Goal: Task Accomplishment & Management: Complete application form

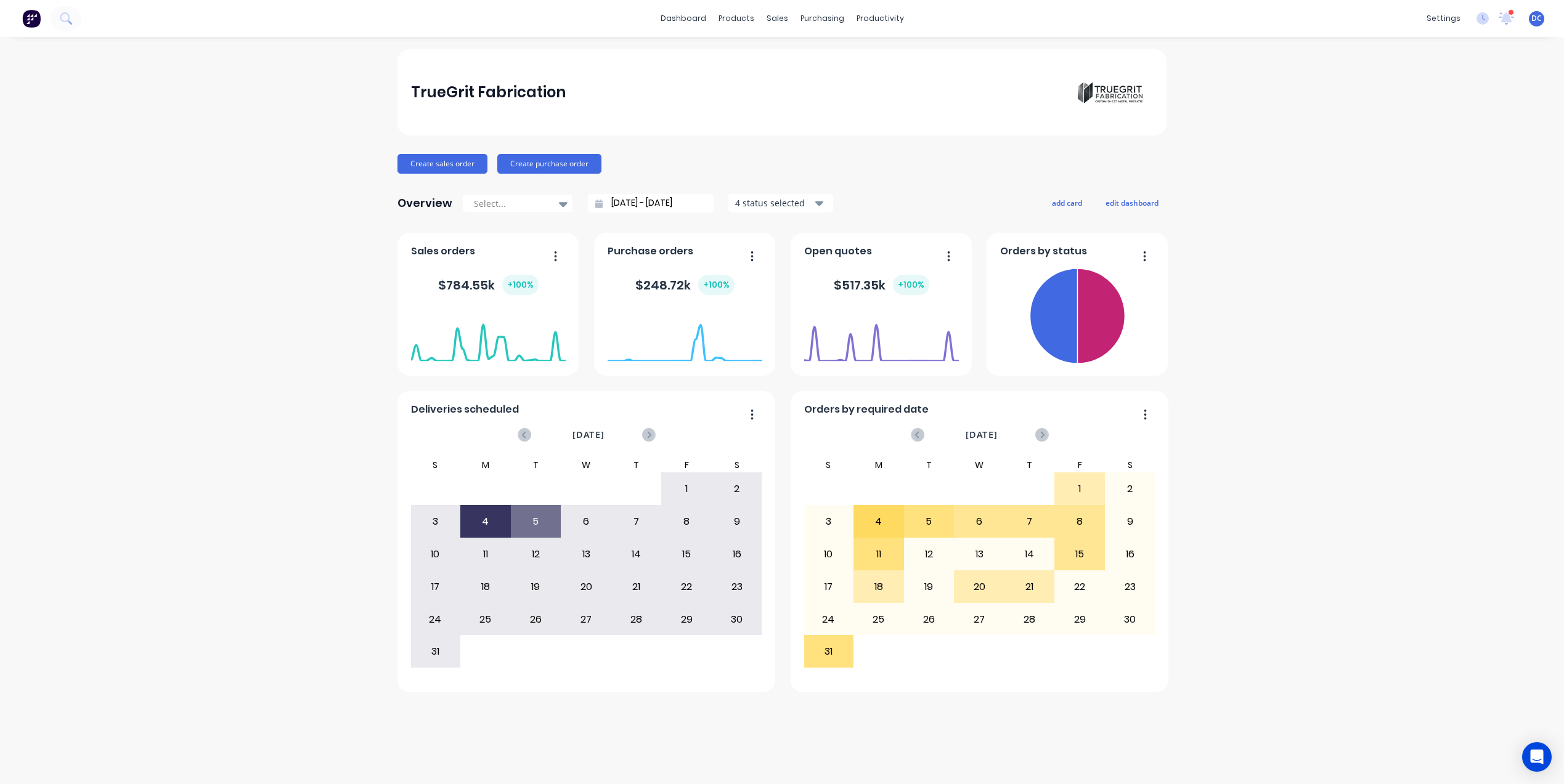
click at [1255, 160] on div "TrueGrit Fabrication Create sales order Create purchase order Overview Select..…" at bounding box center [782, 410] width 1564 height 722
click at [1124, 206] on button "edit dashboard" at bounding box center [1132, 203] width 69 height 16
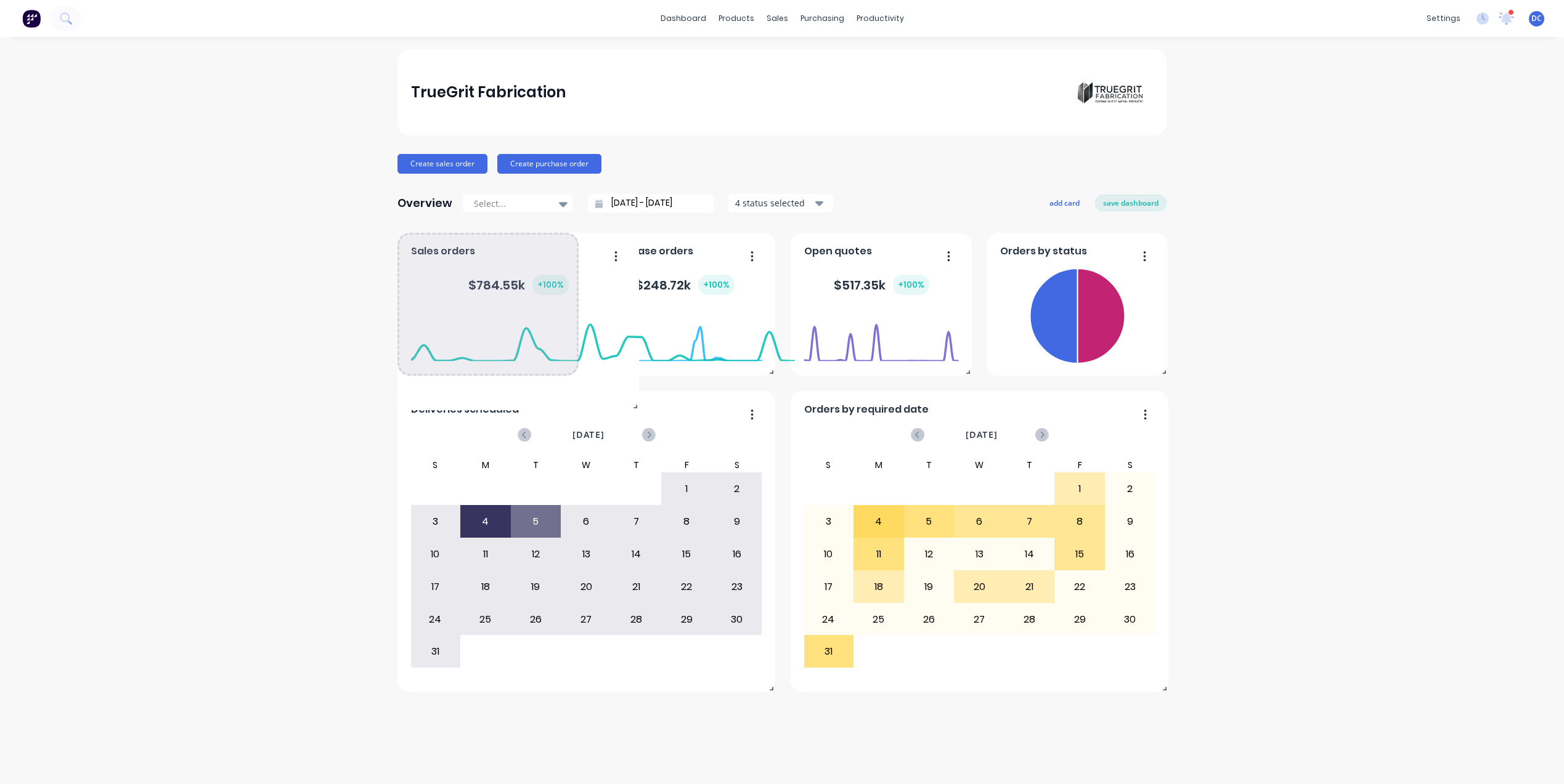
drag, startPoint x: 571, startPoint y: 371, endPoint x: 608, endPoint y: 387, distance: 40.3
click at [627, 398] on span at bounding box center [632, 404] width 12 height 12
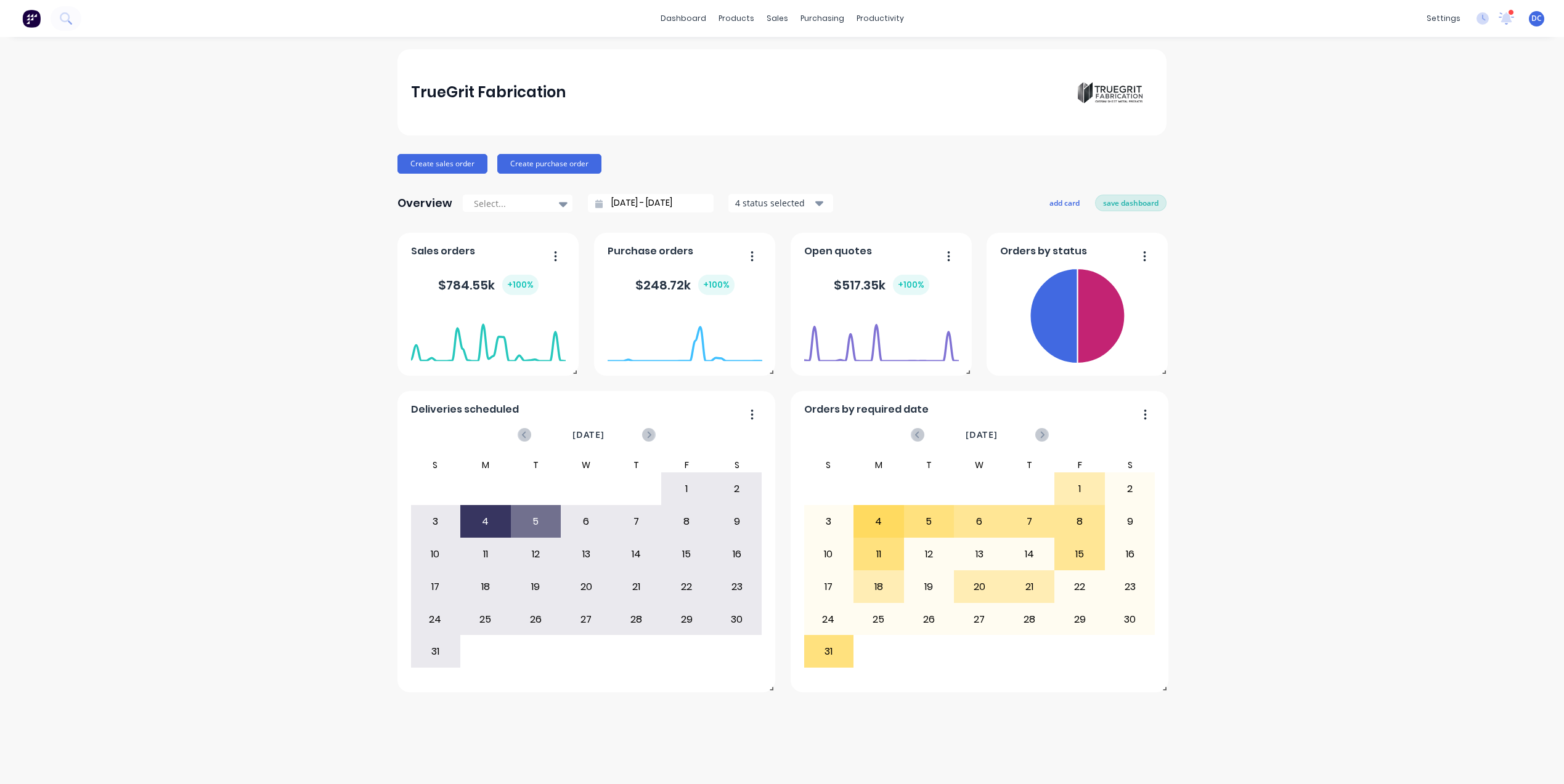
click at [1134, 204] on button "save dashboard" at bounding box center [1130, 203] width 71 height 16
click at [1061, 204] on button "add card" at bounding box center [1067, 203] width 46 height 16
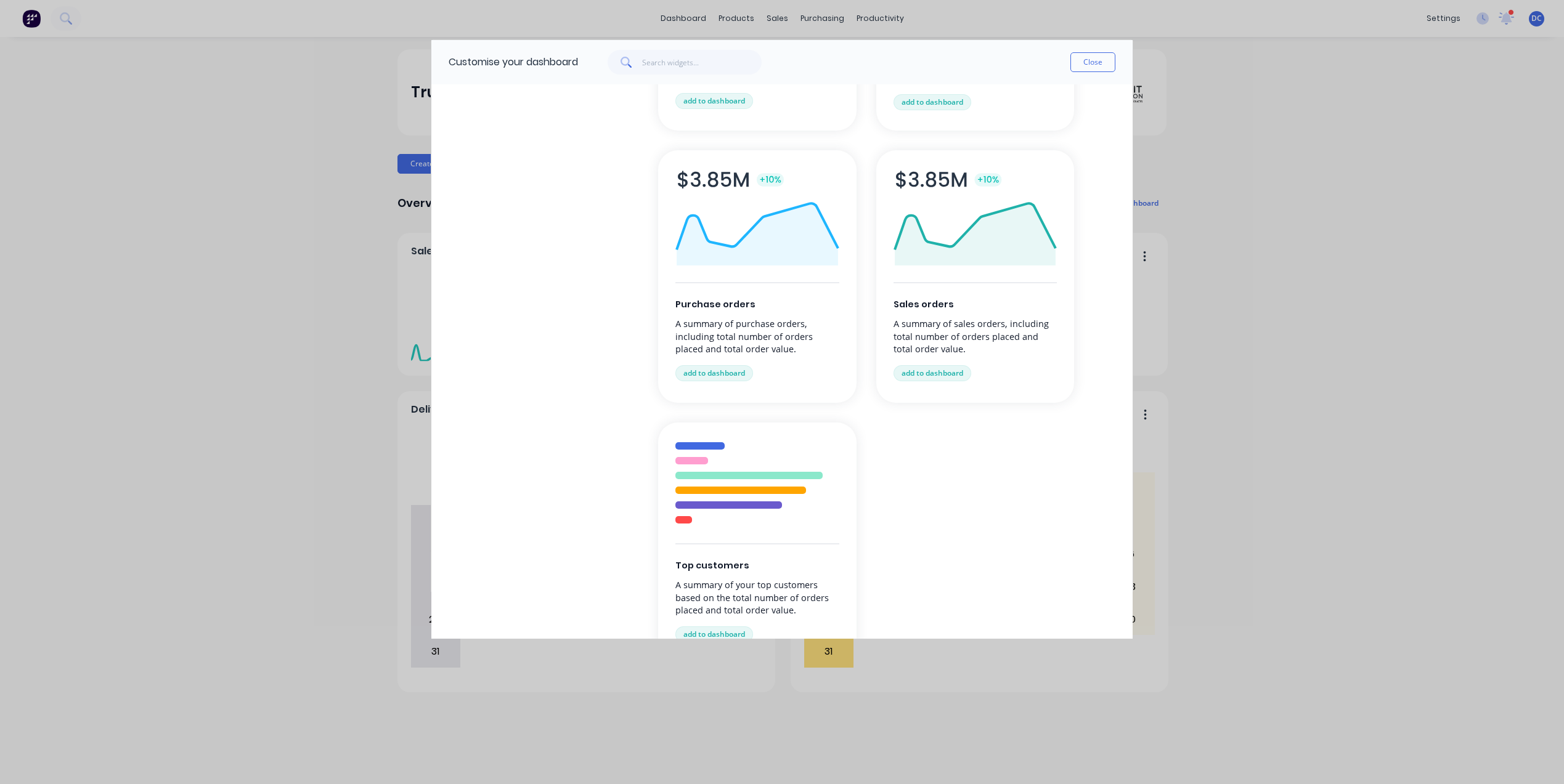
scroll to position [161, 0]
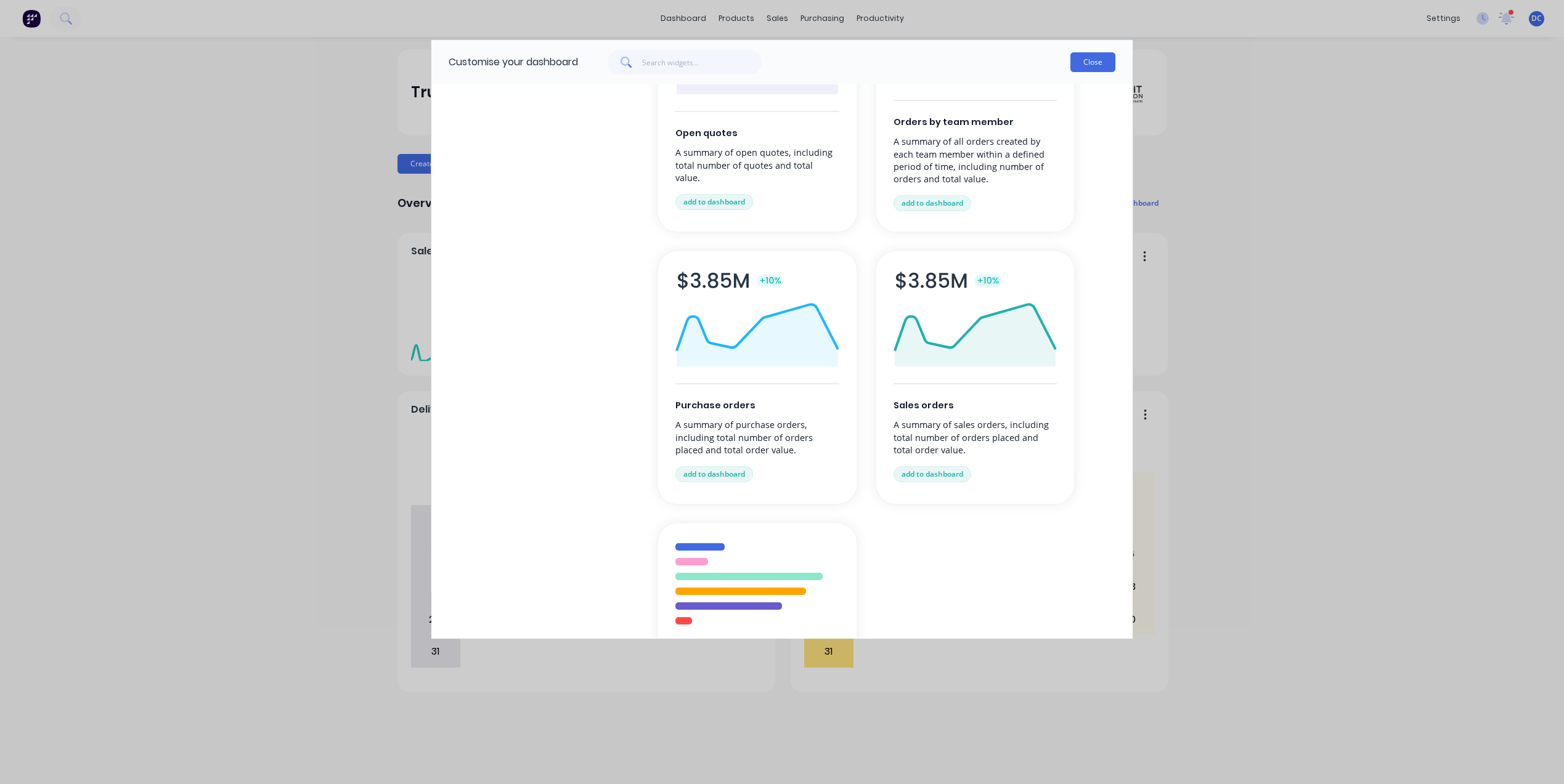
click at [1084, 66] on button "Close" at bounding box center [1092, 62] width 45 height 20
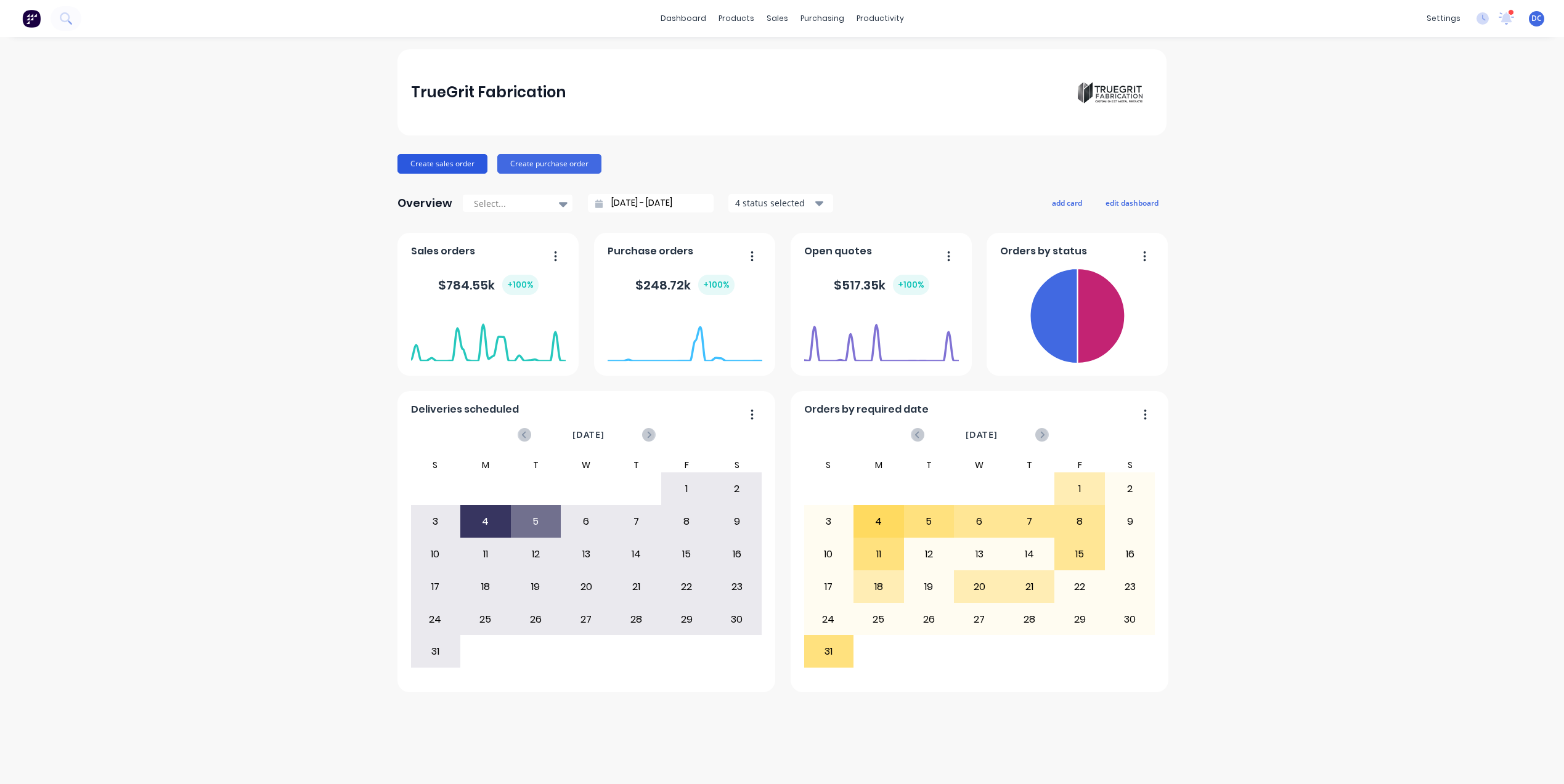
click at [458, 164] on button "Create sales order" at bounding box center [443, 164] width 90 height 20
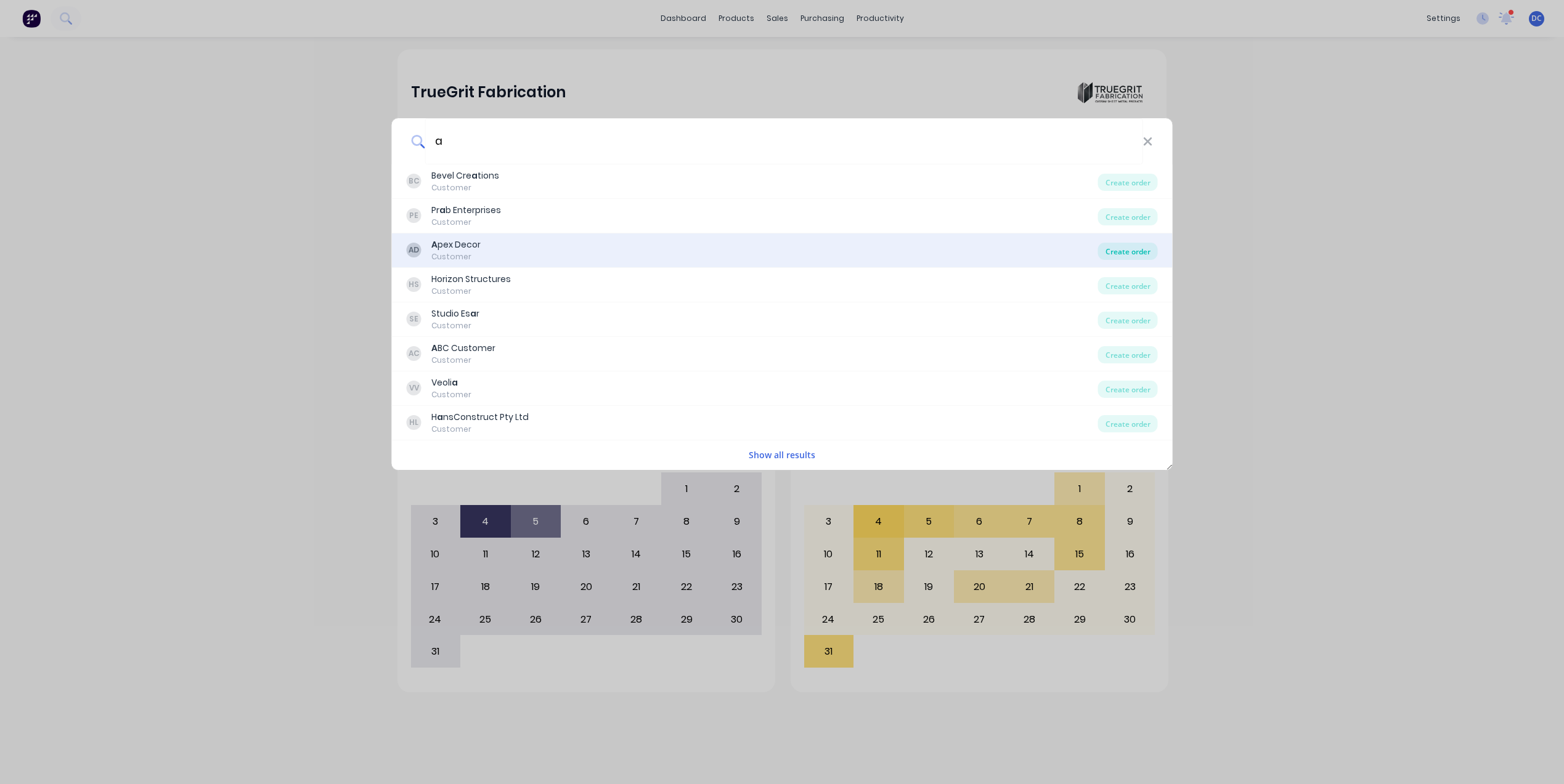
type input "a"
click at [1134, 253] on div "Create order" at bounding box center [1128, 251] width 60 height 17
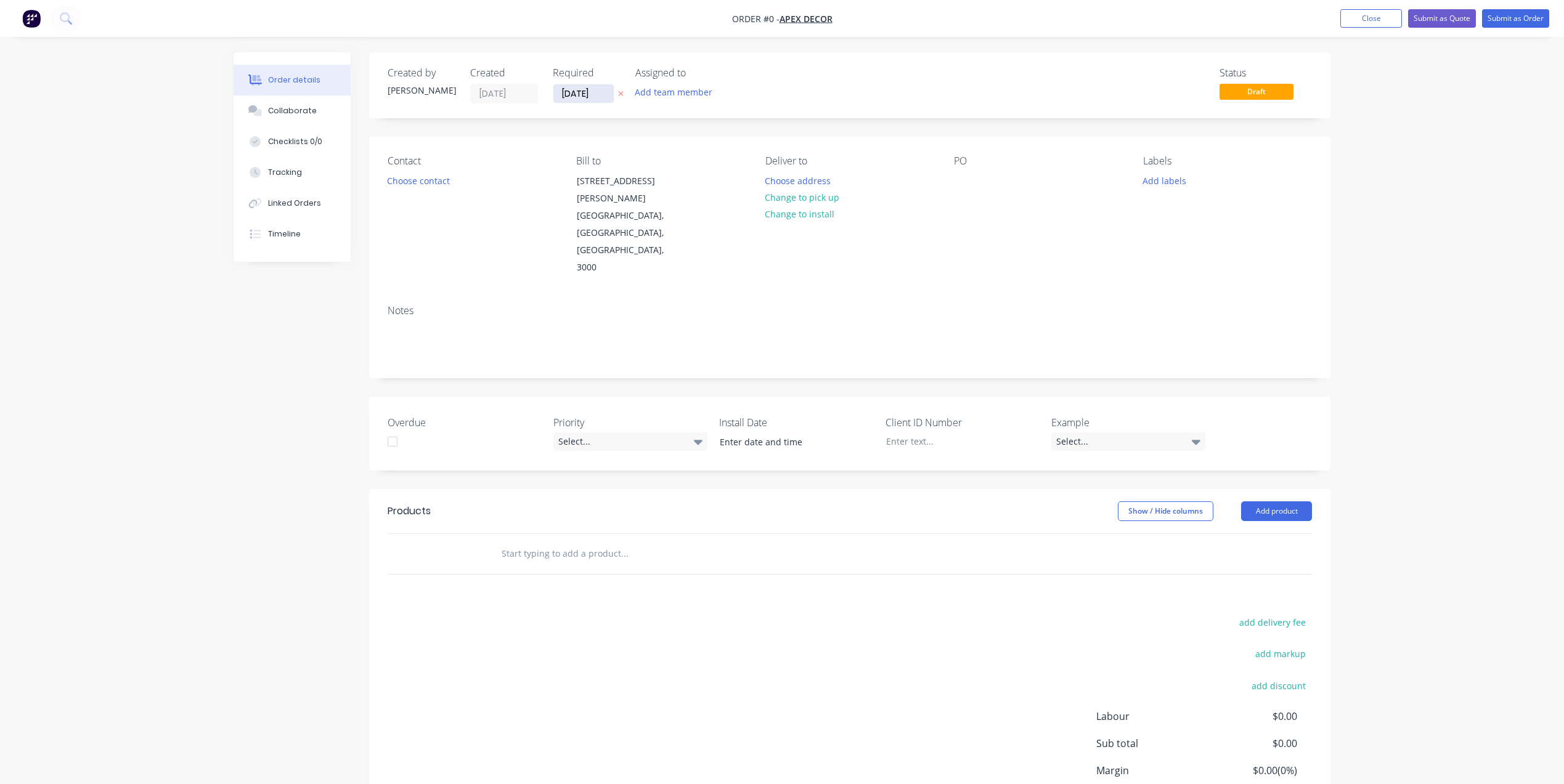
click at [587, 88] on input "[DATE]" at bounding box center [584, 94] width 61 height 19
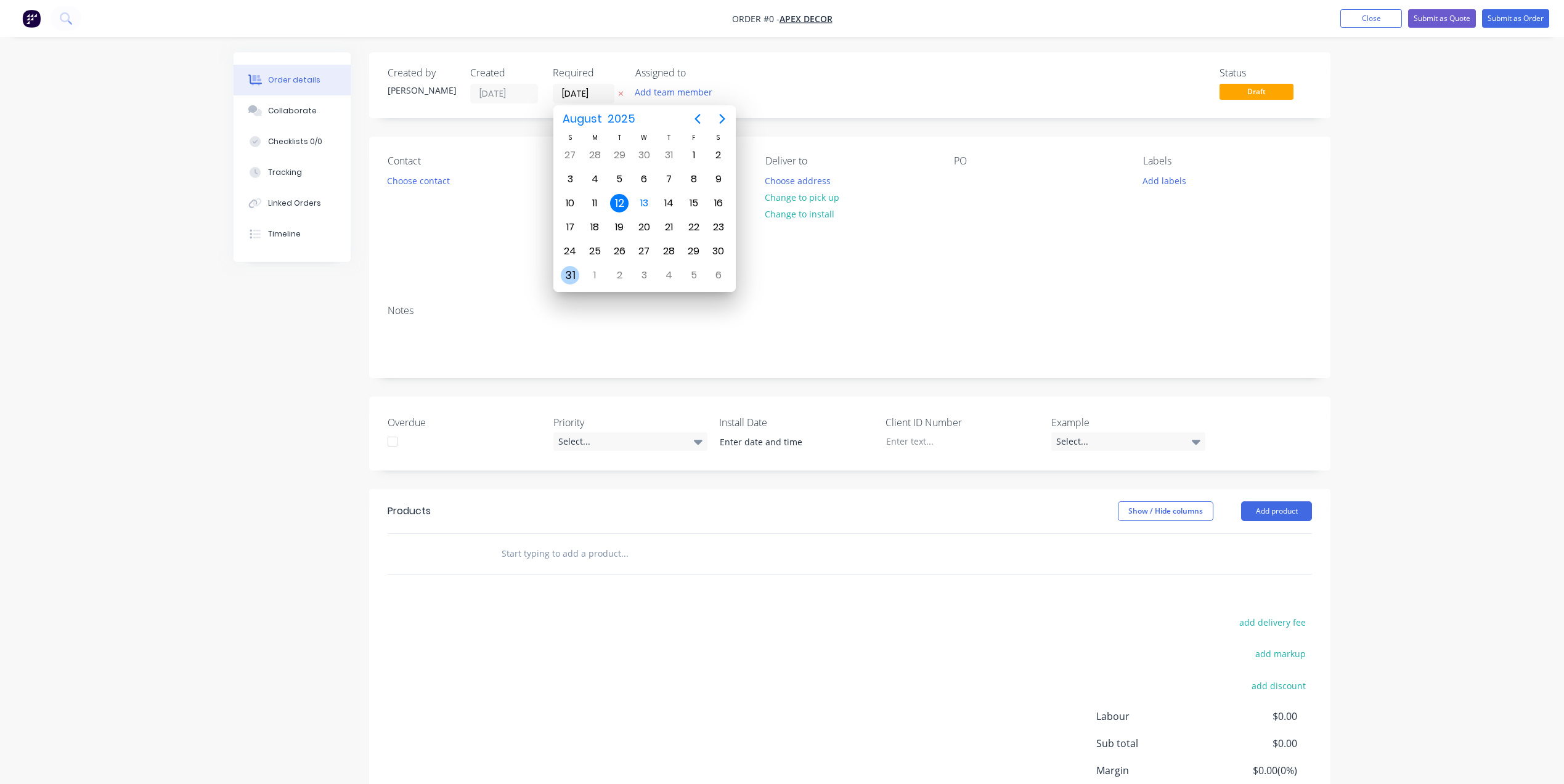
click at [577, 270] on div "31" at bounding box center [570, 275] width 19 height 19
type input "[DATE]"
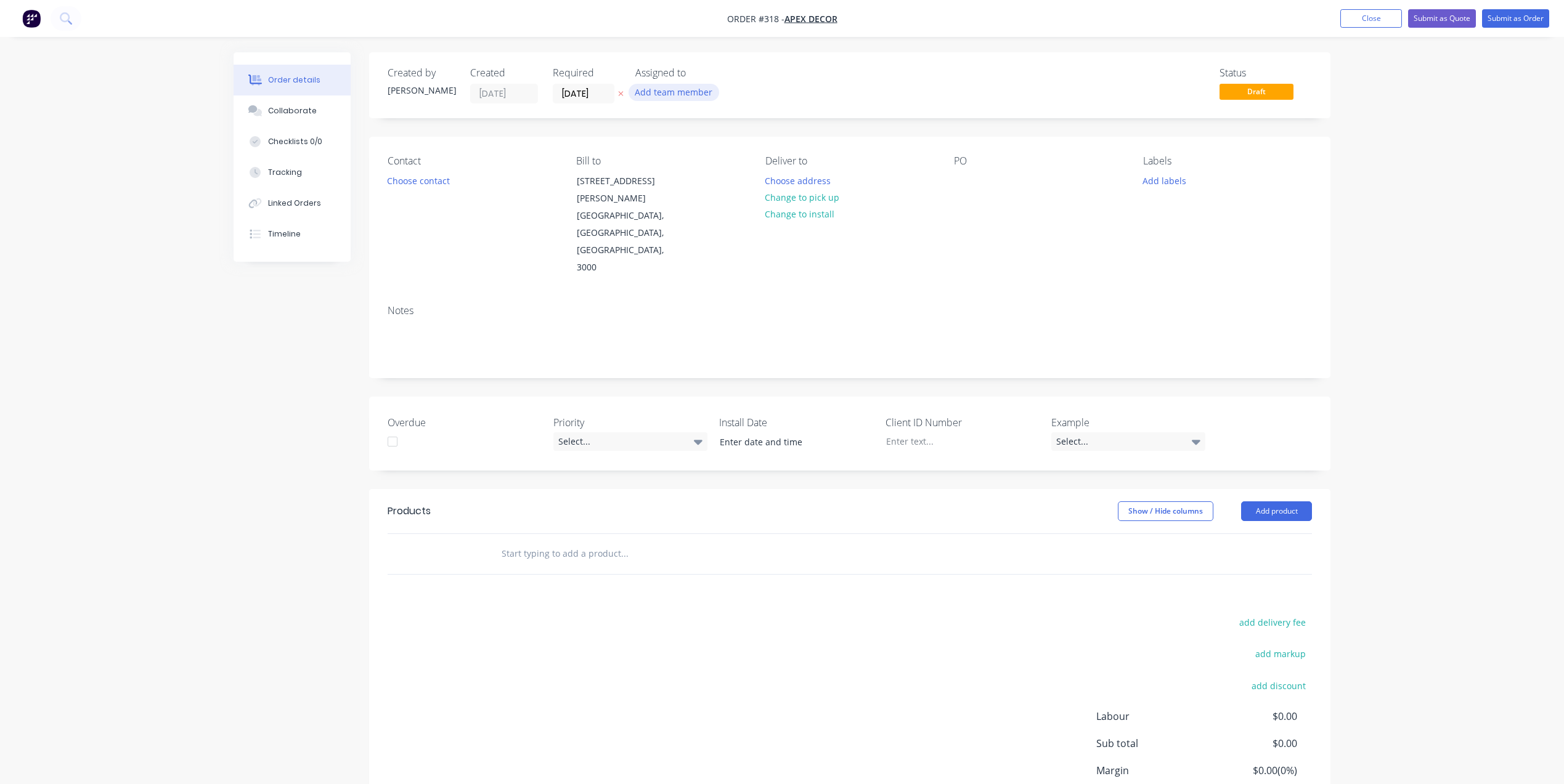
click at [688, 90] on button "Add team member" at bounding box center [674, 92] width 90 height 16
click at [660, 164] on div at bounding box center [656, 161] width 25 height 25
click at [660, 209] on div at bounding box center [656, 210] width 25 height 25
click at [277, 347] on div "Created by [PERSON_NAME] Created [DATE] Required [DATE] Assigned to DC F Status…" at bounding box center [781, 470] width 1097 height 837
drag, startPoint x: 778, startPoint y: 19, endPoint x: 764, endPoint y: 20, distance: 14.0
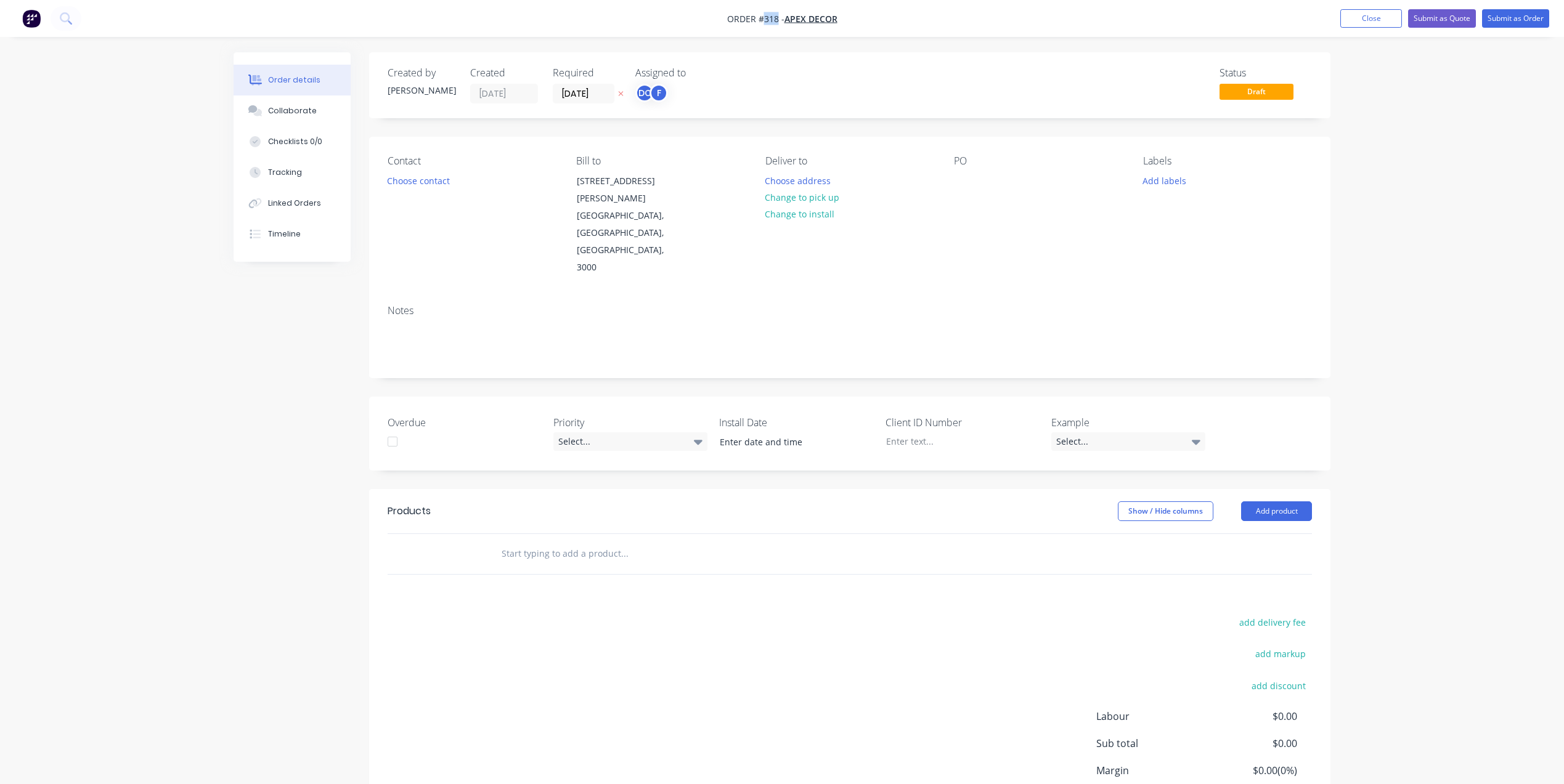
click at [764, 20] on span "Order #318 -" at bounding box center [756, 19] width 58 height 11
click at [403, 185] on button "Choose contact" at bounding box center [419, 180] width 76 height 16
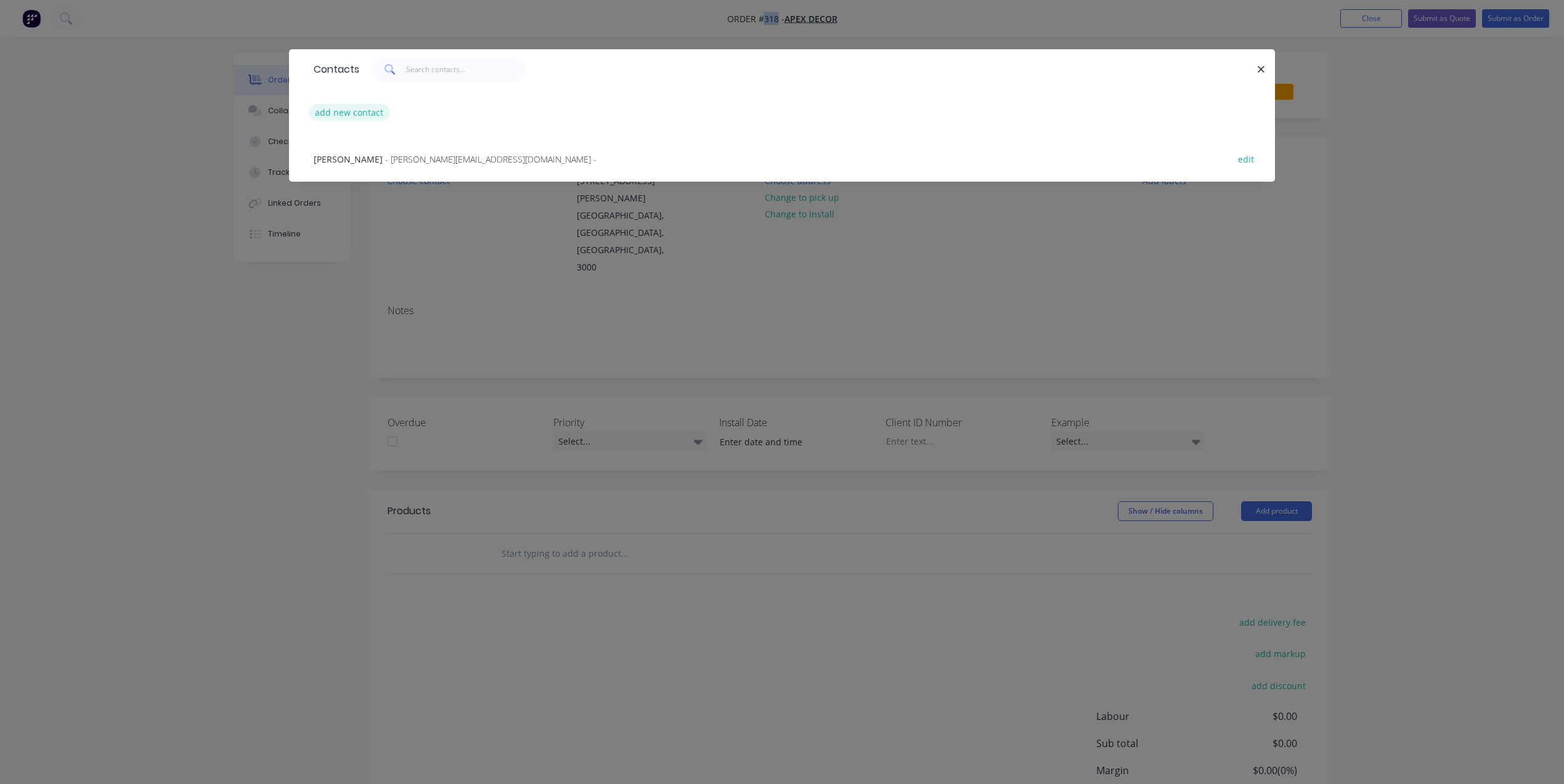
click at [361, 104] on button "add new contact" at bounding box center [349, 112] width 81 height 16
select select "AU"
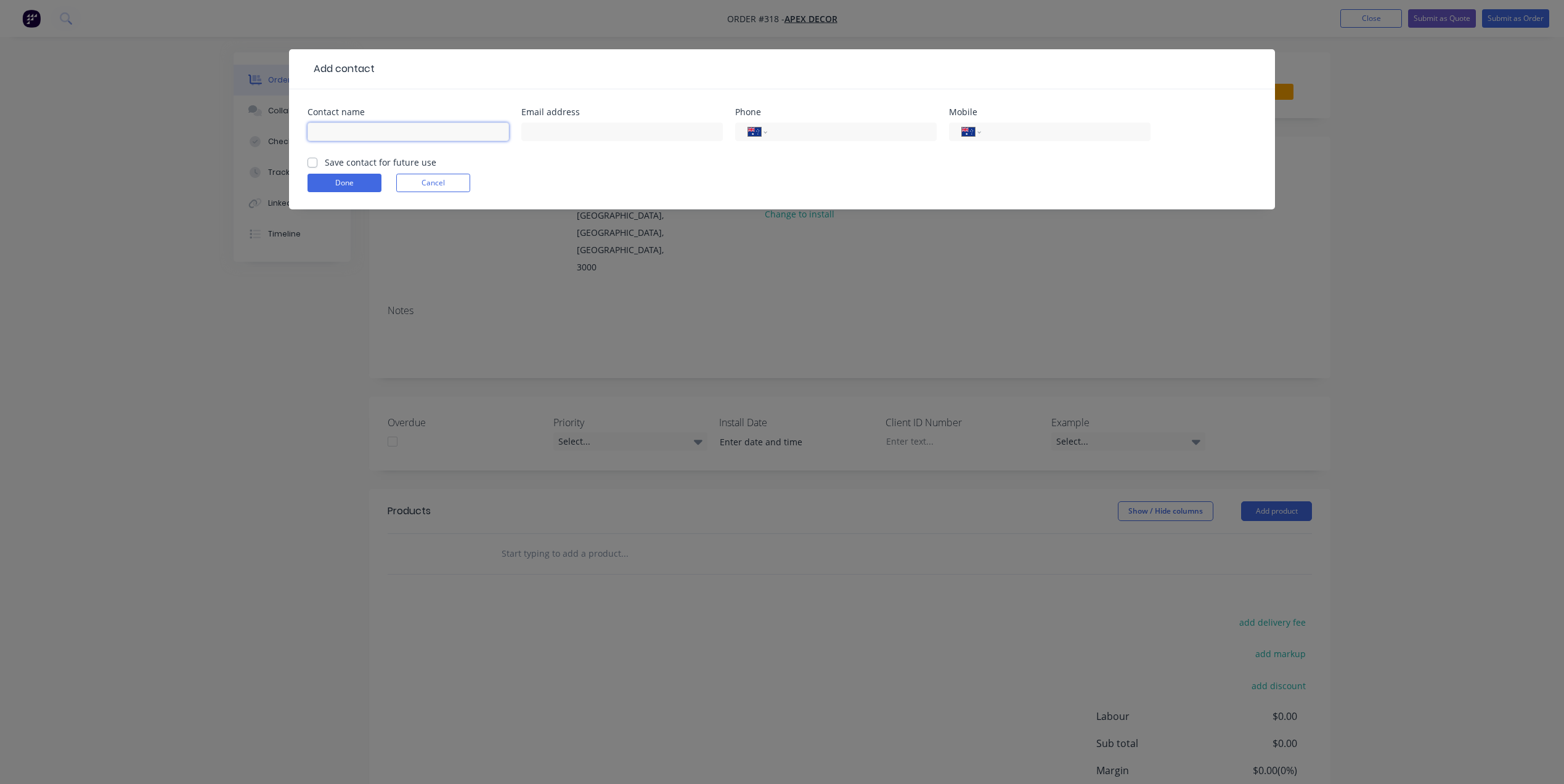
click at [376, 132] on input "text" at bounding box center [407, 131] width 201 height 19
type input "[PERSON_NAME]"
click at [1005, 135] on input "tel" at bounding box center [1064, 131] width 148 height 14
type input "0407 903 636"
click at [362, 183] on button "Done" at bounding box center [344, 183] width 74 height 19
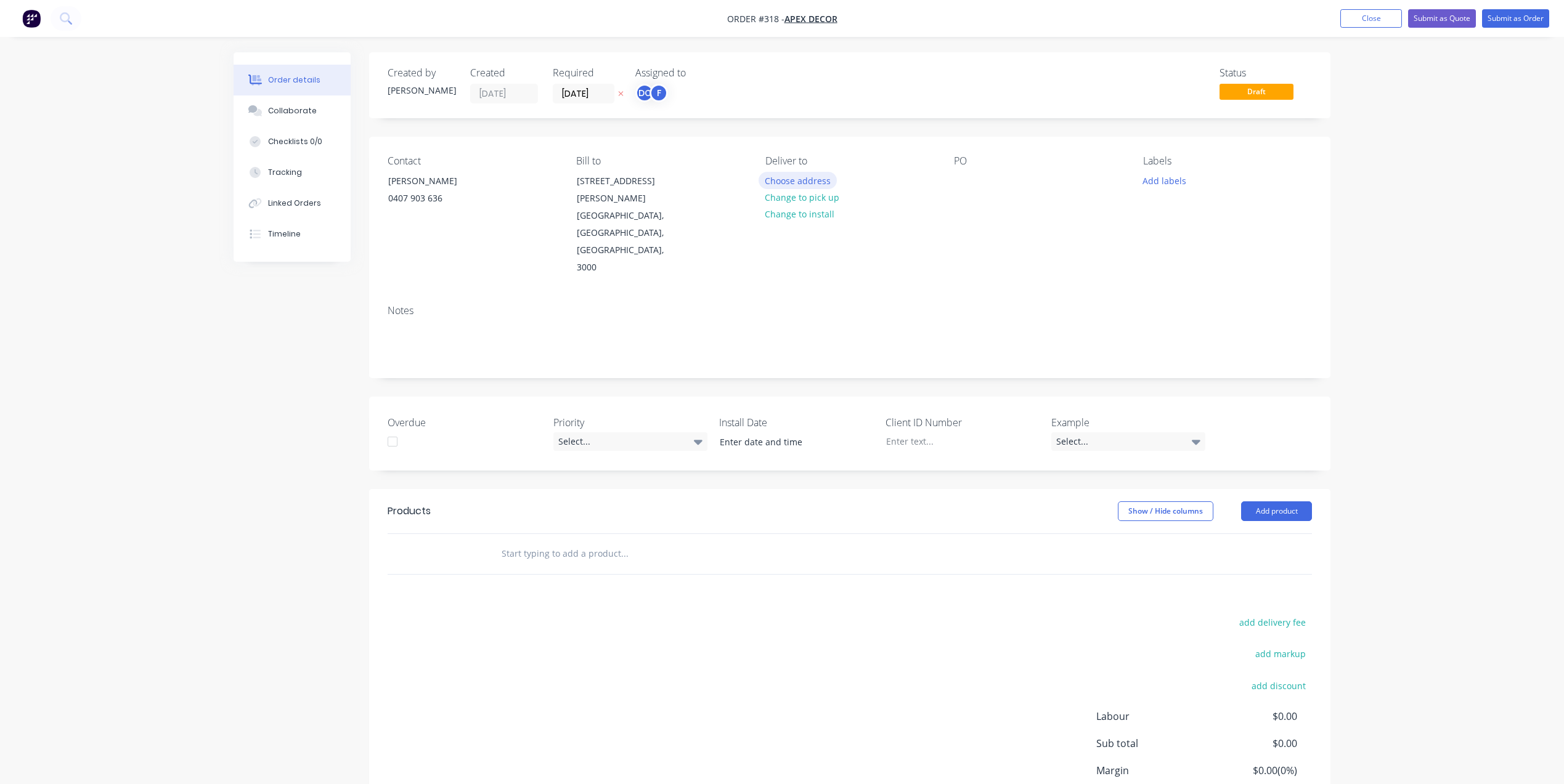
click at [802, 179] on button "Choose address" at bounding box center [798, 180] width 79 height 16
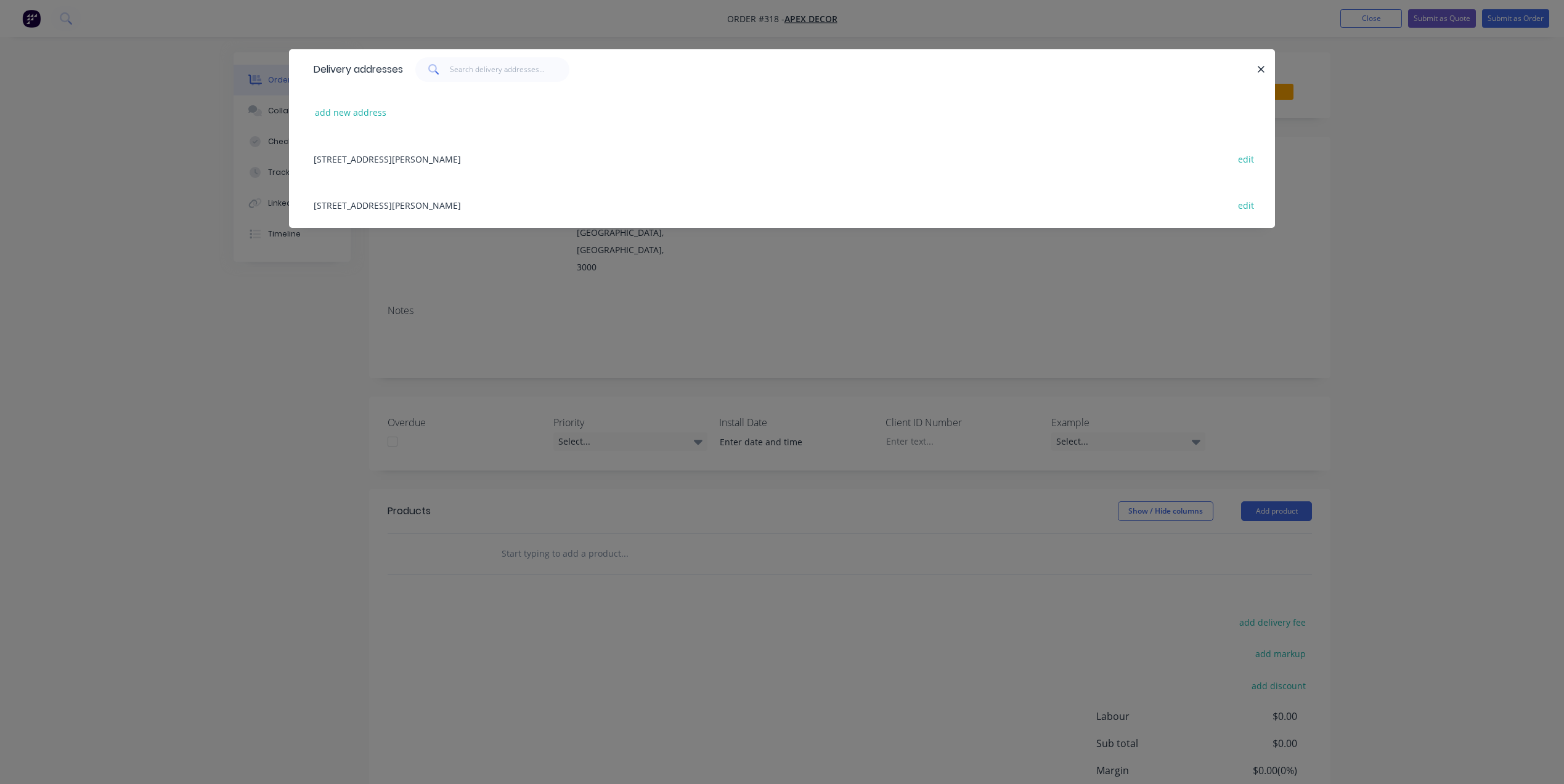
click at [523, 168] on div "[STREET_ADDRESS][PERSON_NAME] edit" at bounding box center [781, 158] width 949 height 46
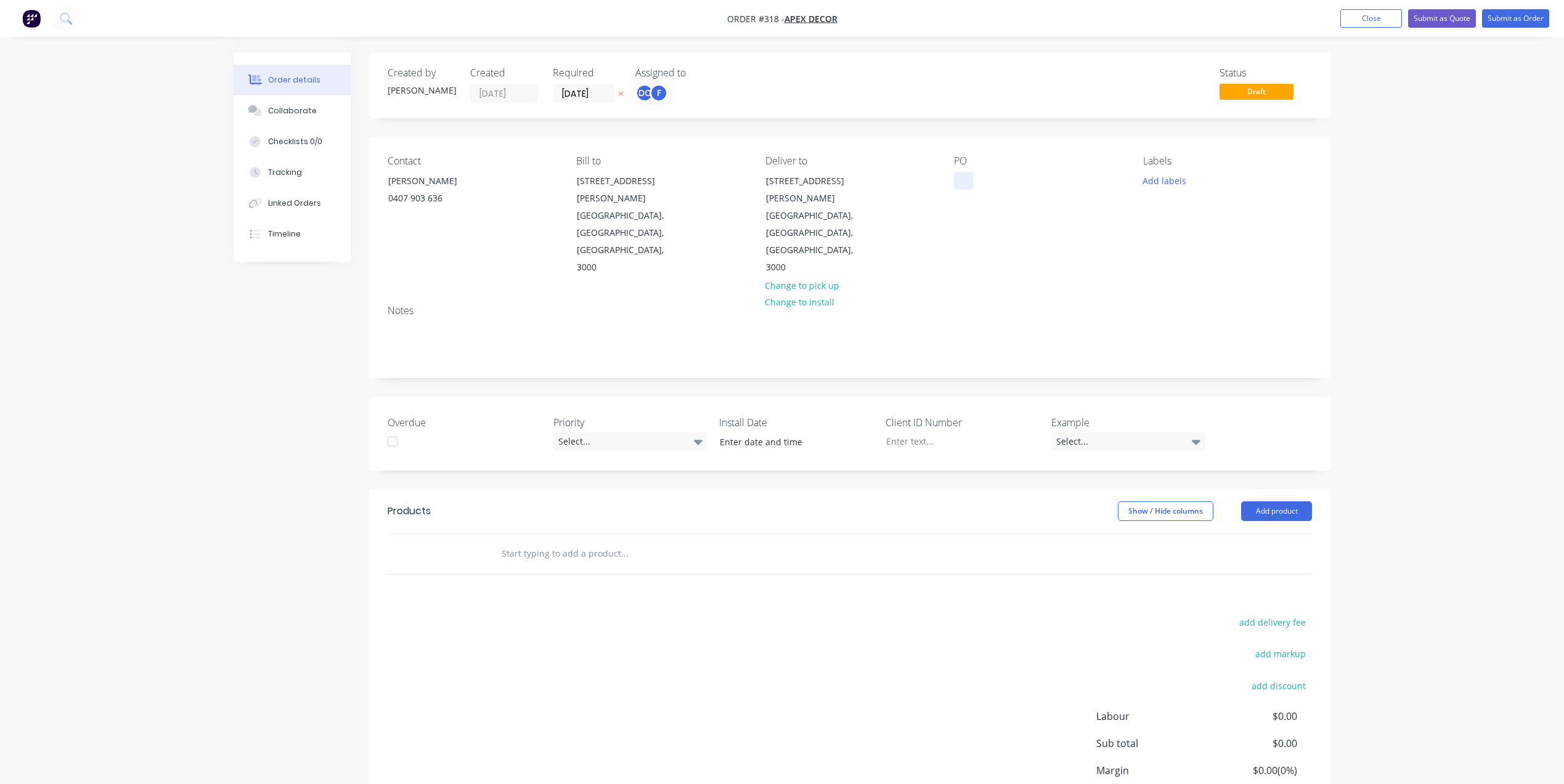
click at [961, 184] on div at bounding box center [964, 181] width 20 height 18
click at [1178, 187] on button "Add labels" at bounding box center [1163, 180] width 57 height 16
click at [1194, 216] on input "text" at bounding box center [1244, 217] width 129 height 25
type input "urgent"
click at [1160, 292] on div at bounding box center [1165, 291] width 25 height 25
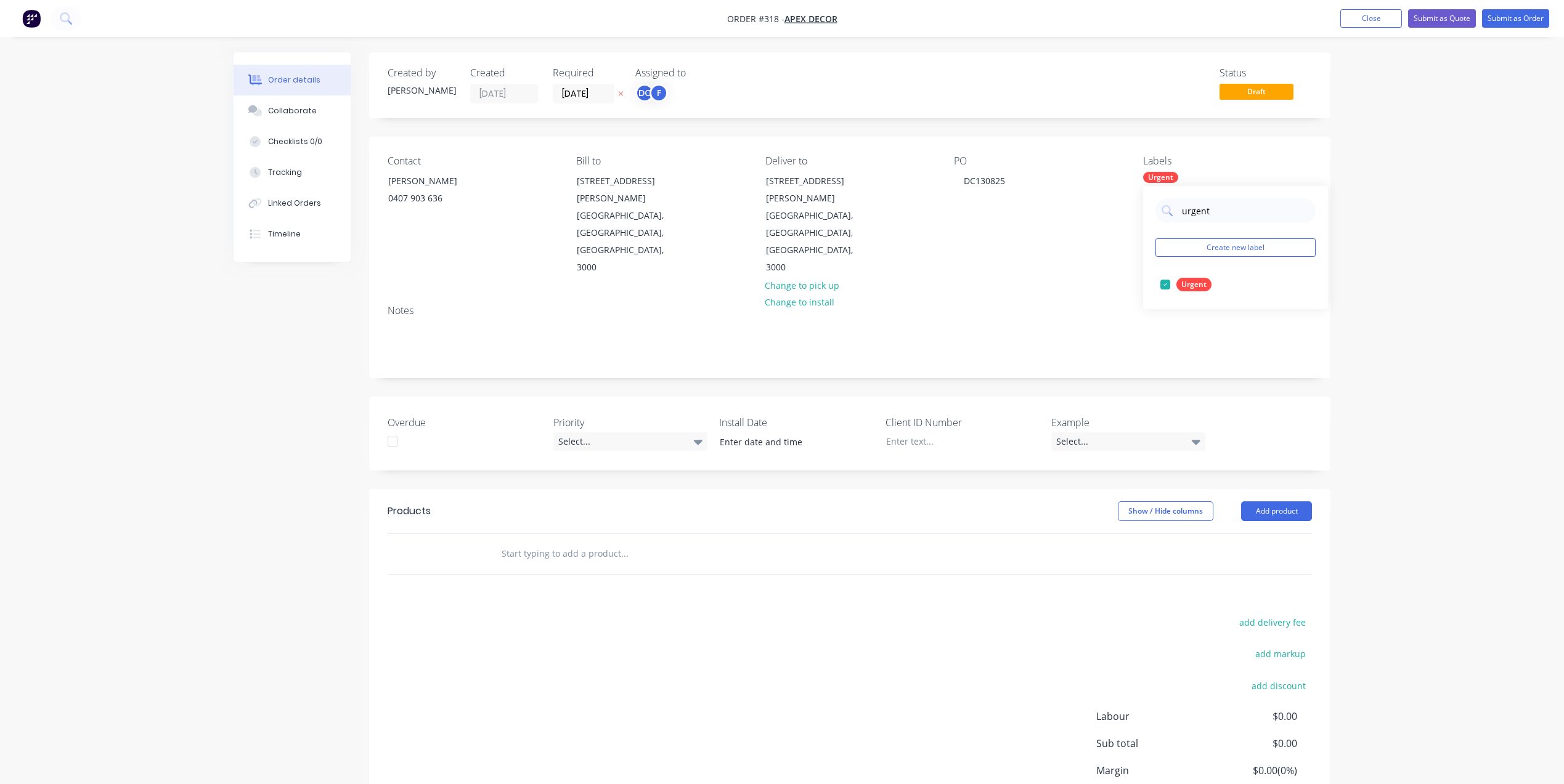
click at [1401, 255] on div "Order details Collaborate Checklists 0/0 Tracking Linked Orders Timeline Order …" at bounding box center [782, 444] width 1564 height 888
click at [1175, 177] on div "Urgent" at bounding box center [1160, 177] width 35 height 11
drag, startPoint x: 1229, startPoint y: 211, endPoint x: 1133, endPoint y: 207, distance: 96.1
click at [1135, 207] on body "Order #318 - Apex Decor Add product Close Submit as Quote Submit as Order Order…" at bounding box center [782, 492] width 1564 height 983
type input "u"
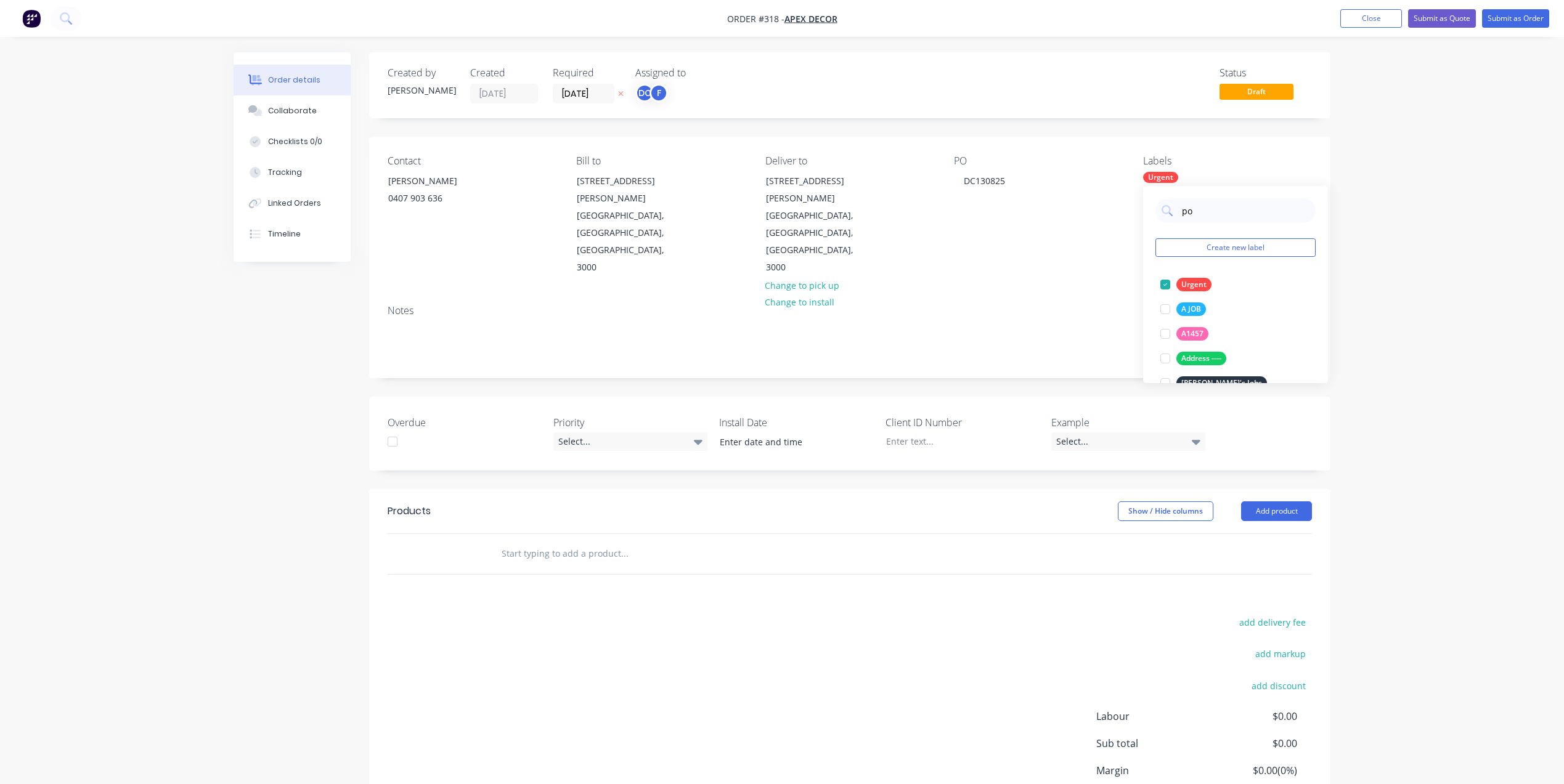
type input "pow"
click at [1168, 280] on div at bounding box center [1165, 285] width 25 height 25
click at [1397, 253] on div "Order details Collaborate Checklists 0/0 Tracking Linked Orders Timeline Order …" at bounding box center [782, 444] width 1564 height 888
click at [1198, 174] on div "Powdercoating" at bounding box center [1174, 177] width 63 height 11
drag, startPoint x: 1208, startPoint y: 212, endPoint x: 1150, endPoint y: 208, distance: 58.1
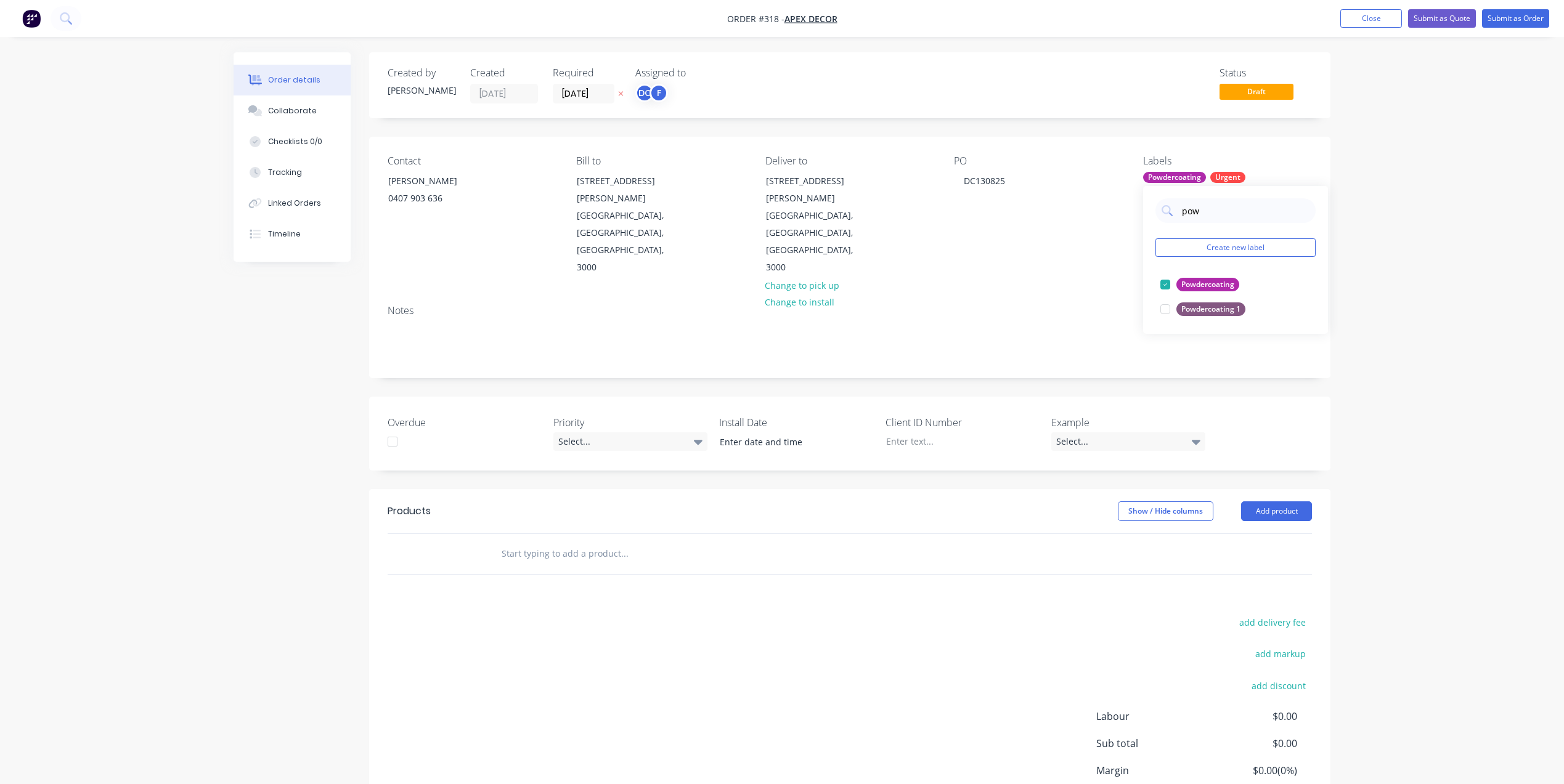
click at [1150, 208] on div "pow Create new label Powdercoating edit Powdercoating 1 edit" at bounding box center [1235, 260] width 185 height 148
type input "install"
click at [1167, 288] on div at bounding box center [1165, 285] width 25 height 25
click at [1410, 260] on div "Order details Collaborate Checklists 0/0 Tracking Linked Orders Timeline Order …" at bounding box center [782, 444] width 1564 height 888
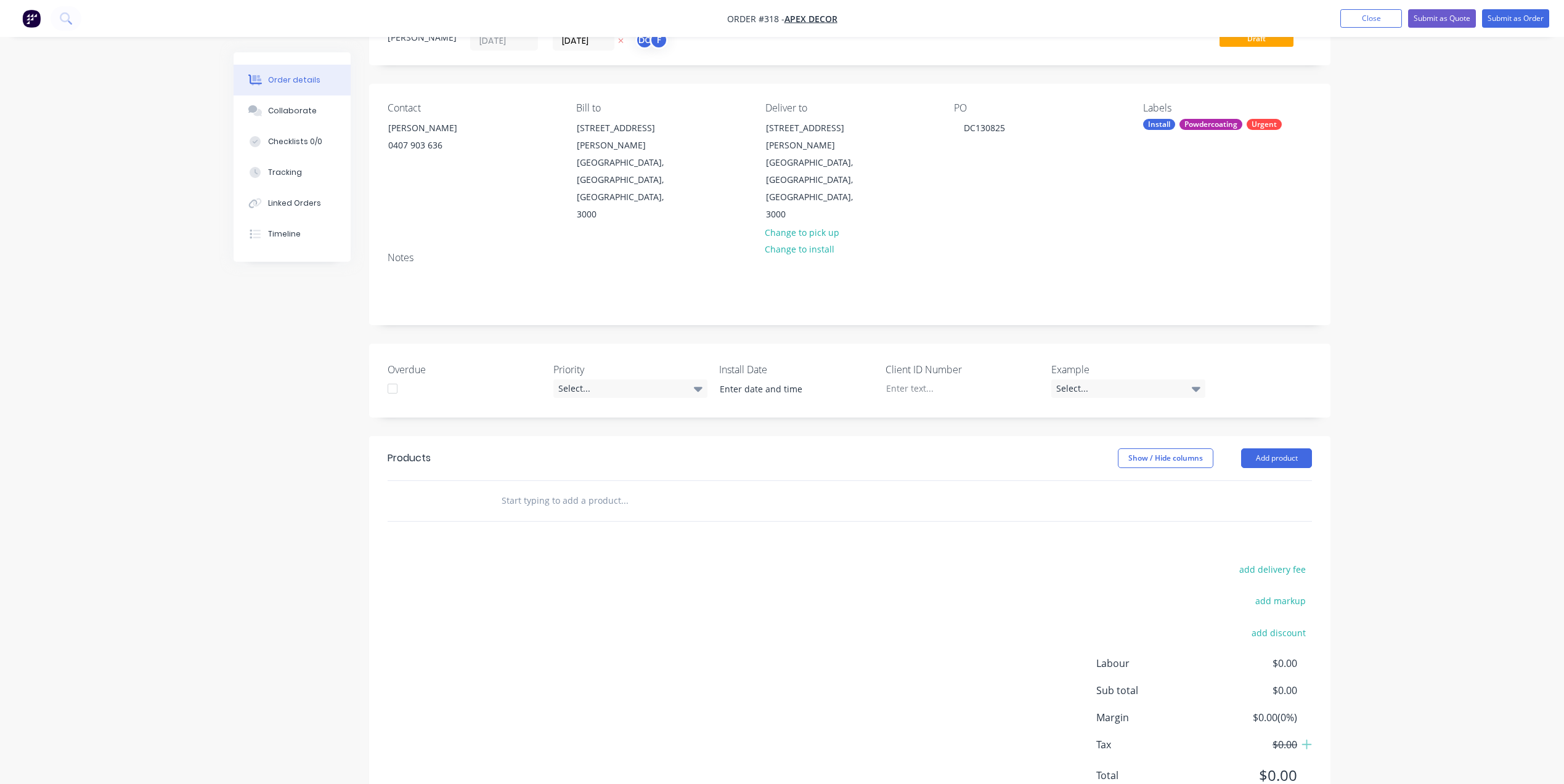
click at [584, 488] on input "text" at bounding box center [624, 501] width 246 height 25
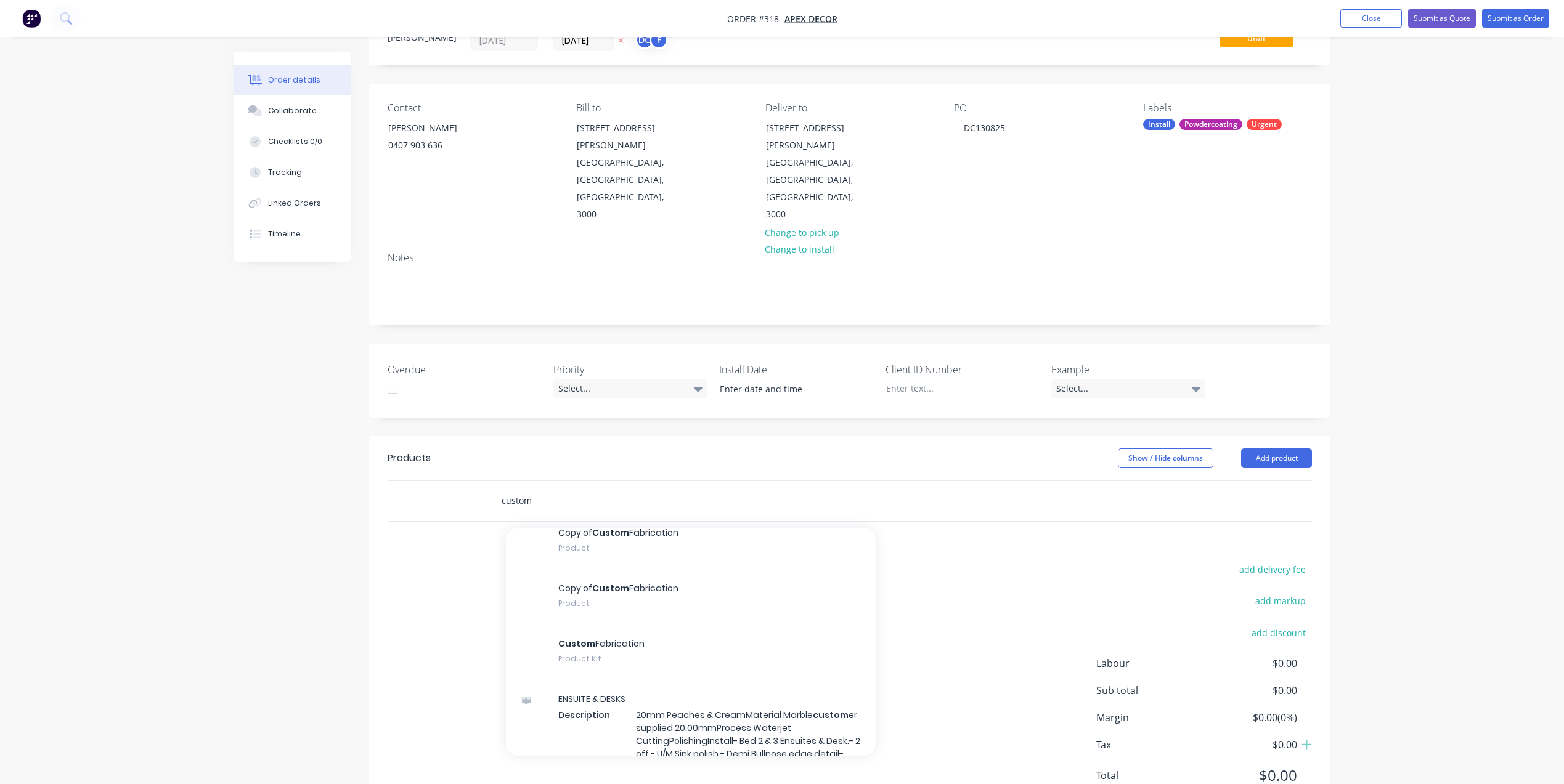
scroll to position [716, 0]
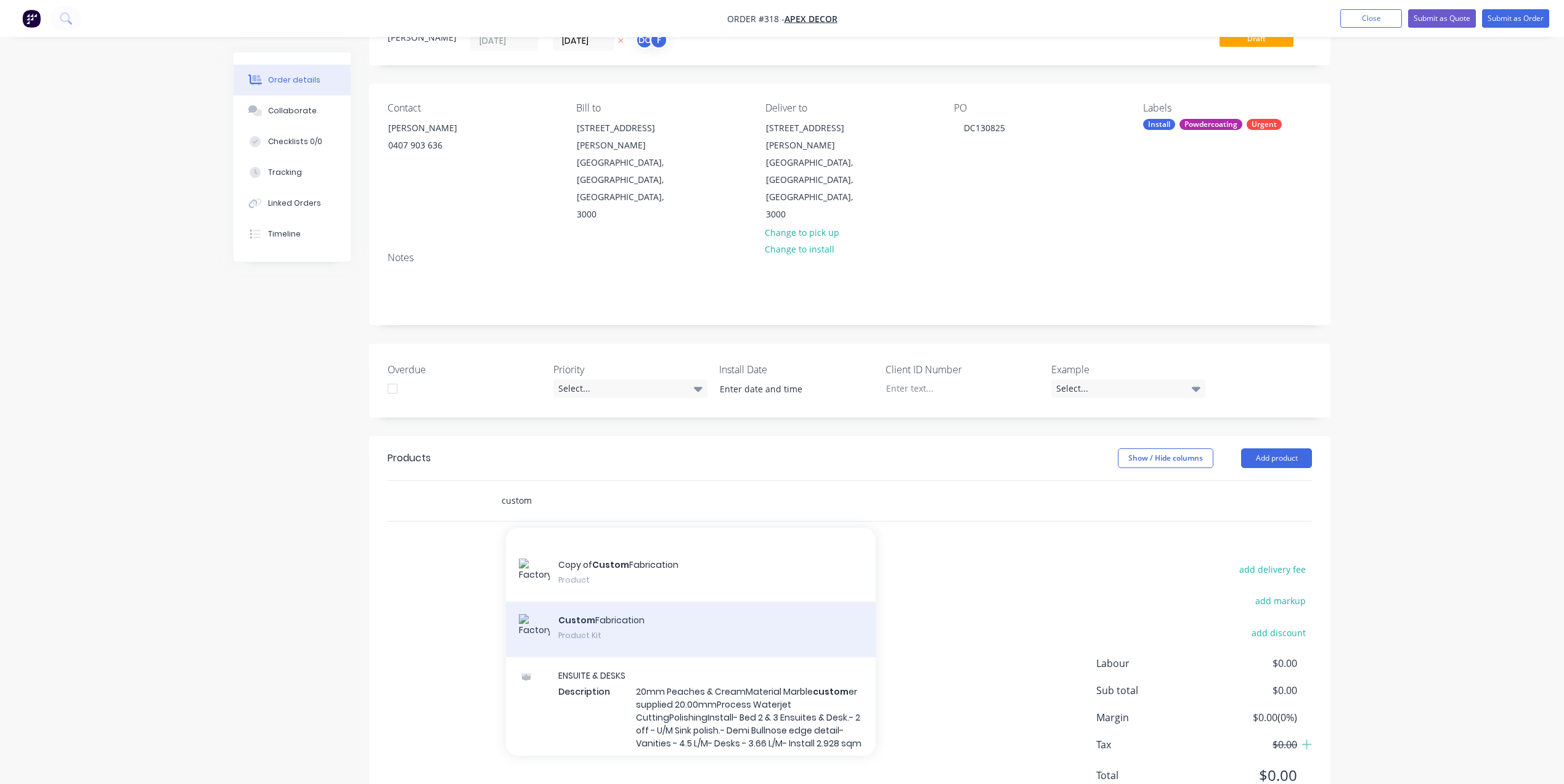
type input "custom"
click at [673, 602] on div "Custom Fabrication Product Kit" at bounding box center [691, 630] width 370 height 56
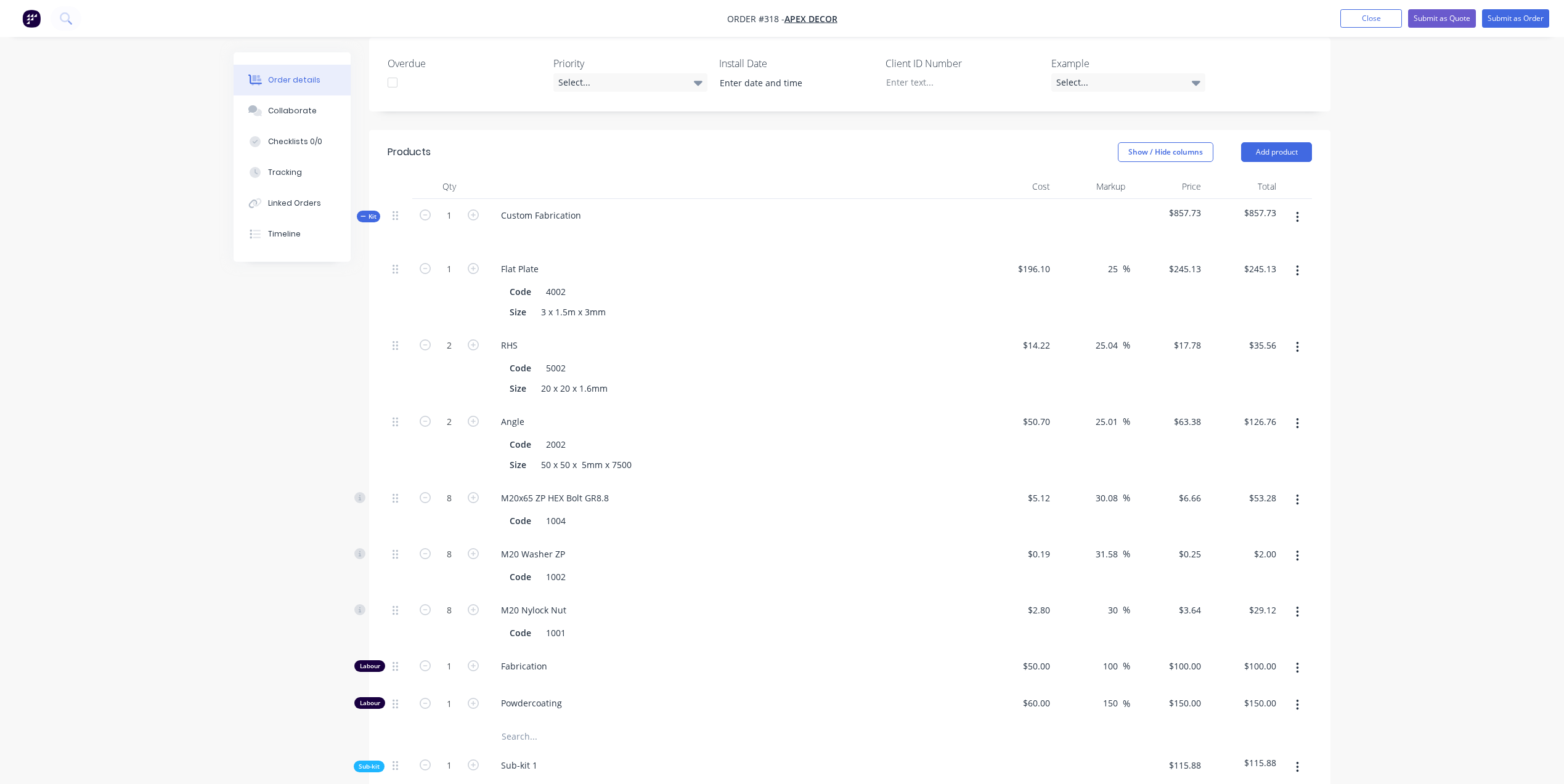
scroll to position [370, 0]
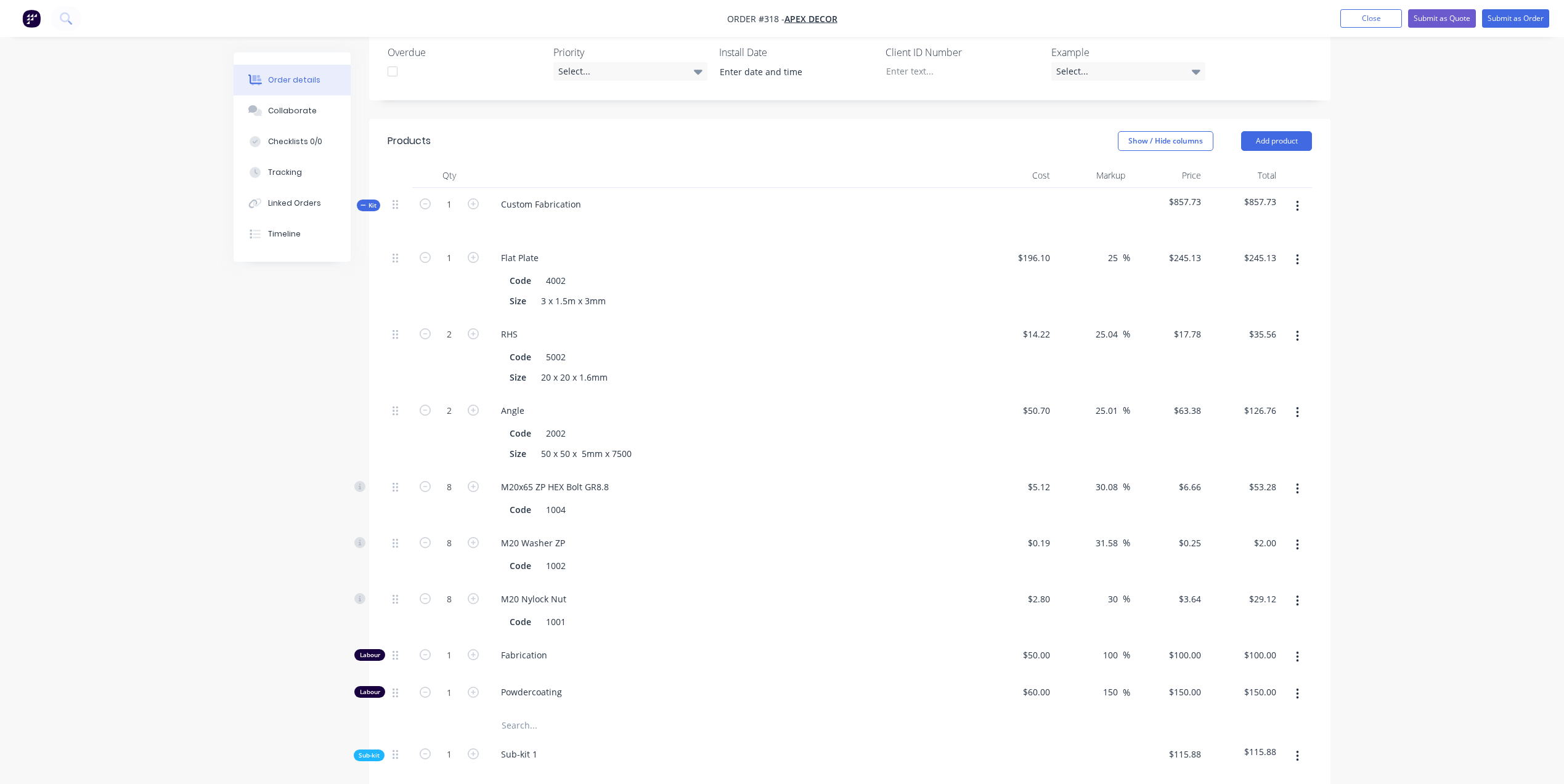
click at [366, 201] on span "Kit" at bounding box center [369, 205] width 16 height 9
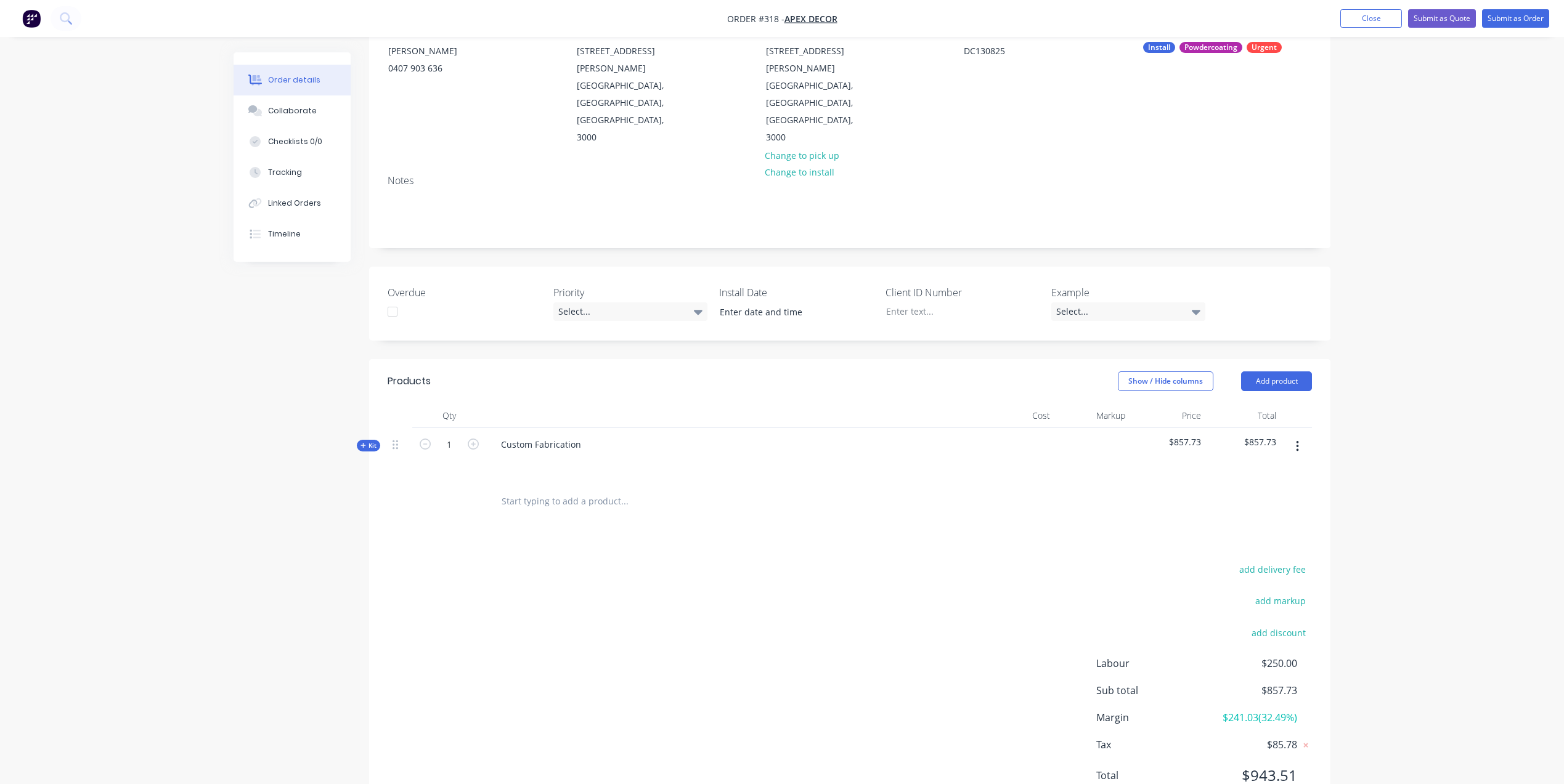
click at [583, 453] on div at bounding box center [733, 462] width 483 height 18
click at [582, 435] on div "Custom Fabrication" at bounding box center [541, 444] width 100 height 18
drag, startPoint x: 582, startPoint y: 397, endPoint x: 492, endPoint y: 386, distance: 90.7
click at [492, 435] on div "Custom Fabrication" at bounding box center [541, 444] width 100 height 18
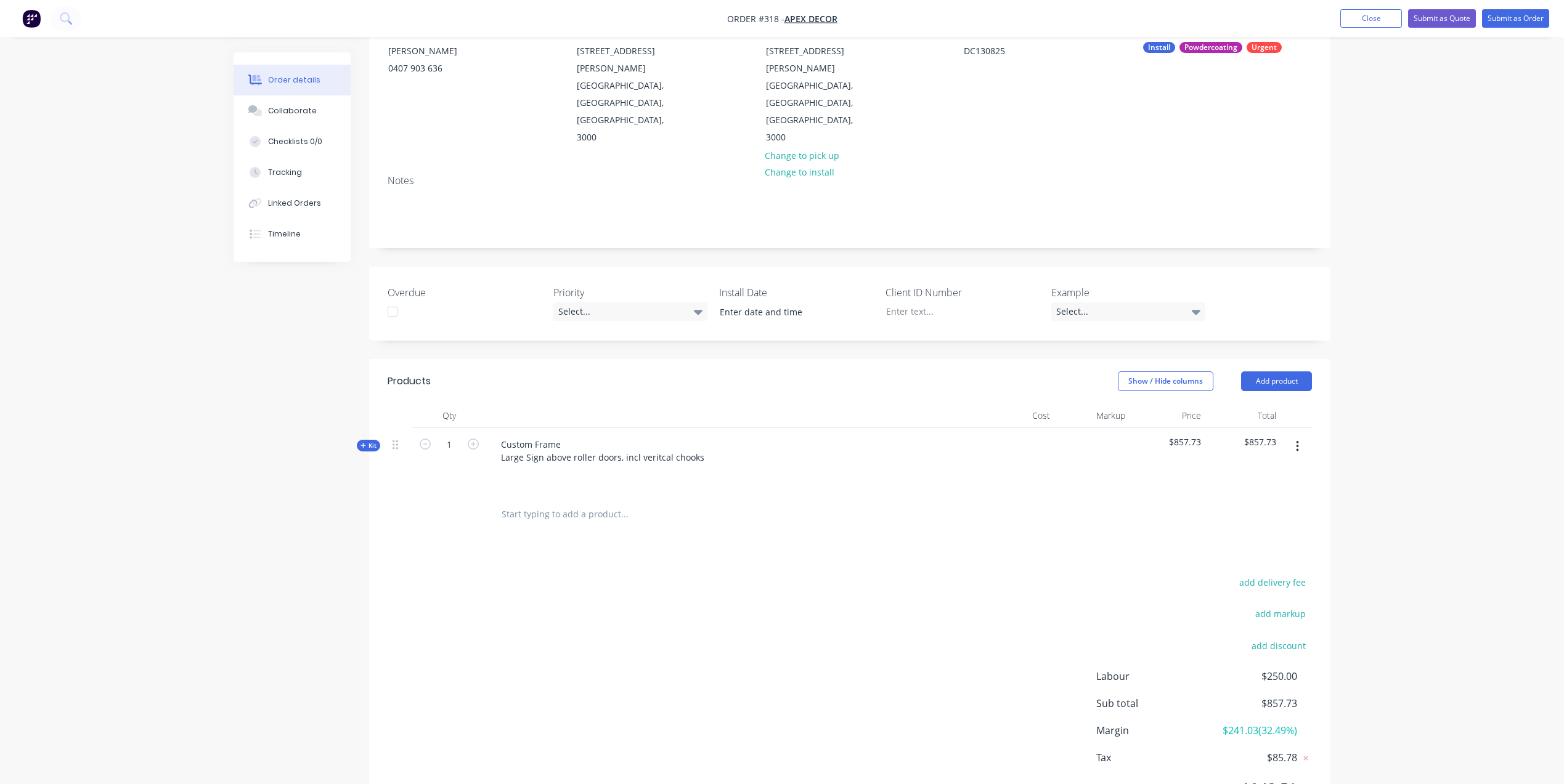
click at [364, 441] on span "Kit" at bounding box center [369, 445] width 16 height 9
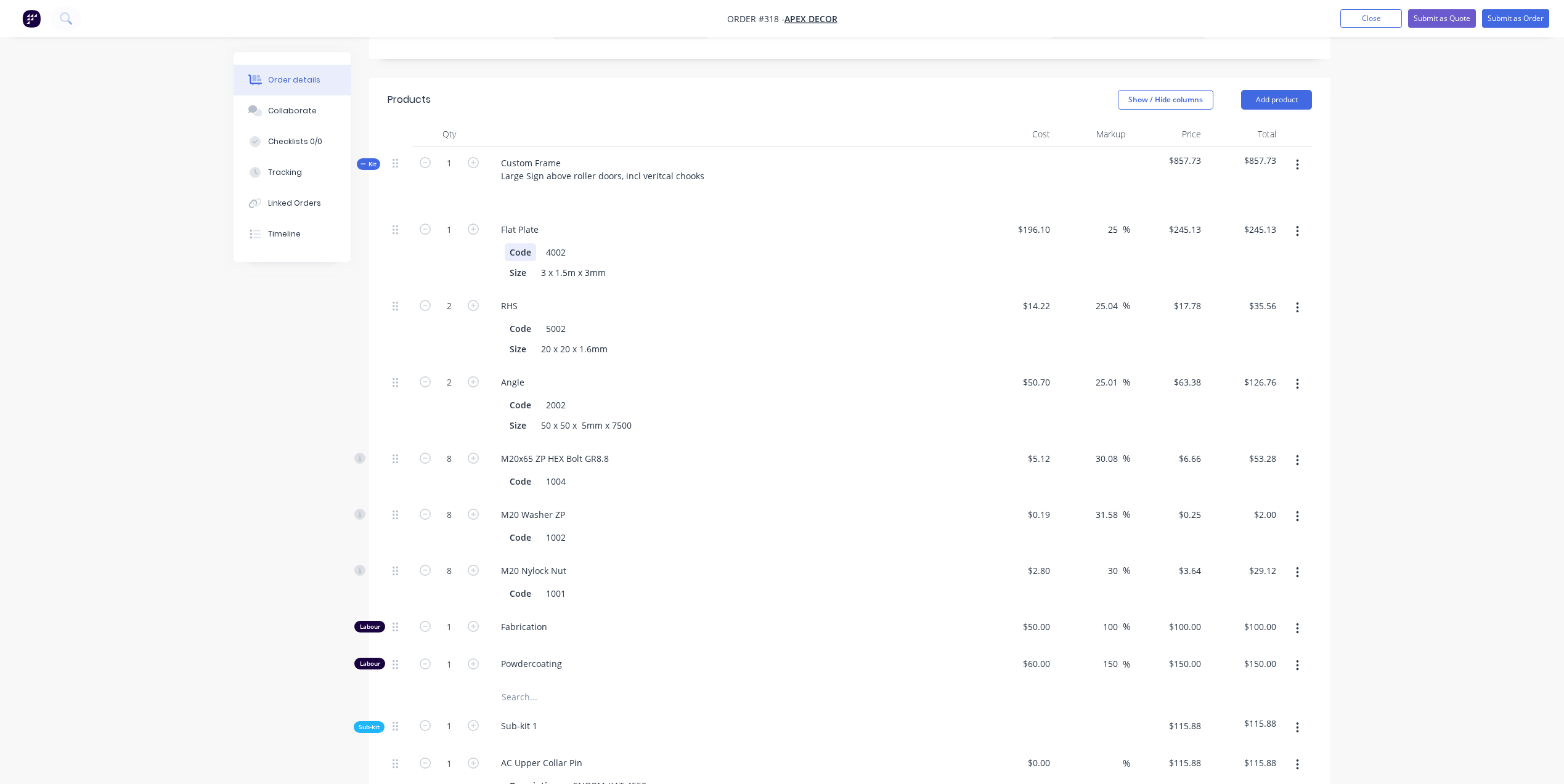
scroll to position [424, 0]
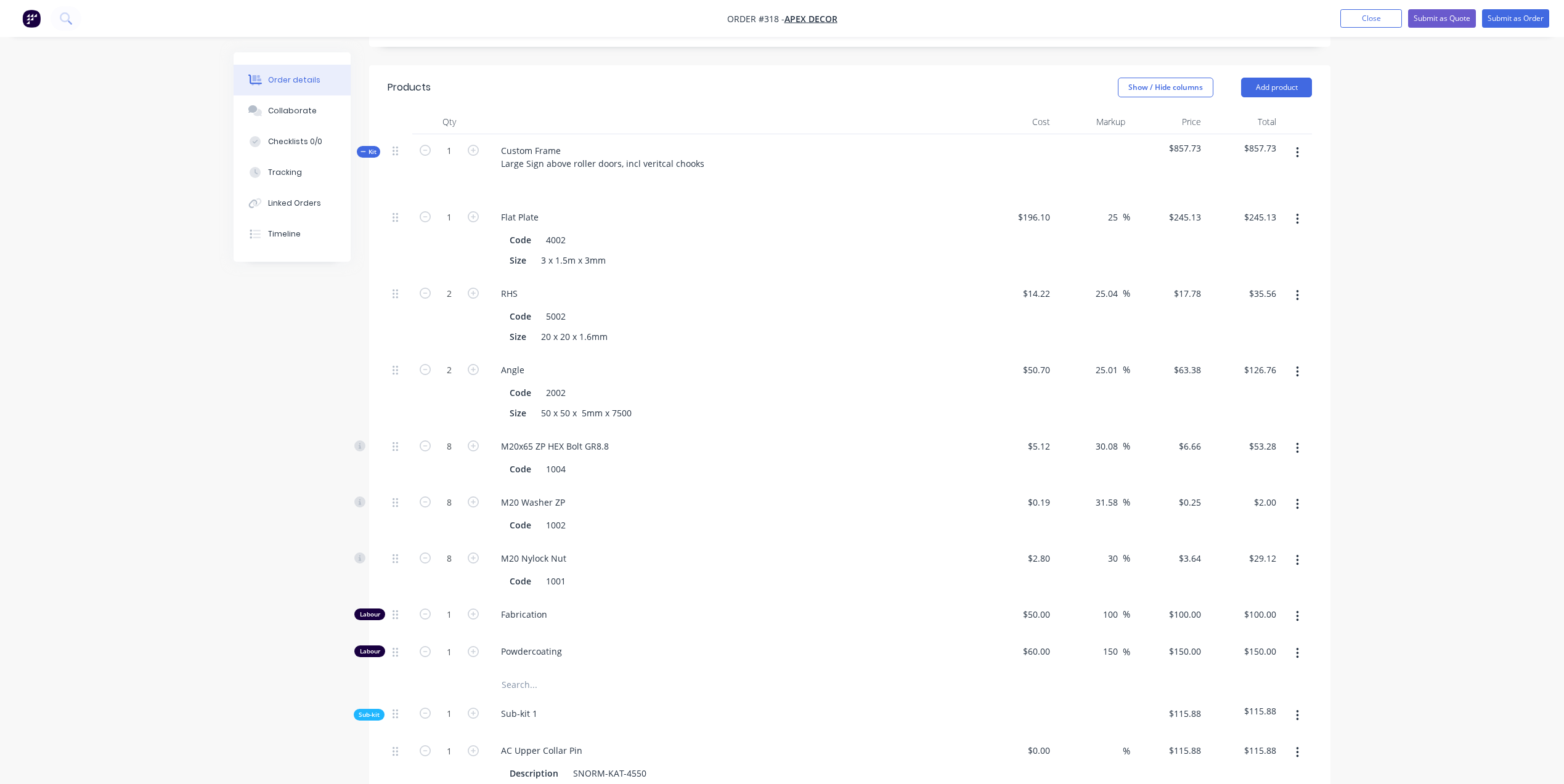
click at [362, 149] on icon at bounding box center [363, 152] width 6 height 7
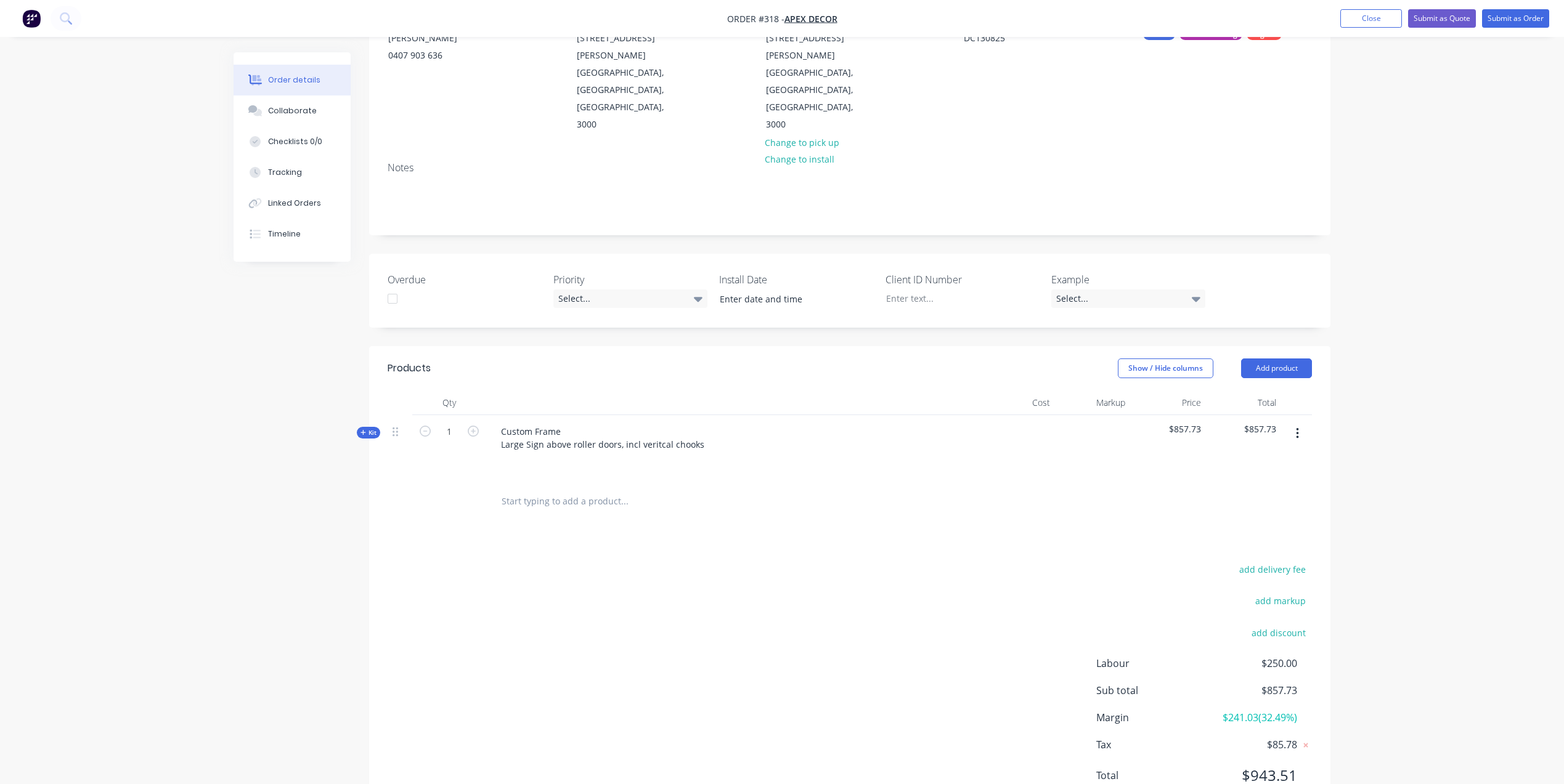
click at [363, 430] on icon at bounding box center [363, 433] width 5 height 5
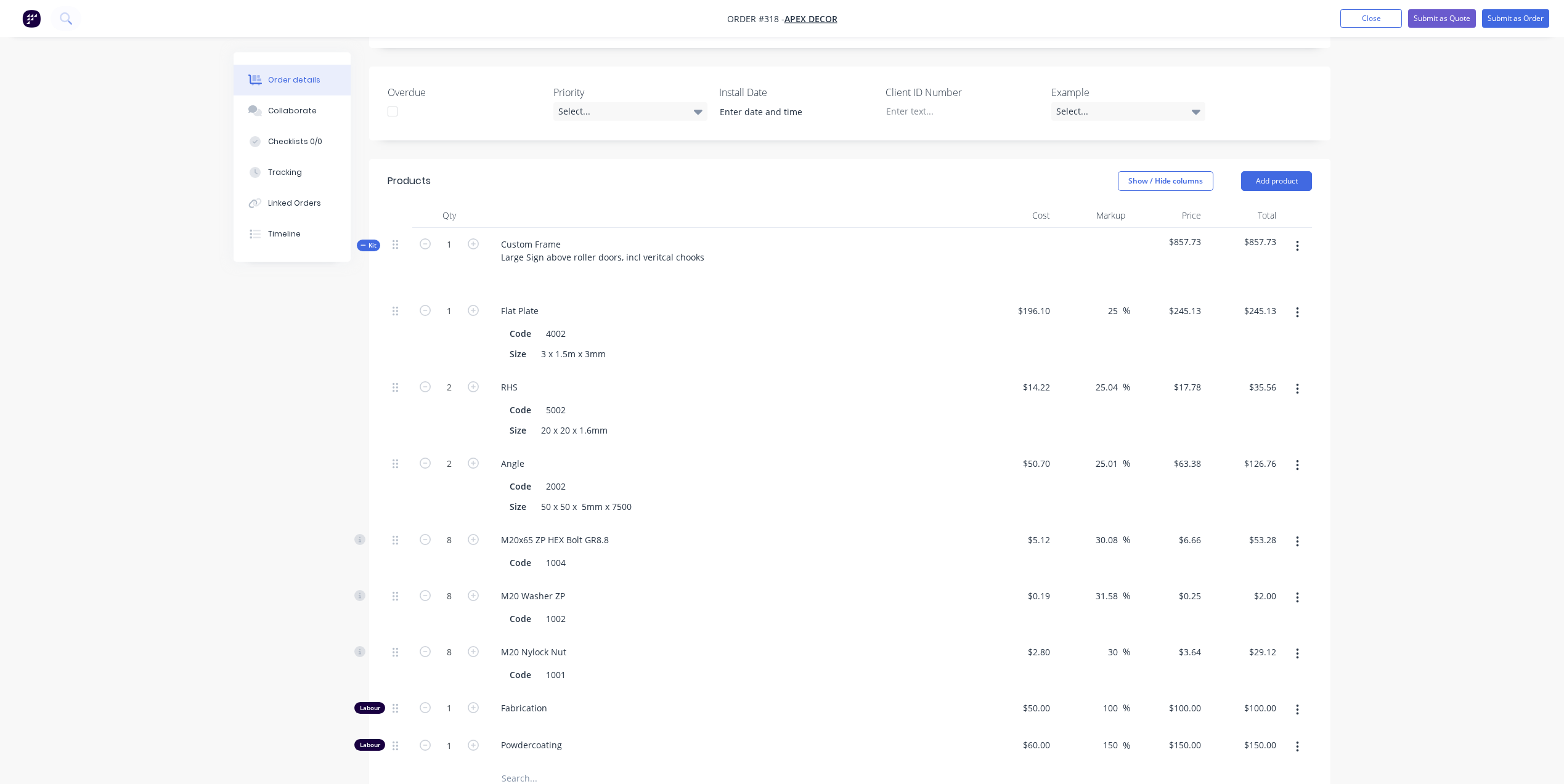
scroll to position [293, 0]
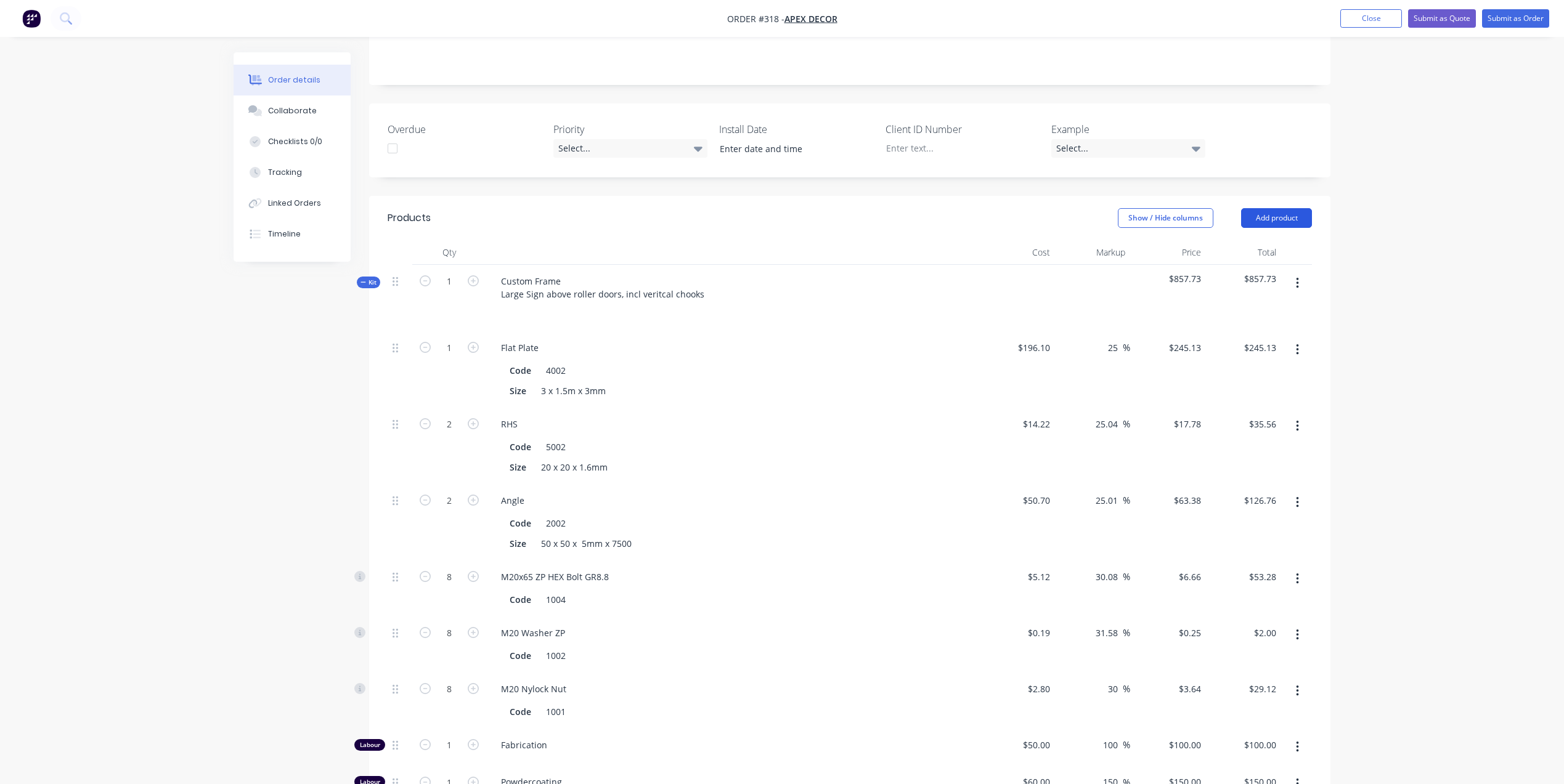
click at [1276, 209] on button "Add product" at bounding box center [1276, 218] width 71 height 20
click at [1221, 364] on div "Labour" at bounding box center [1254, 373] width 95 height 18
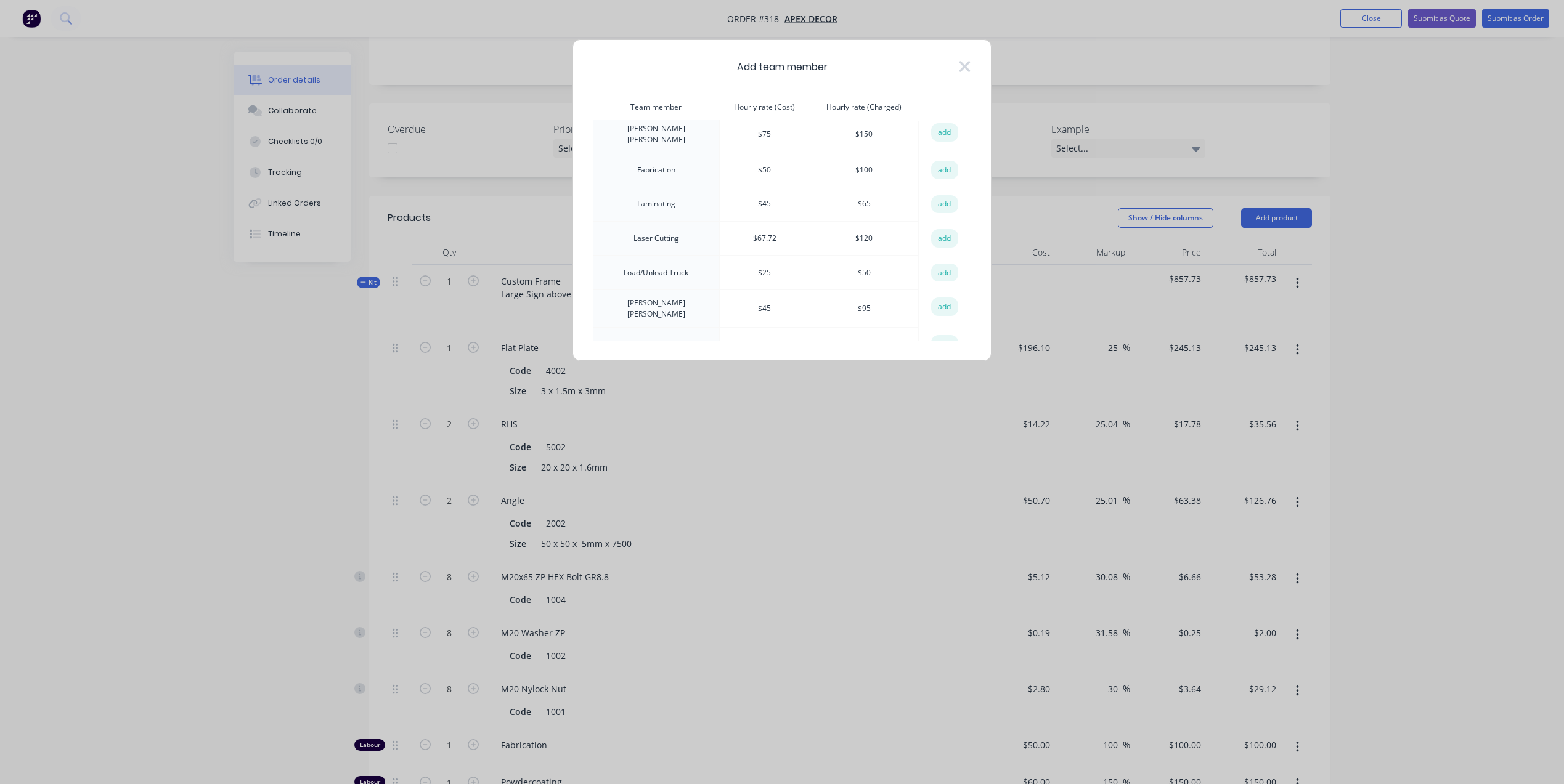
scroll to position [0, 0]
click at [961, 68] on icon at bounding box center [965, 66] width 12 height 11
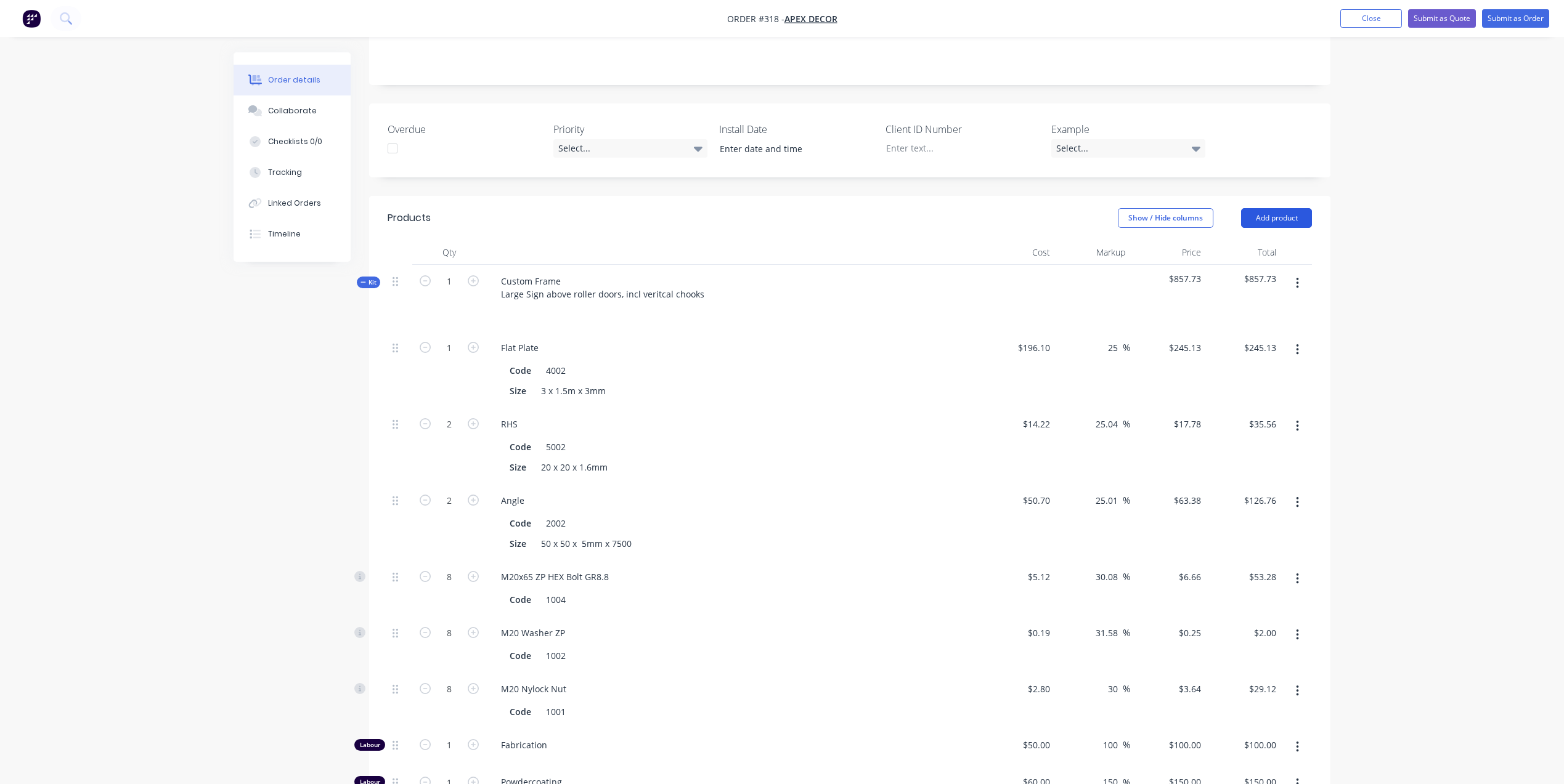
click at [1278, 209] on button "Add product" at bounding box center [1276, 218] width 71 height 20
click at [1246, 339] on div "Square metre product" at bounding box center [1254, 348] width 95 height 18
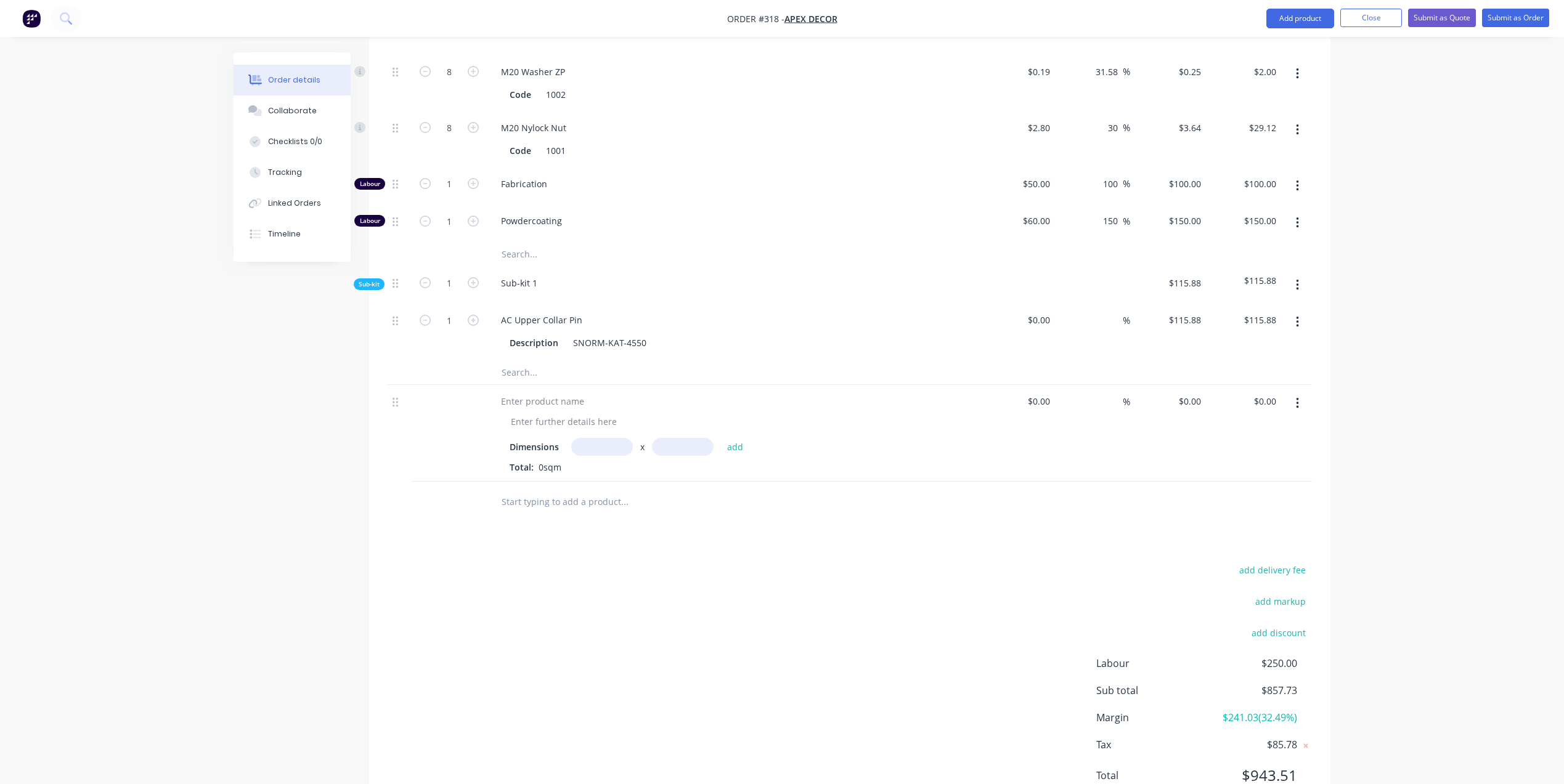
click at [617, 438] on input "text" at bounding box center [601, 447] width 62 height 18
type input "1m"
click at [684, 438] on input "text" at bounding box center [683, 447] width 62 height 18
type input "10m"
click at [380, 487] on div "Products Show / Hide columns Add product Qty Cost Markup Price Total Kit 1 Cust…" at bounding box center [849, 226] width 961 height 1183
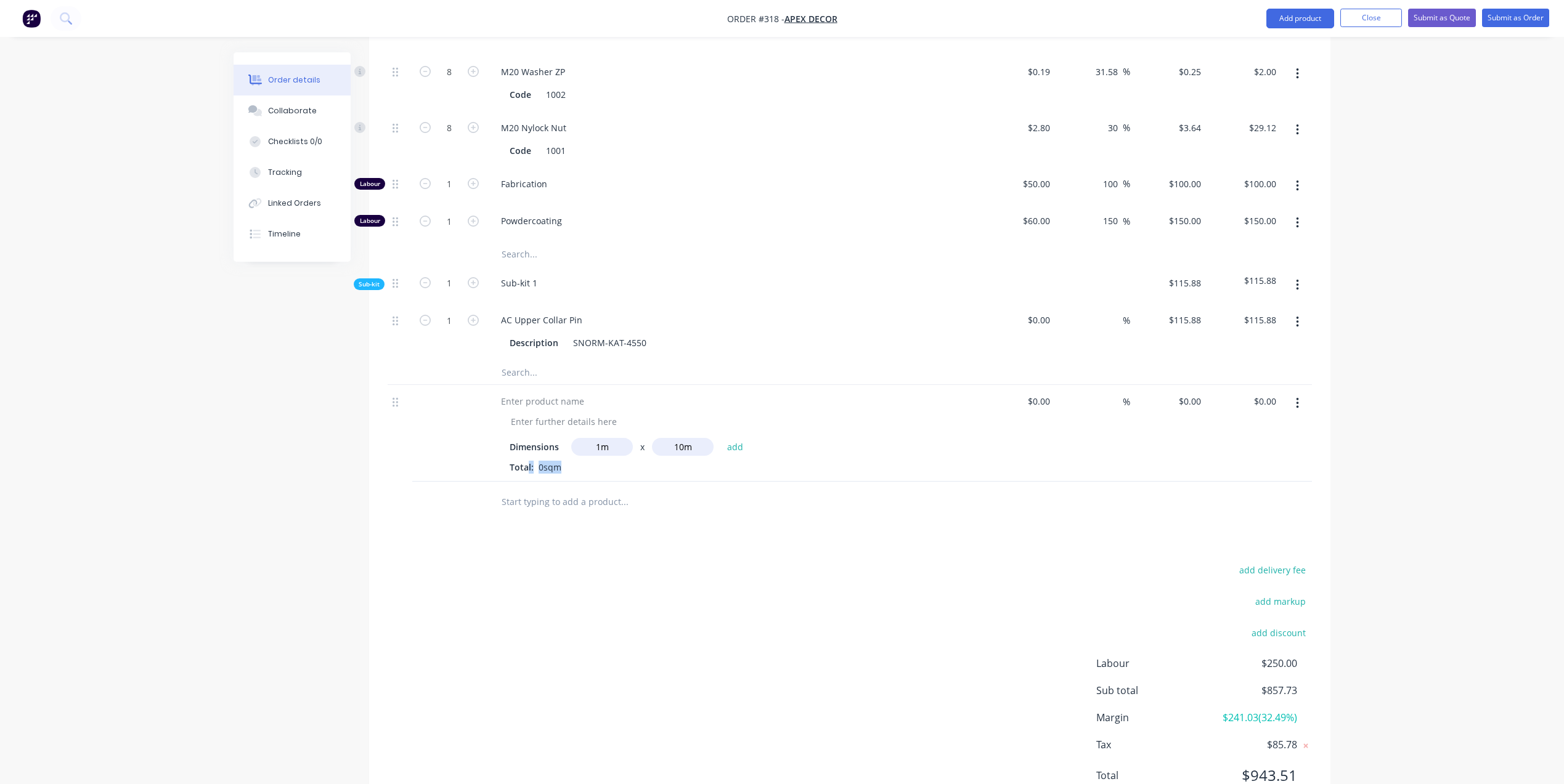
drag, startPoint x: 573, startPoint y: 415, endPoint x: 527, endPoint y: 415, distance: 46.0
click at [527, 461] on div "Total: 0sqm" at bounding box center [732, 467] width 446 height 13
click at [679, 561] on div "add delivery fee add markup add discount Labour $250.00 Sub total $857.73 Margi…" at bounding box center [849, 680] width 924 height 238
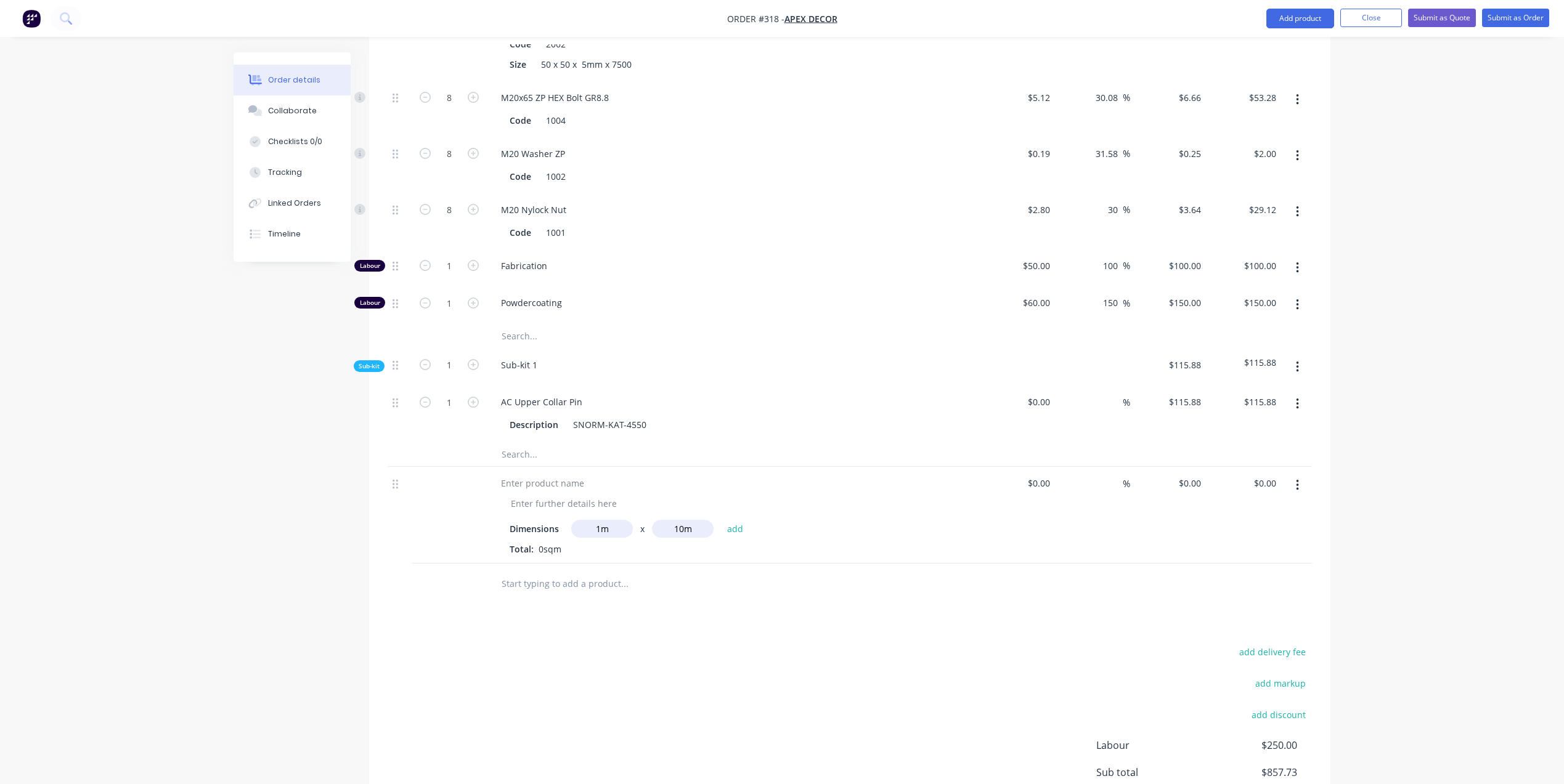
scroll to position [773, 0]
click at [598, 519] on input "1m" at bounding box center [601, 528] width 62 height 18
type input "0.01m"
click at [288, 498] on div "Created by [PERSON_NAME] Created [DATE] Required [DATE] Assigned to DC F Status…" at bounding box center [781, 98] width 1097 height 1637
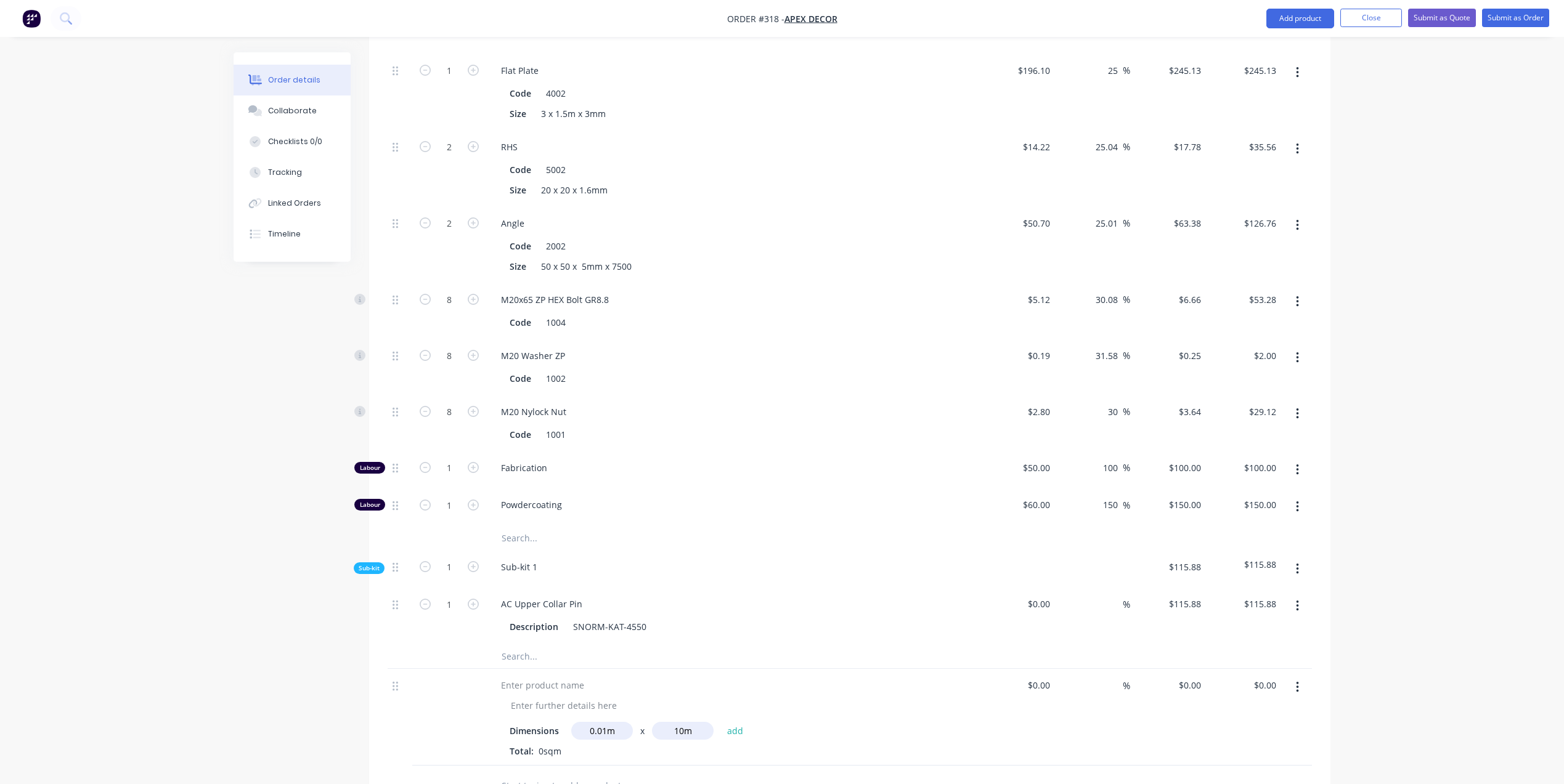
scroll to position [584, 0]
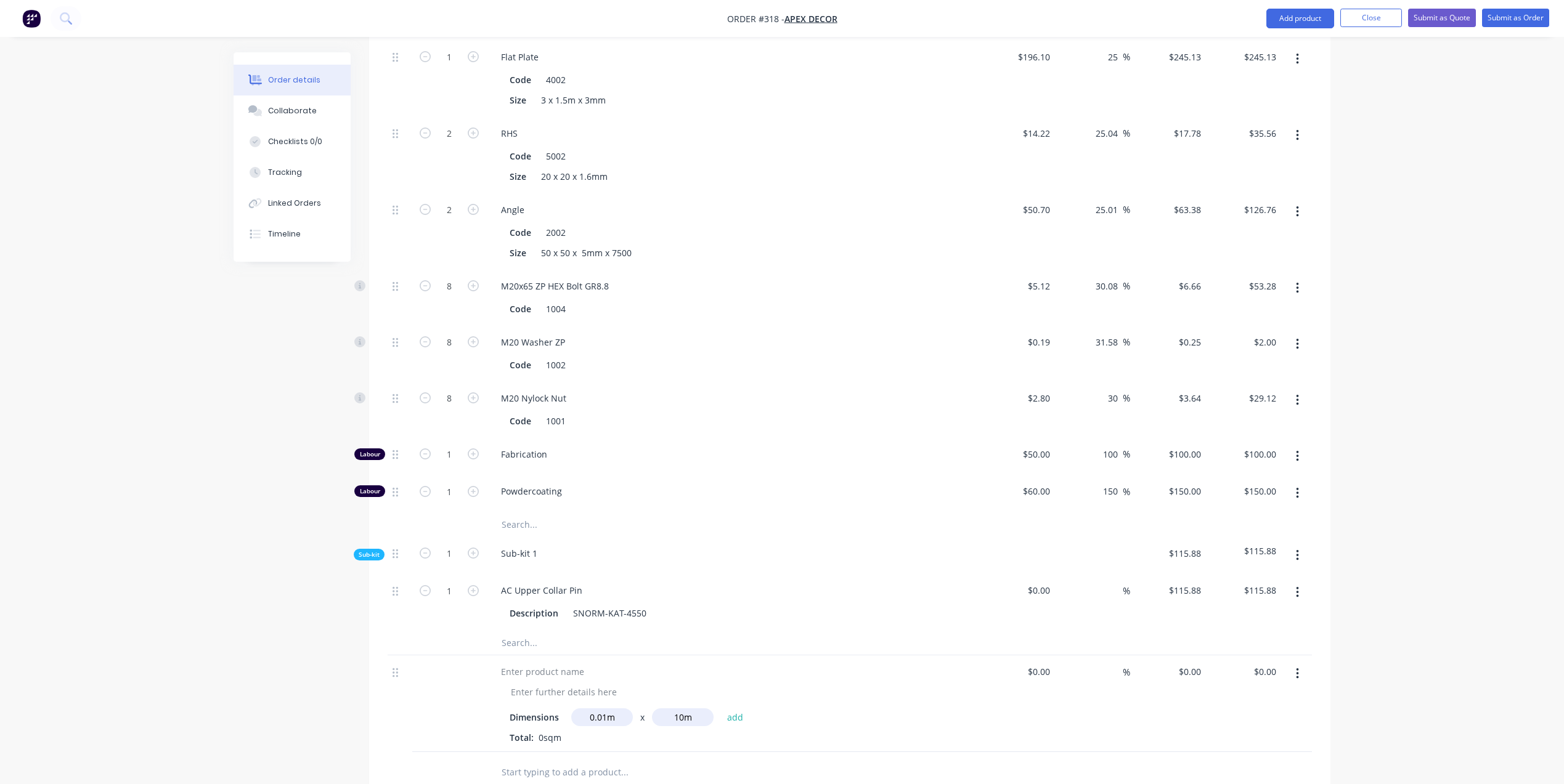
click at [1294, 663] on button "button" at bounding box center [1297, 673] width 29 height 22
click at [1263, 771] on div "Delete" at bounding box center [1254, 780] width 95 height 18
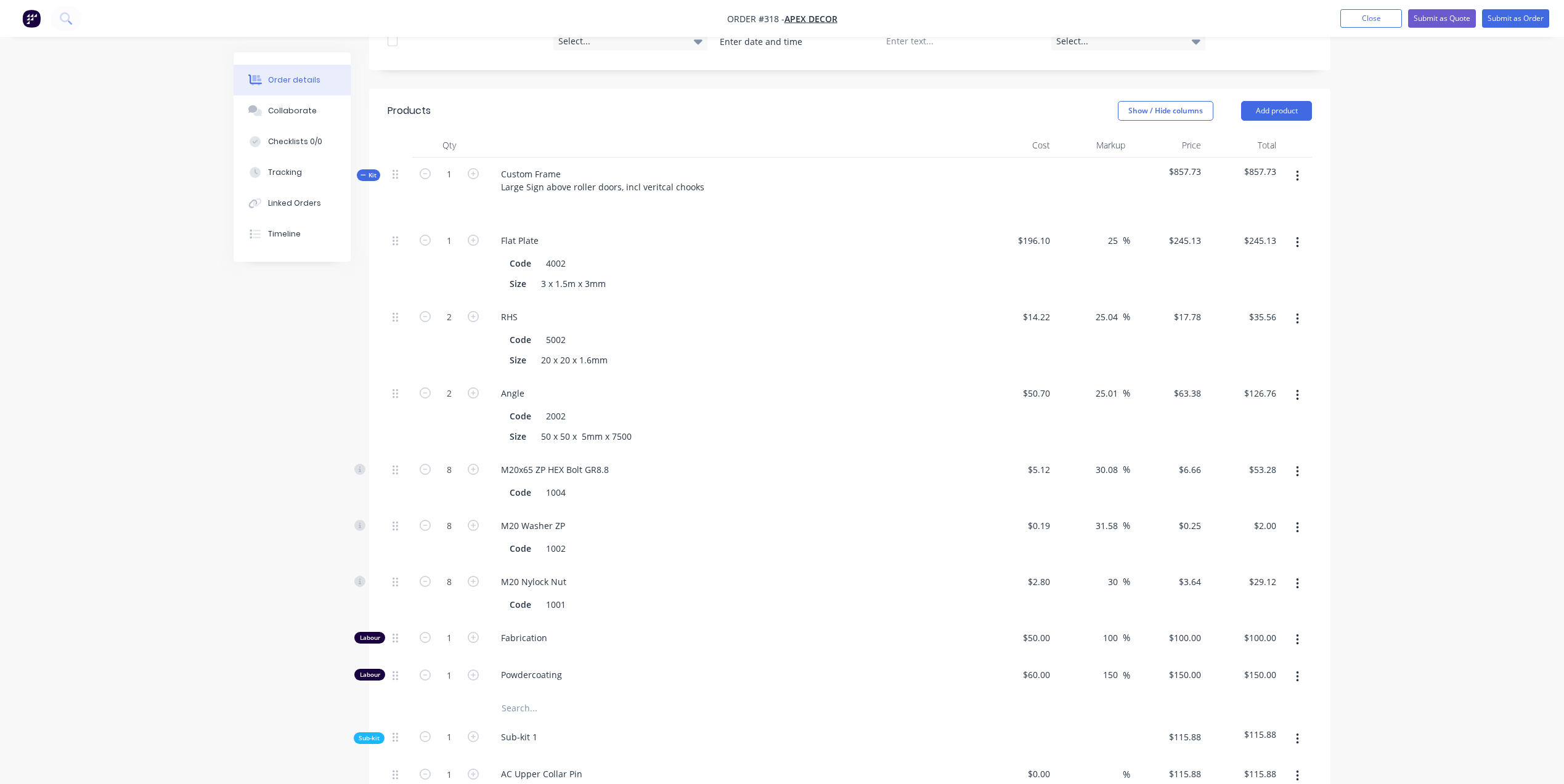
scroll to position [378, 0]
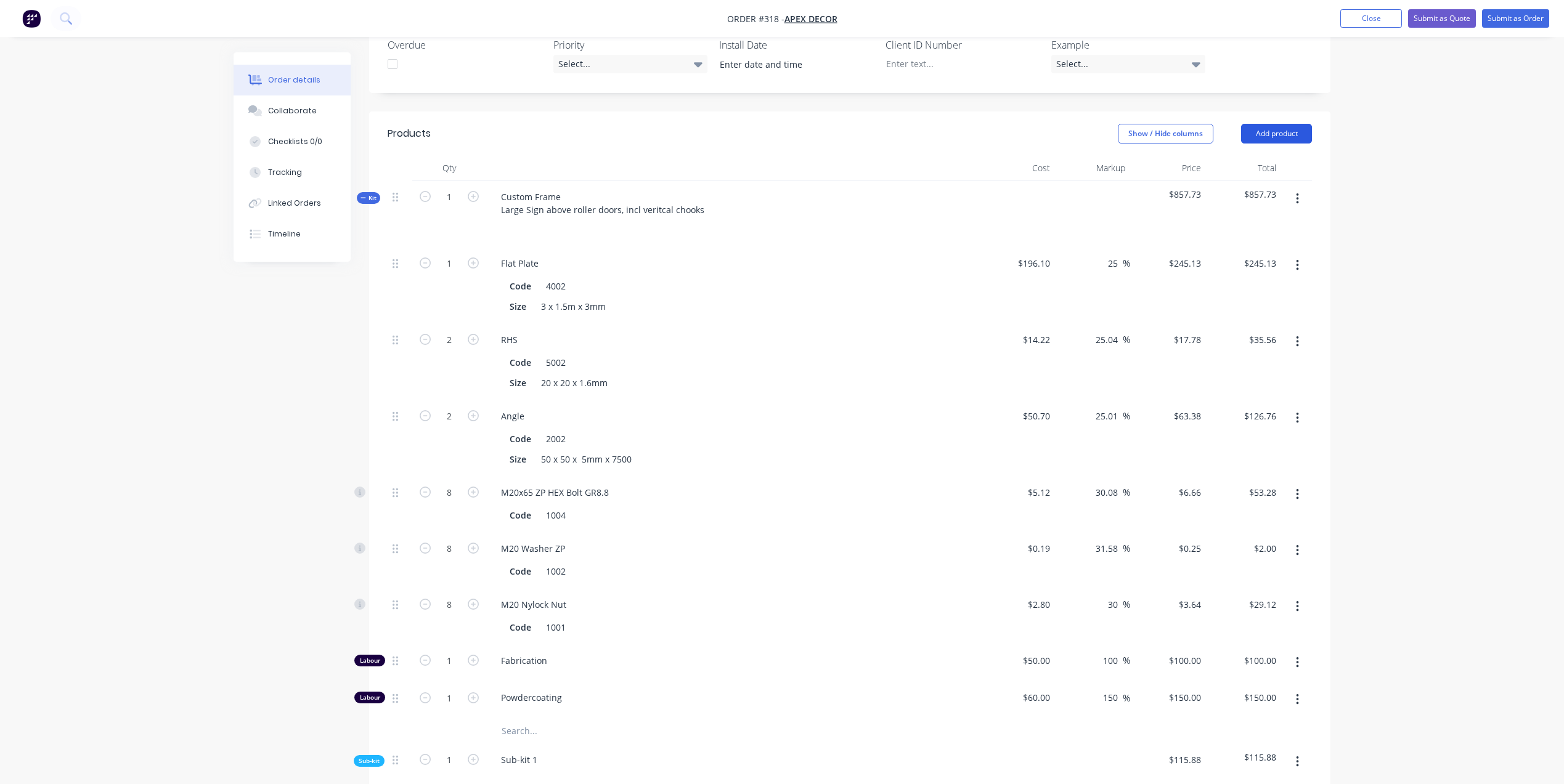
click at [1285, 124] on button "Add product" at bounding box center [1276, 134] width 71 height 20
click at [1235, 205] on div "Product Kit" at bounding box center [1254, 214] width 95 height 18
click at [1248, 181] on div "Standard pricing" at bounding box center [1254, 190] width 95 height 18
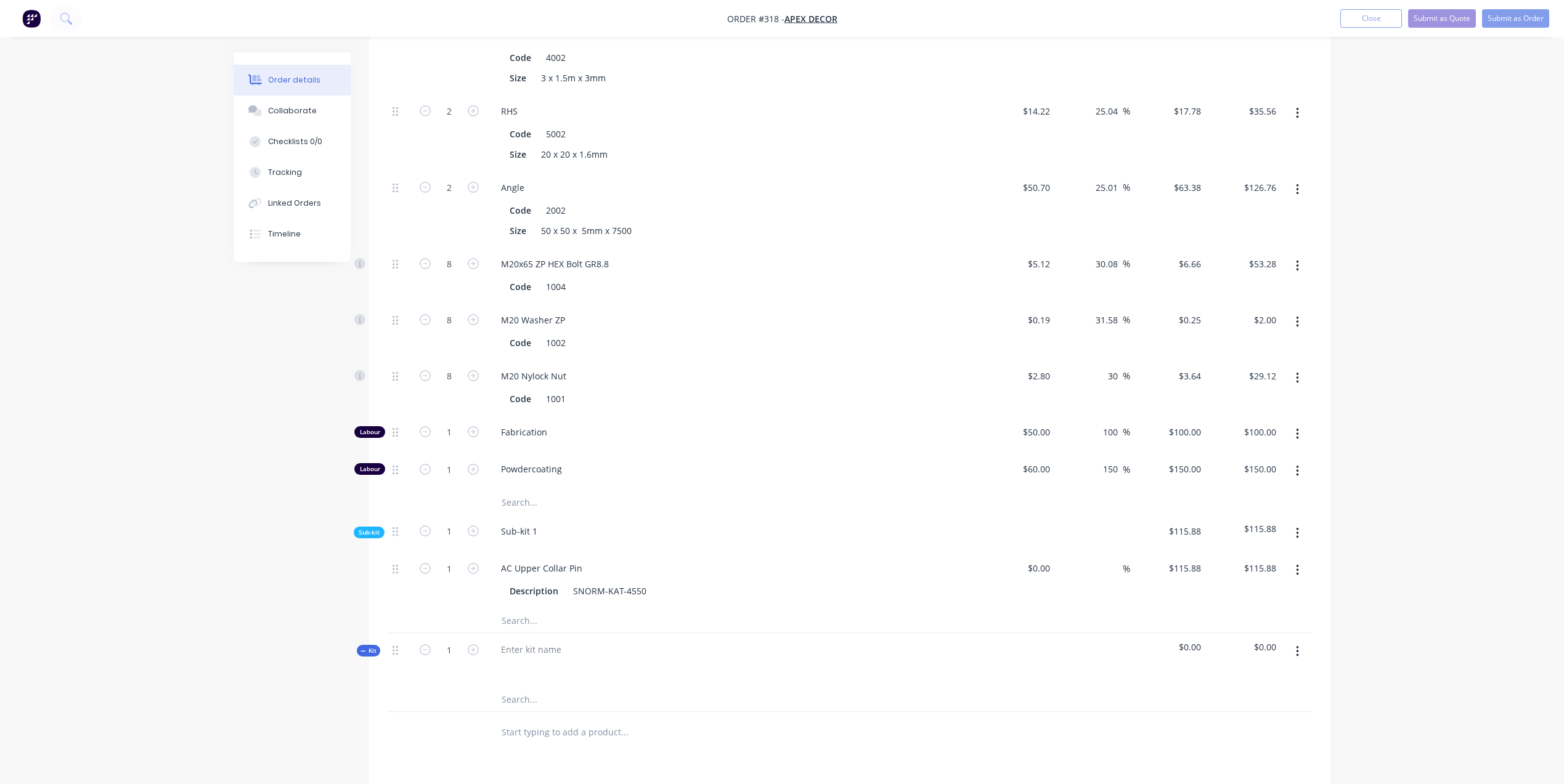
scroll to position [837, 0]
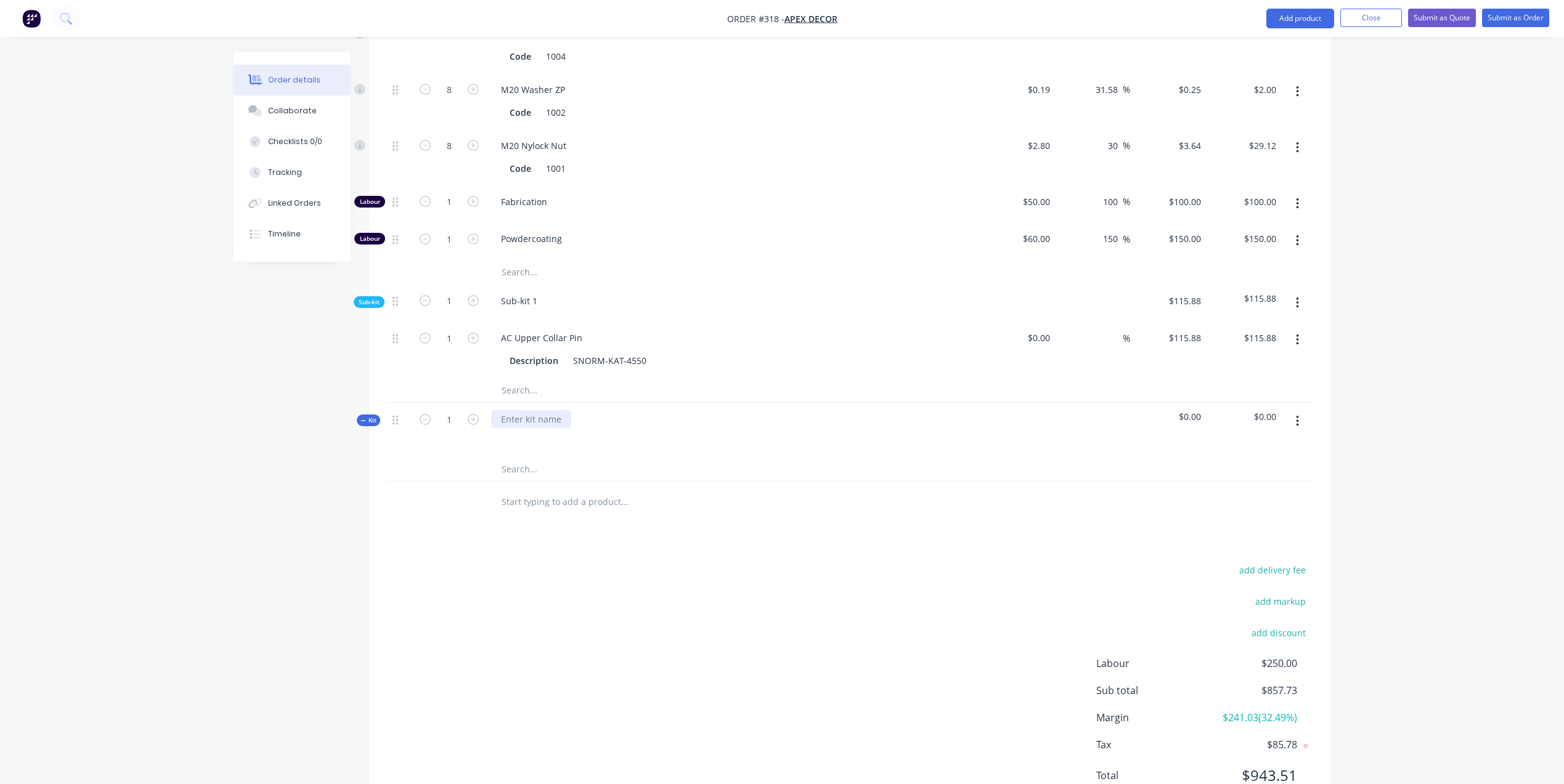
click at [522, 410] on div at bounding box center [531, 420] width 80 height 18
click at [522, 456] on input "text" at bounding box center [624, 469] width 246 height 25
click at [1300, 410] on button "button" at bounding box center [1297, 421] width 29 height 22
click at [1410, 401] on div "Order details Collaborate Checklists 0/0 Tracking Linked Orders Timeline Order …" at bounding box center [782, -1] width 1564 height 1671
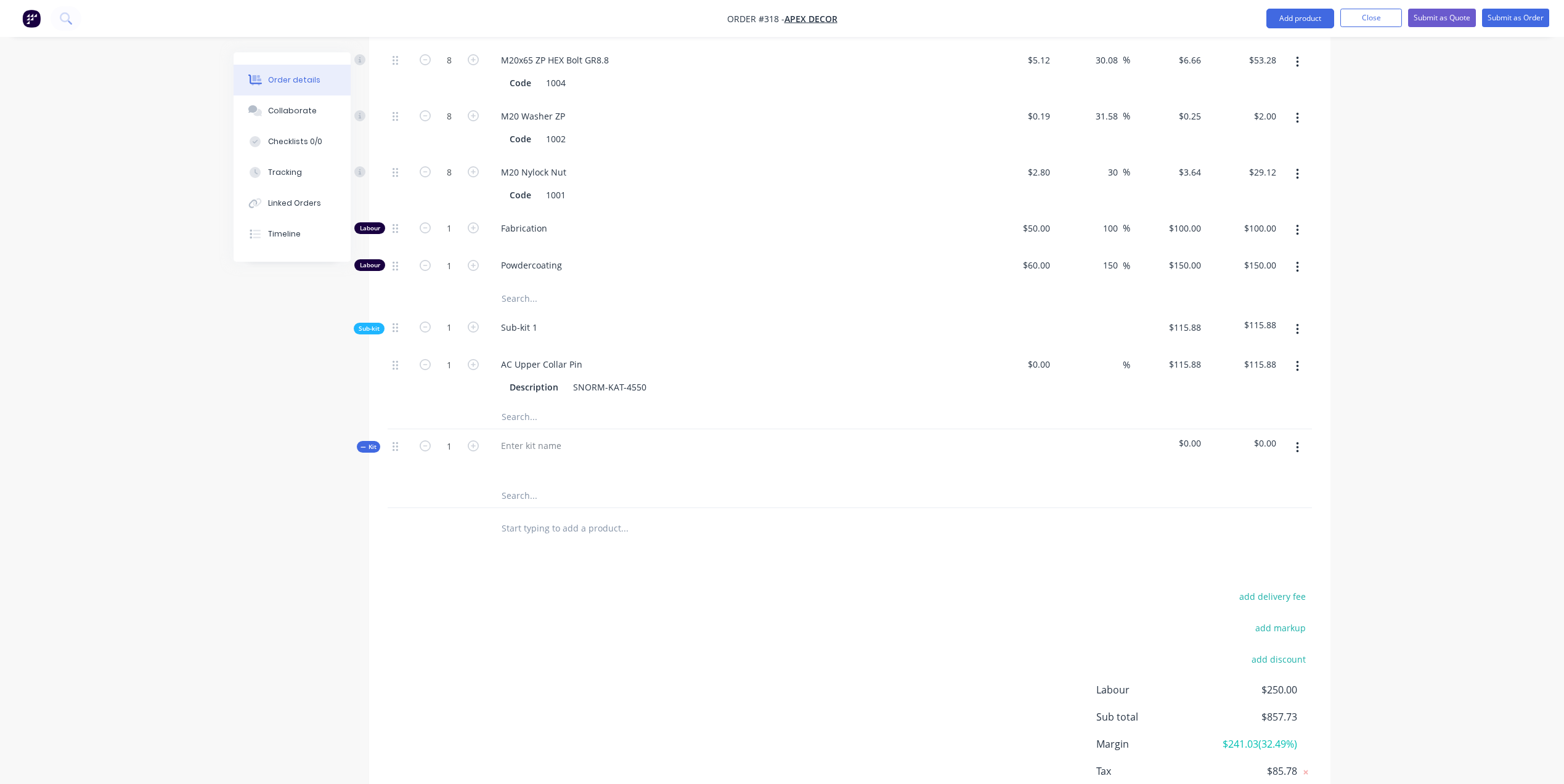
scroll to position [807, 0]
click at [1300, 439] on button "button" at bounding box center [1297, 450] width 29 height 22
click at [1244, 572] on div "Delete" at bounding box center [1254, 581] width 95 height 18
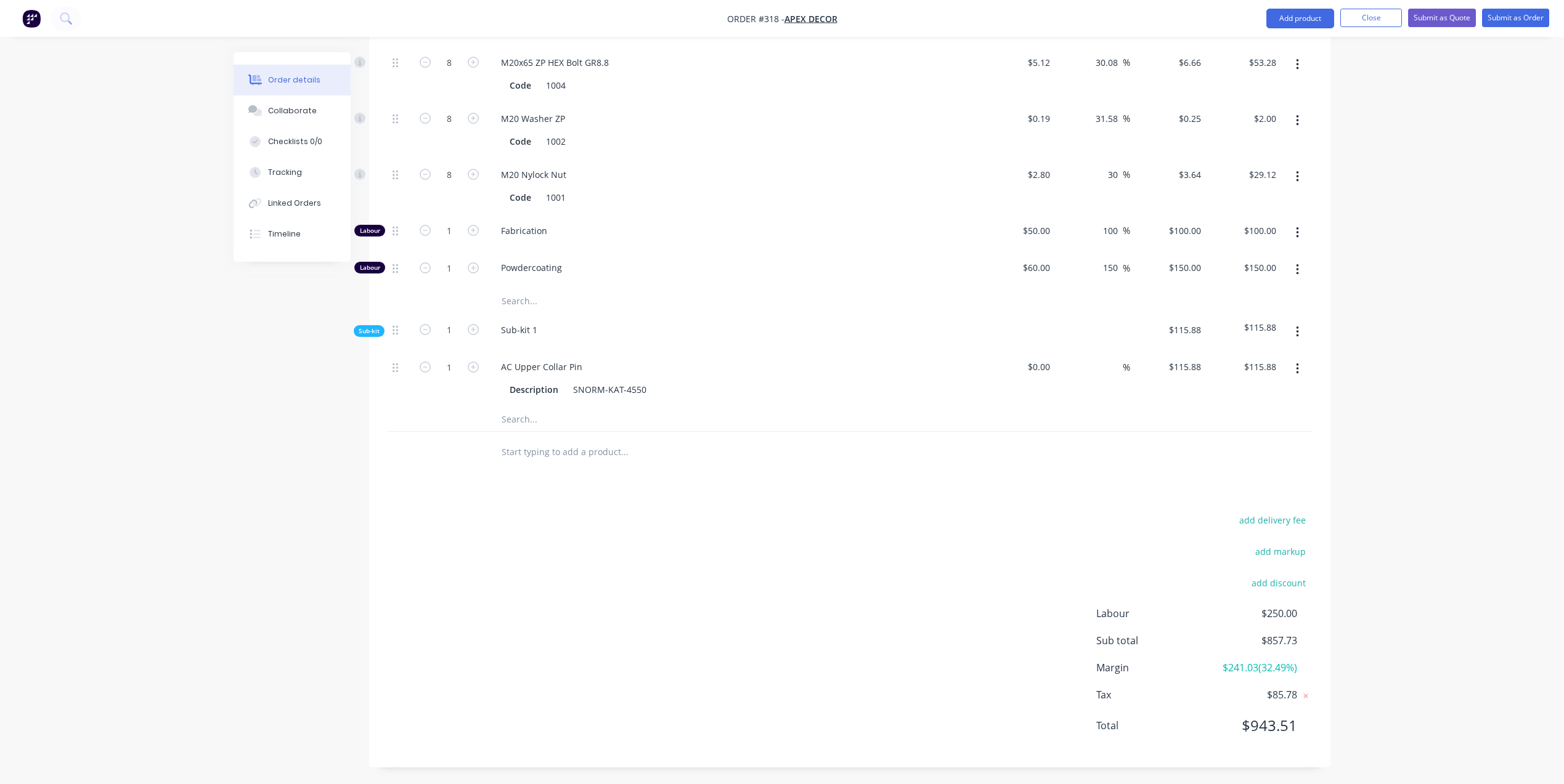
scroll to position [758, 0]
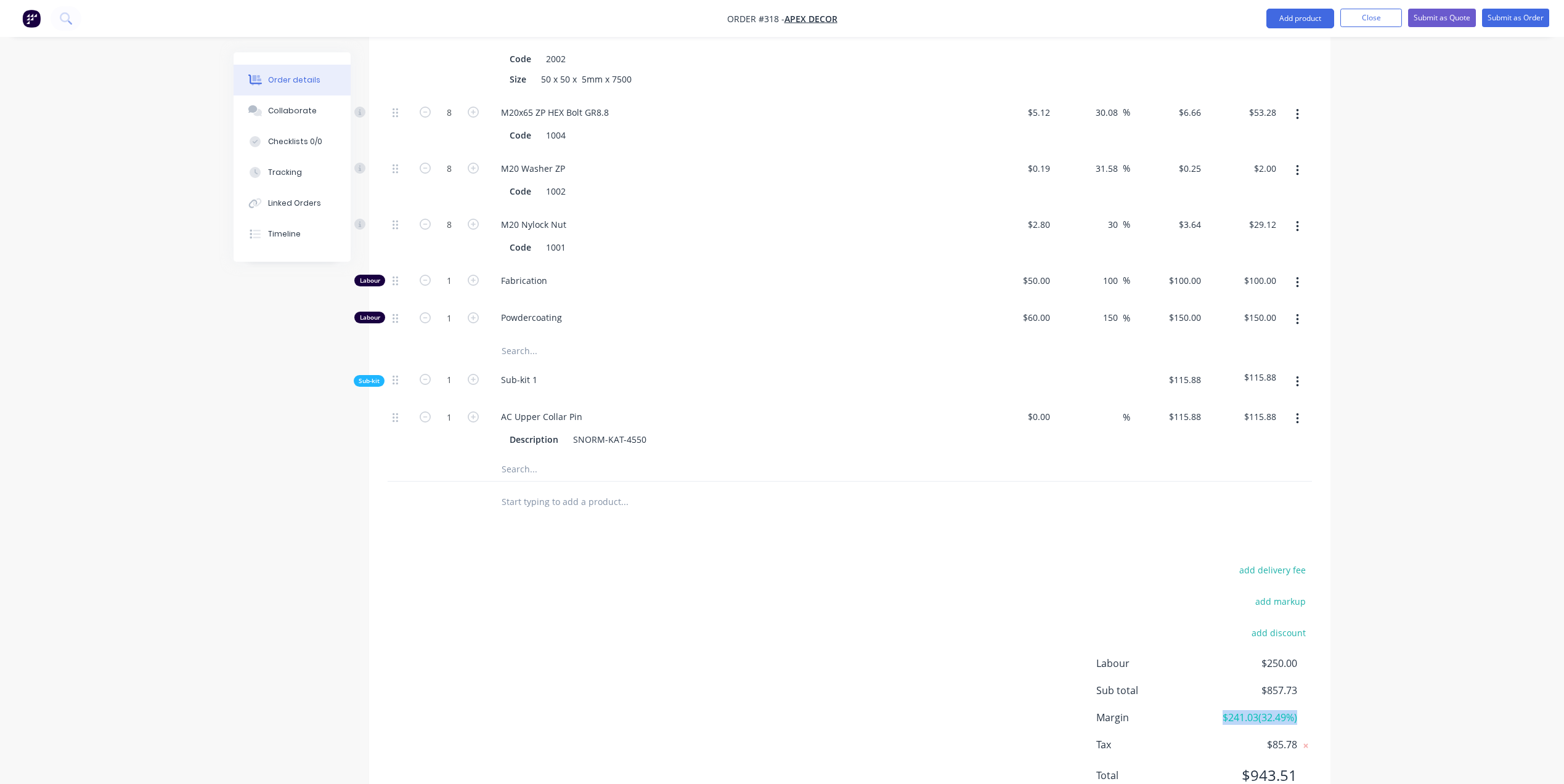
drag, startPoint x: 1303, startPoint y: 666, endPoint x: 1219, endPoint y: 663, distance: 84.1
click at [1219, 710] on div "Margin $241.03 ( 32.49 %)" at bounding box center [1203, 718] width 216 height 15
click at [1355, 403] on div "Order details Collaborate Checklists 0/0 Tracking Linked Orders Timeline Order …" at bounding box center [782, 39] width 1564 height 1593
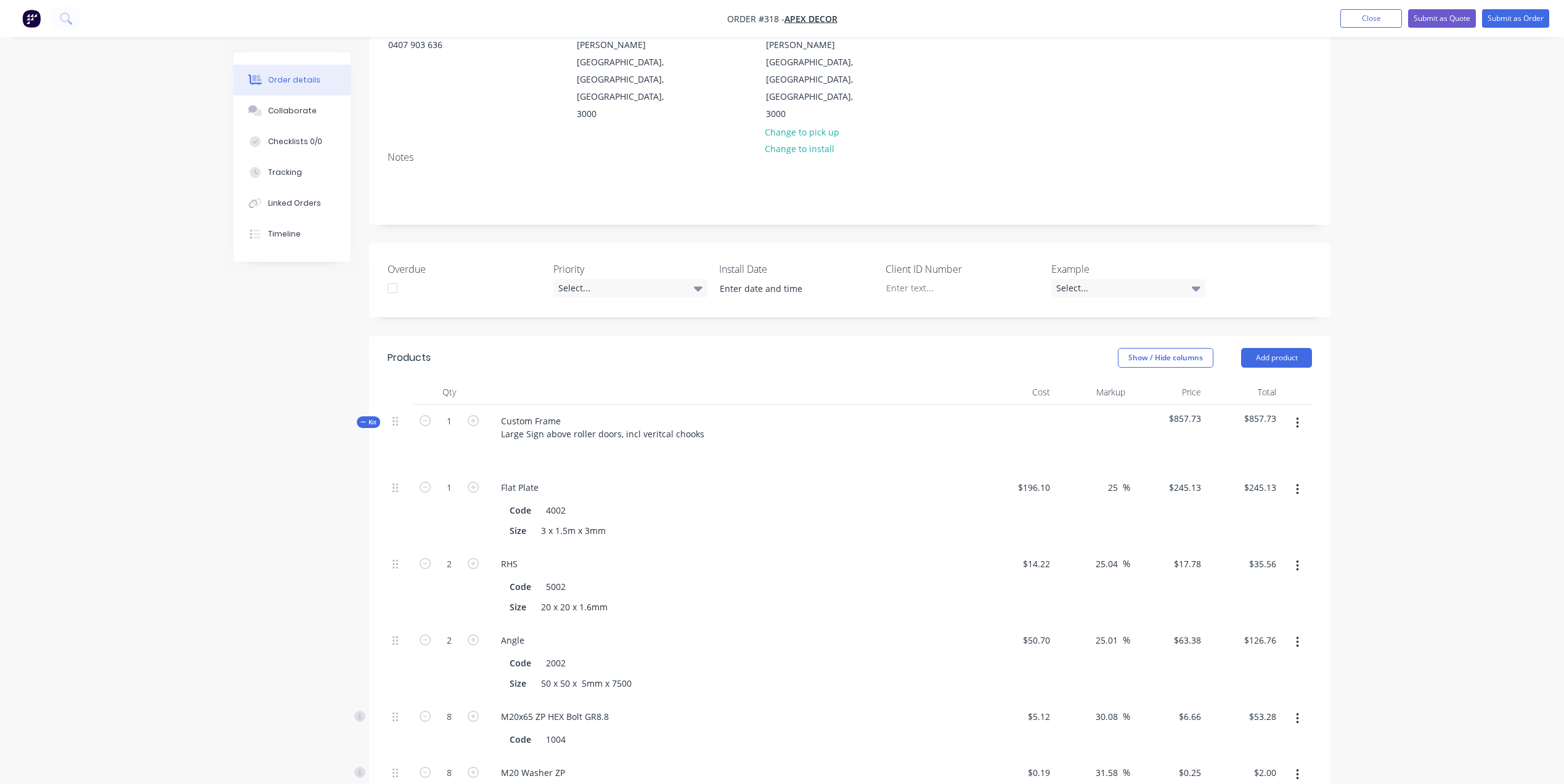
scroll to position [0, 0]
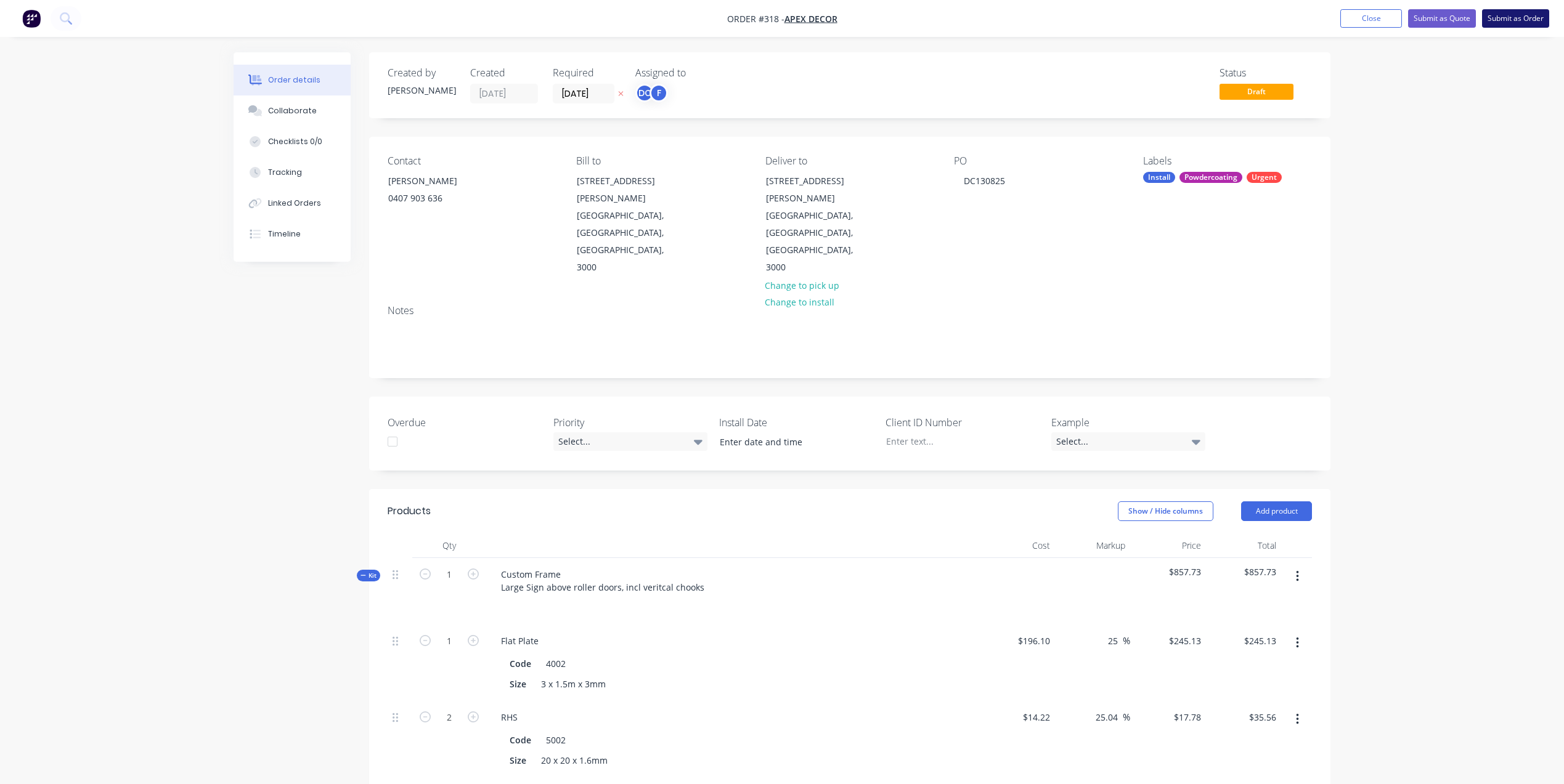
click at [1530, 21] on button "Submit as Order" at bounding box center [1516, 18] width 67 height 19
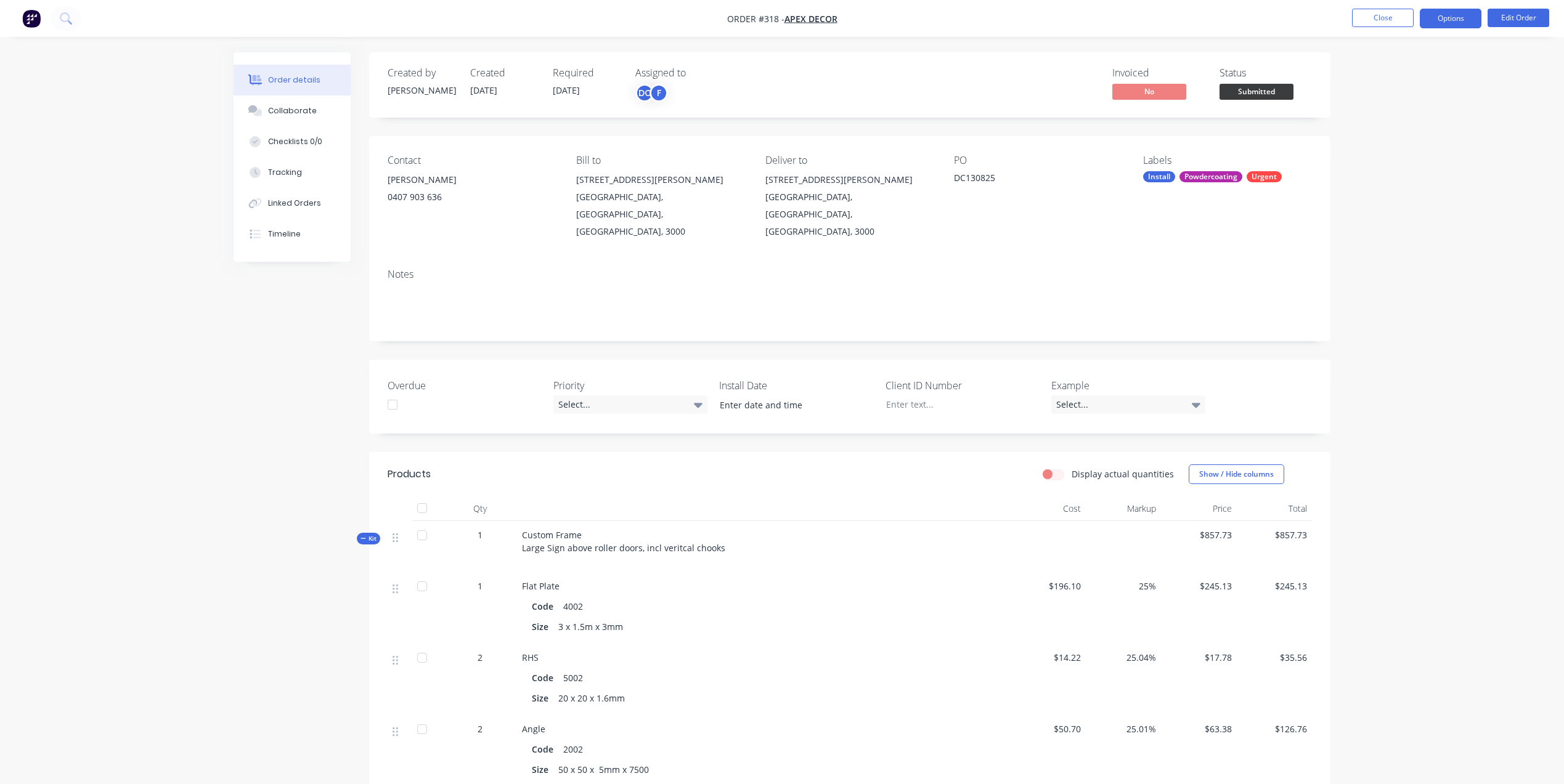
click at [1436, 27] on button "Options" at bounding box center [1450, 19] width 62 height 20
click at [1418, 220] on div "Purchase Products" at bounding box center [1414, 222] width 113 height 18
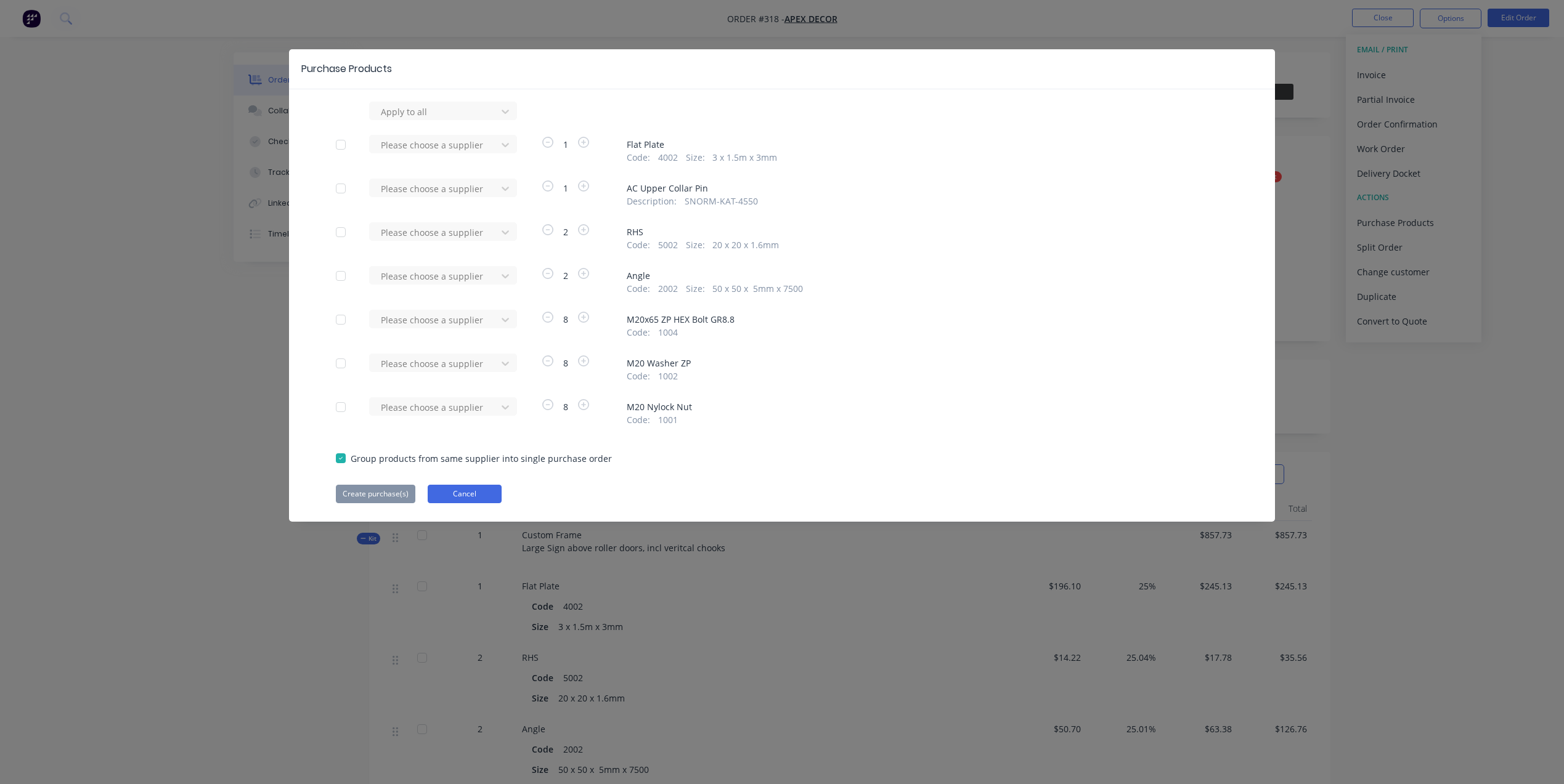
click at [481, 502] on button "Cancel" at bounding box center [465, 493] width 74 height 19
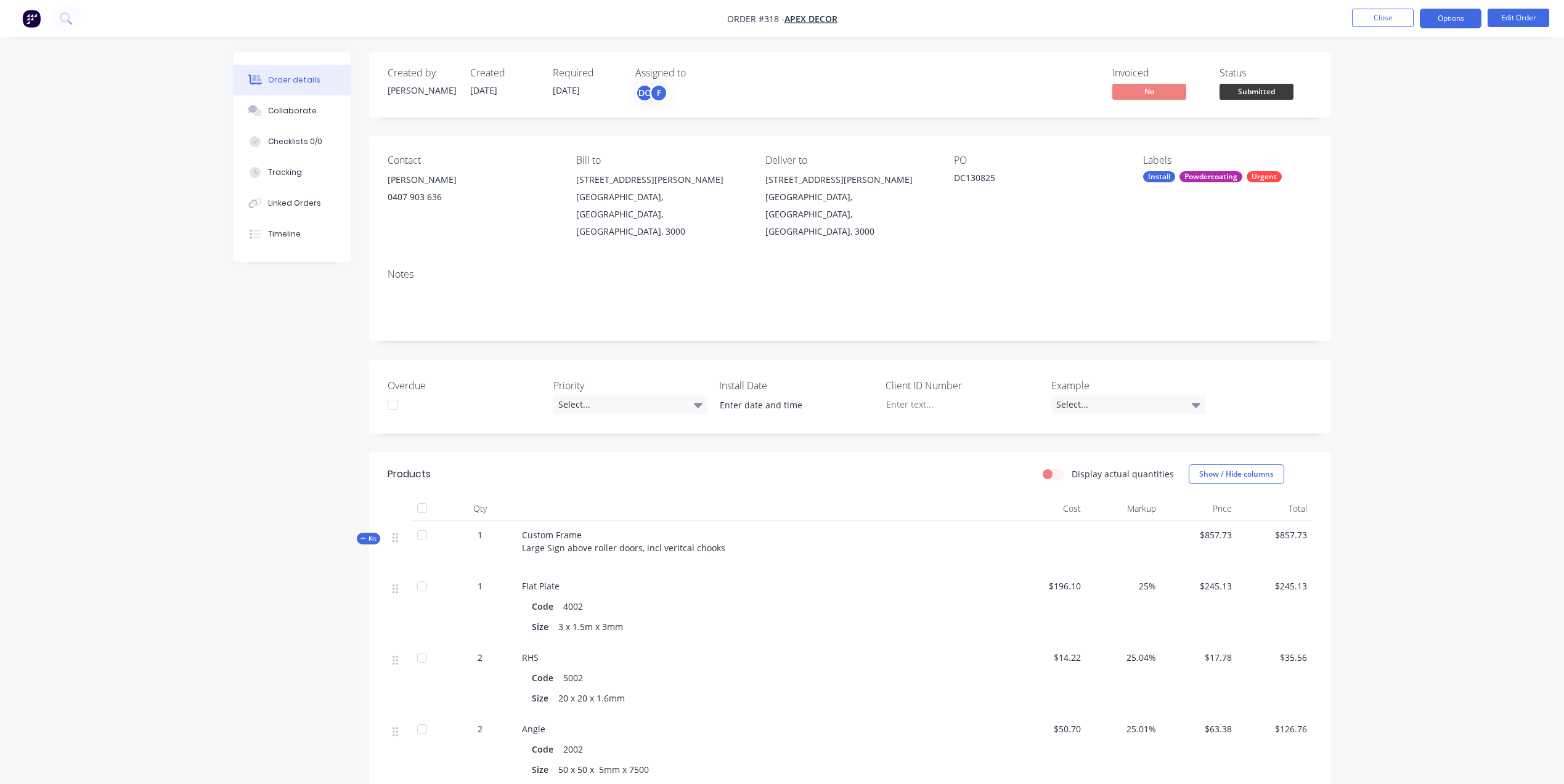
click at [1439, 21] on button "Options" at bounding box center [1450, 19] width 62 height 20
click at [296, 112] on div "Collaborate" at bounding box center [292, 111] width 48 height 11
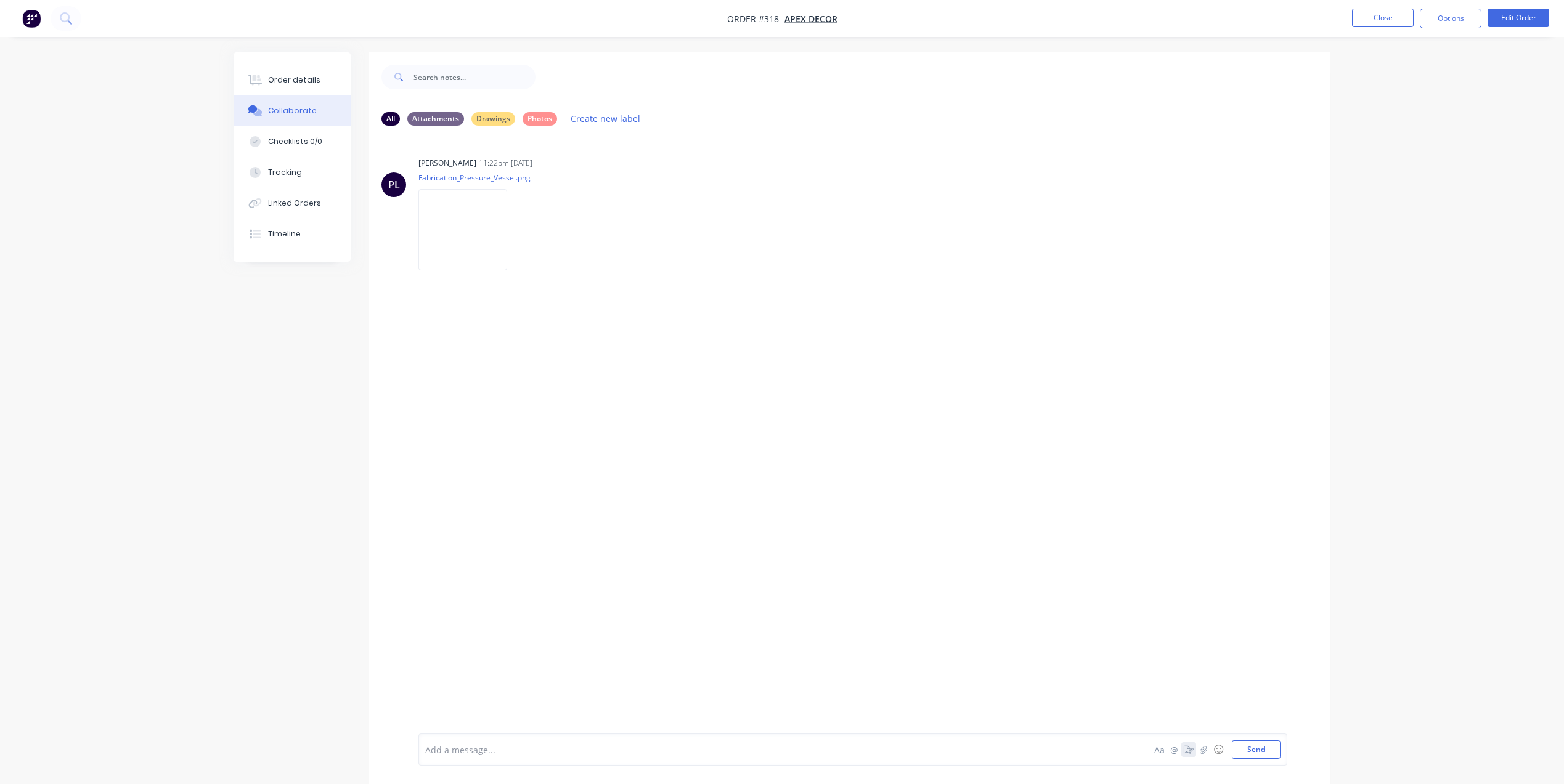
click at [1190, 746] on icon "button" at bounding box center [1189, 750] width 10 height 9
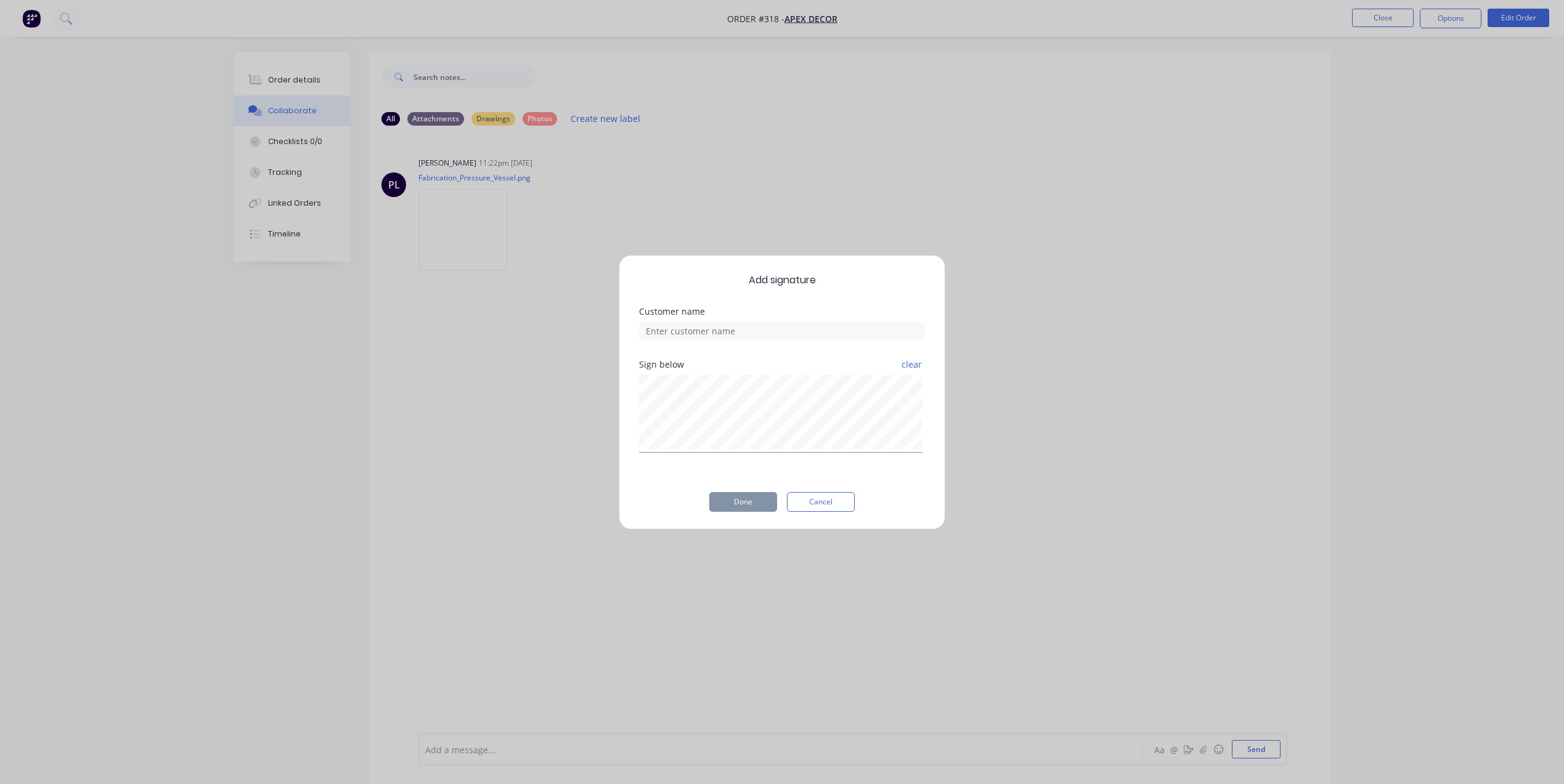
click at [756, 340] on div "Customer name" at bounding box center [782, 333] width 286 height 53
click at [746, 337] on input at bounding box center [782, 331] width 286 height 19
type input "[PERSON_NAME]"
click at [766, 496] on button "Done" at bounding box center [743, 502] width 68 height 20
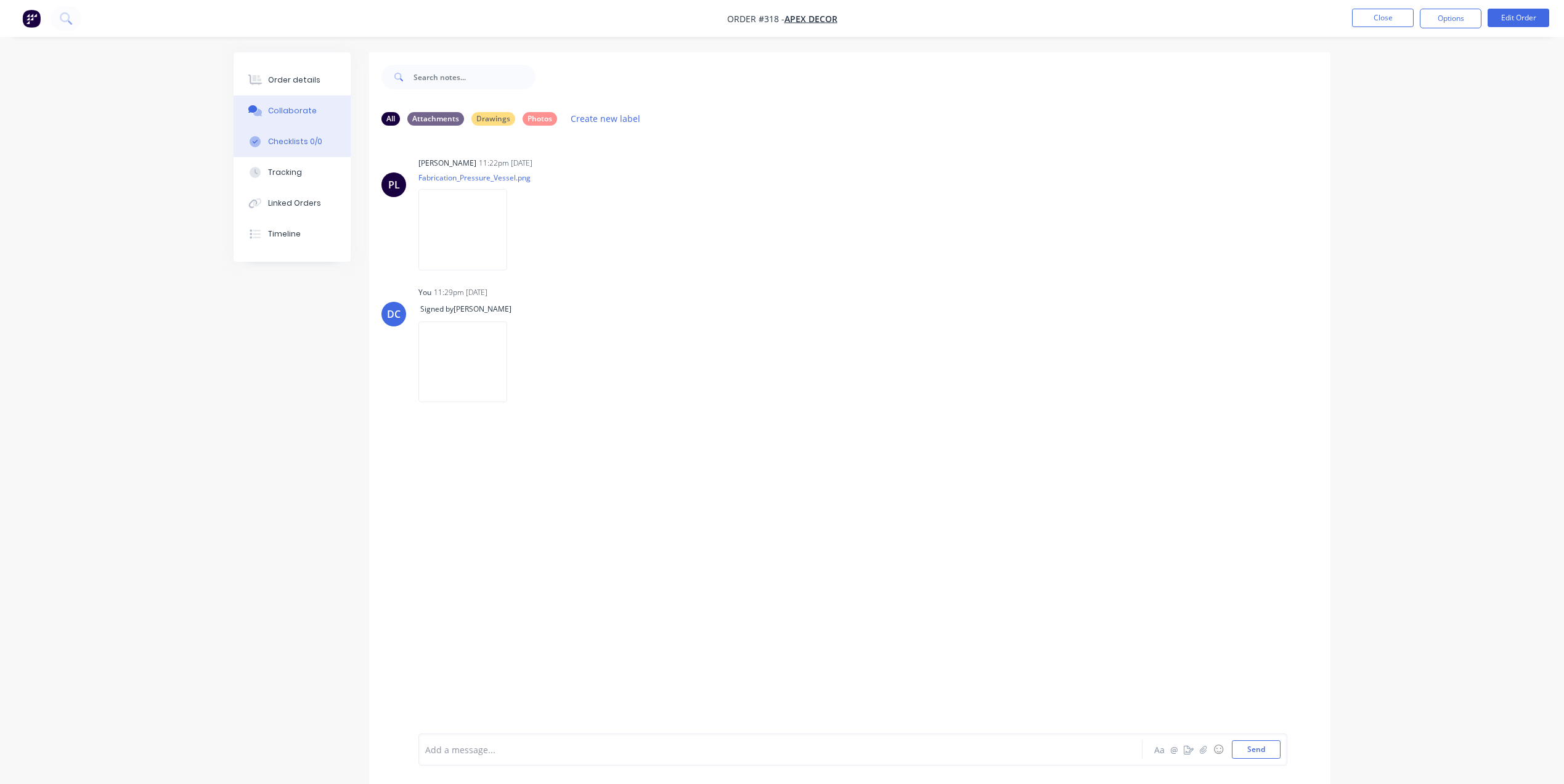
click at [320, 135] on button "Checklists 0/0" at bounding box center [292, 142] width 117 height 31
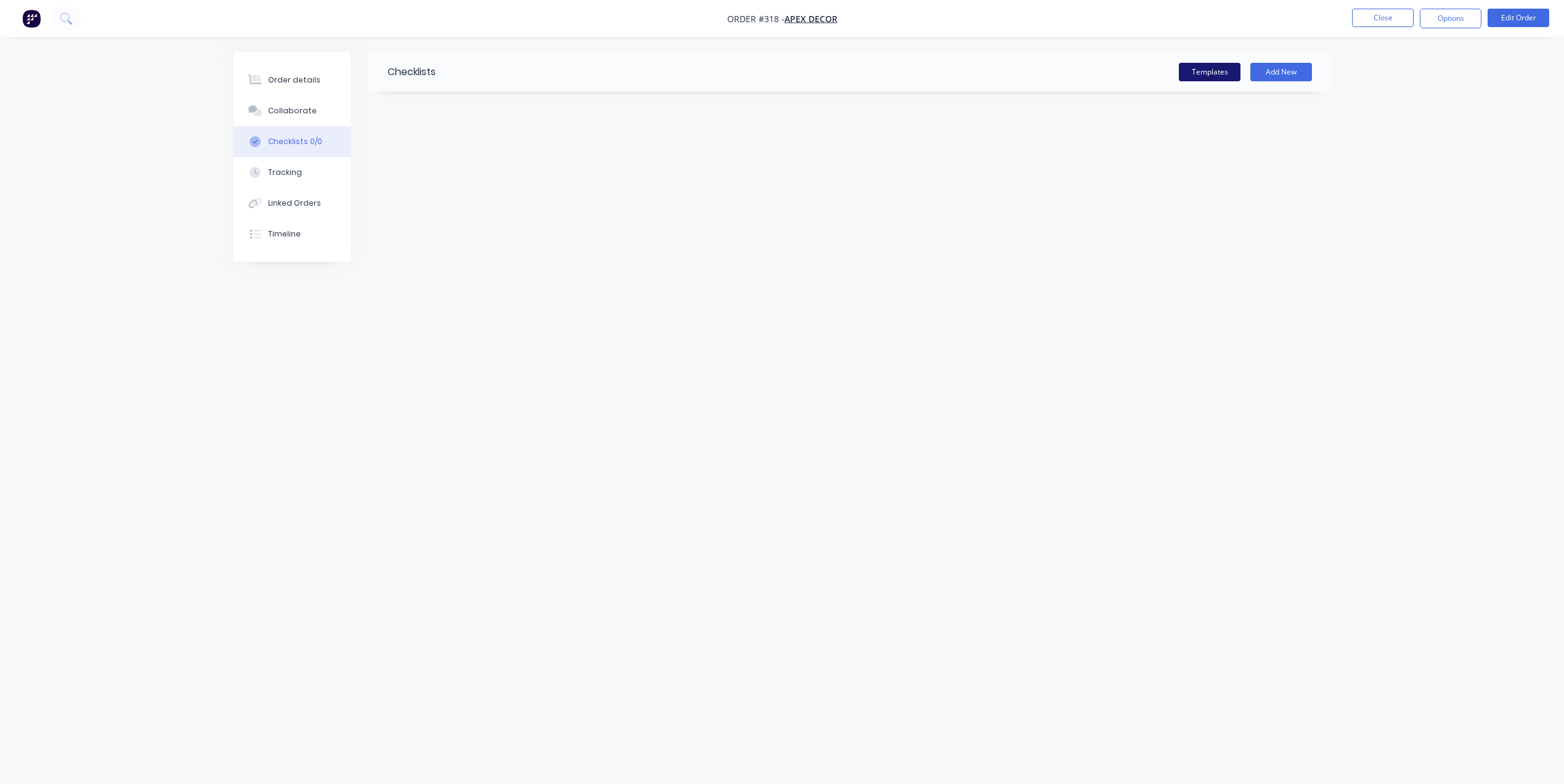
click at [1204, 78] on button "Templates" at bounding box center [1209, 72] width 62 height 19
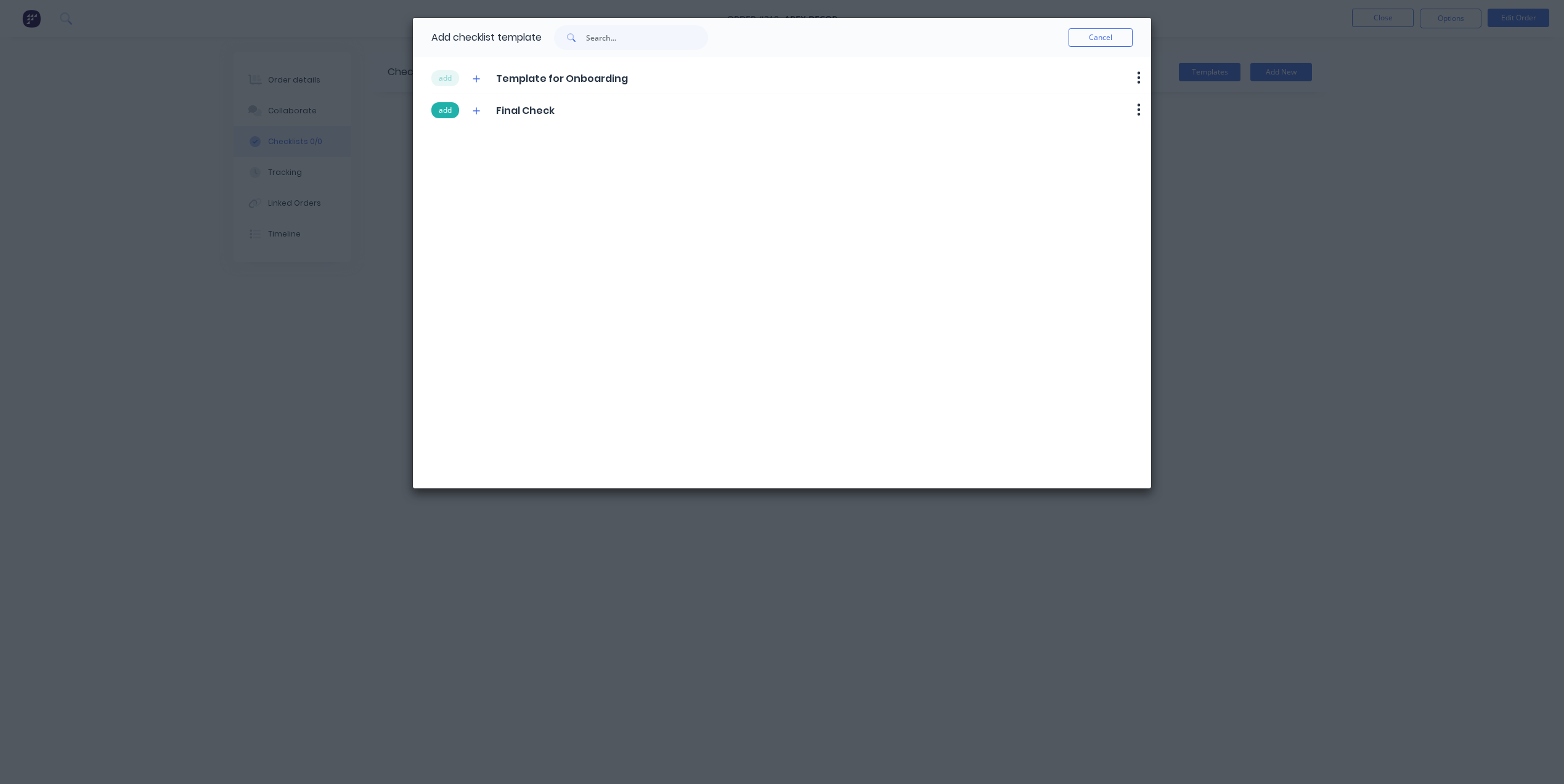
click at [445, 110] on button "add" at bounding box center [445, 111] width 28 height 16
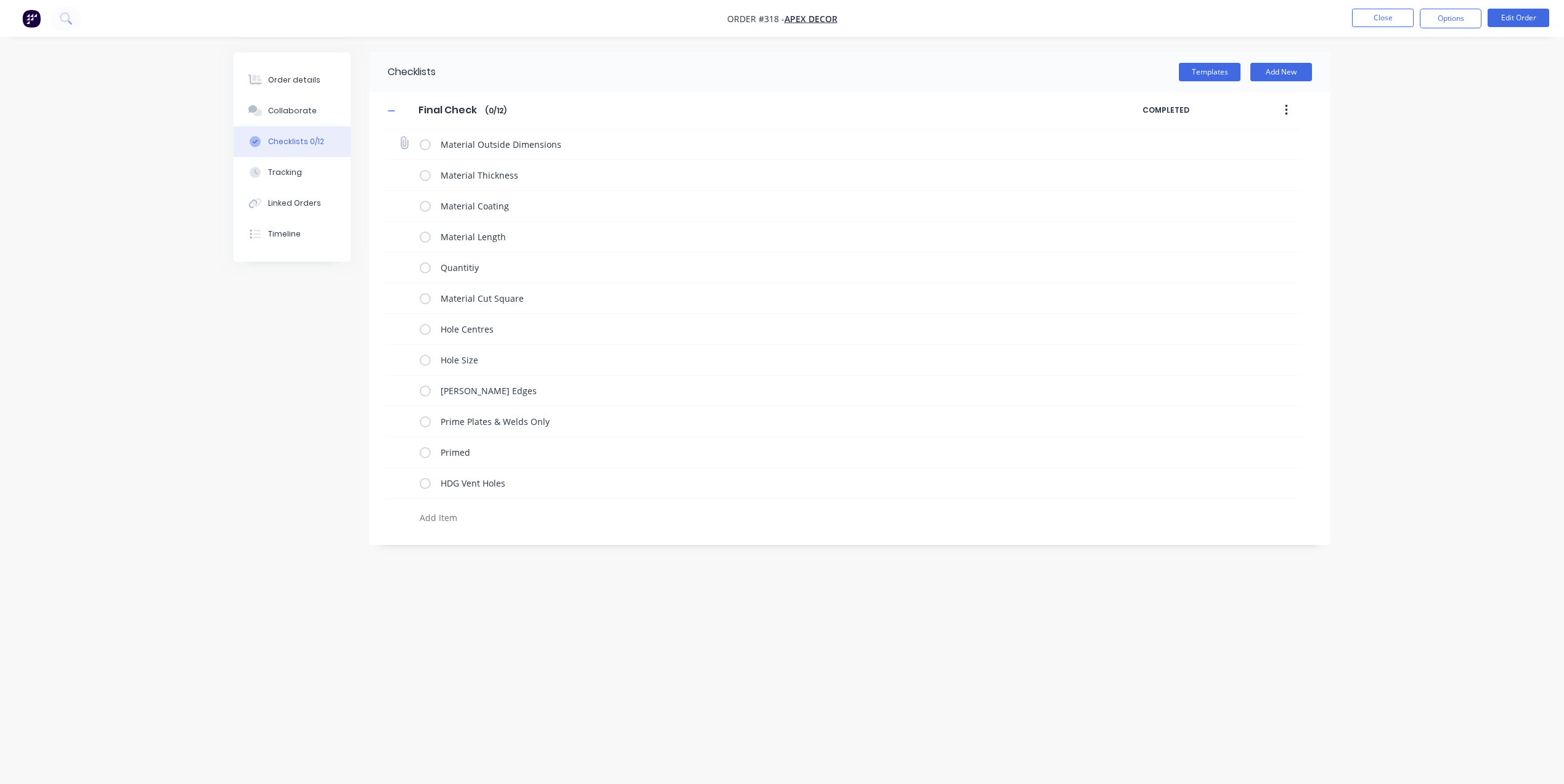
click at [426, 144] on label at bounding box center [426, 144] width 12 height 13
click at [0, 0] on input "checkbox" at bounding box center [0, 0] width 0 height 0
click at [425, 175] on label at bounding box center [426, 176] width 12 height 13
click at [0, 0] on input "checkbox" at bounding box center [0, 0] width 0 height 0
click at [422, 207] on label at bounding box center [426, 206] width 12 height 13
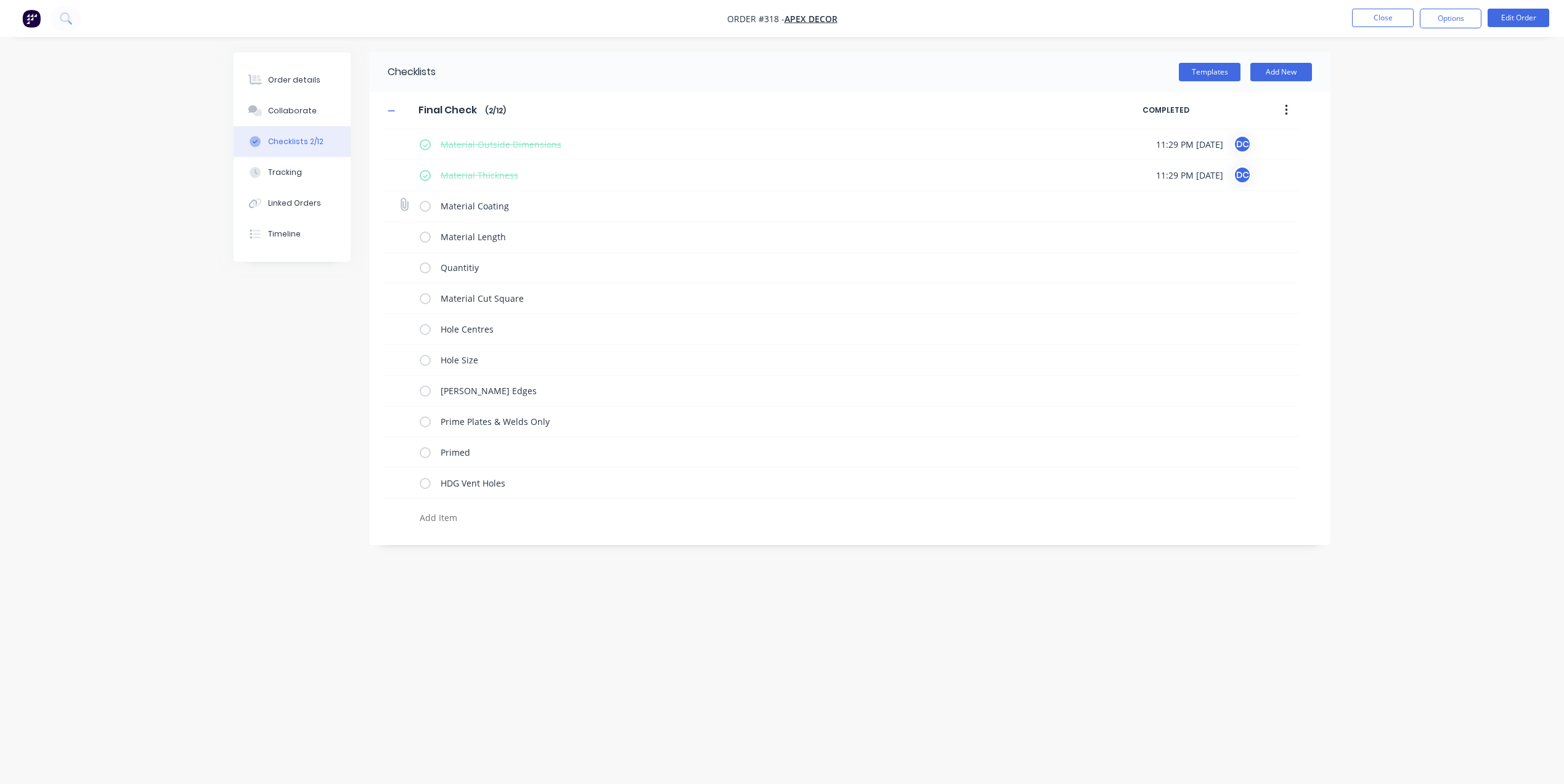
click at [0, 0] on input "checkbox" at bounding box center [0, 0] width 0 height 0
click at [424, 240] on label at bounding box center [426, 237] width 12 height 13
click at [0, 0] on input "checkbox" at bounding box center [0, 0] width 0 height 0
click at [424, 269] on label at bounding box center [426, 268] width 12 height 13
click at [0, 0] on input "checkbox" at bounding box center [0, 0] width 0 height 0
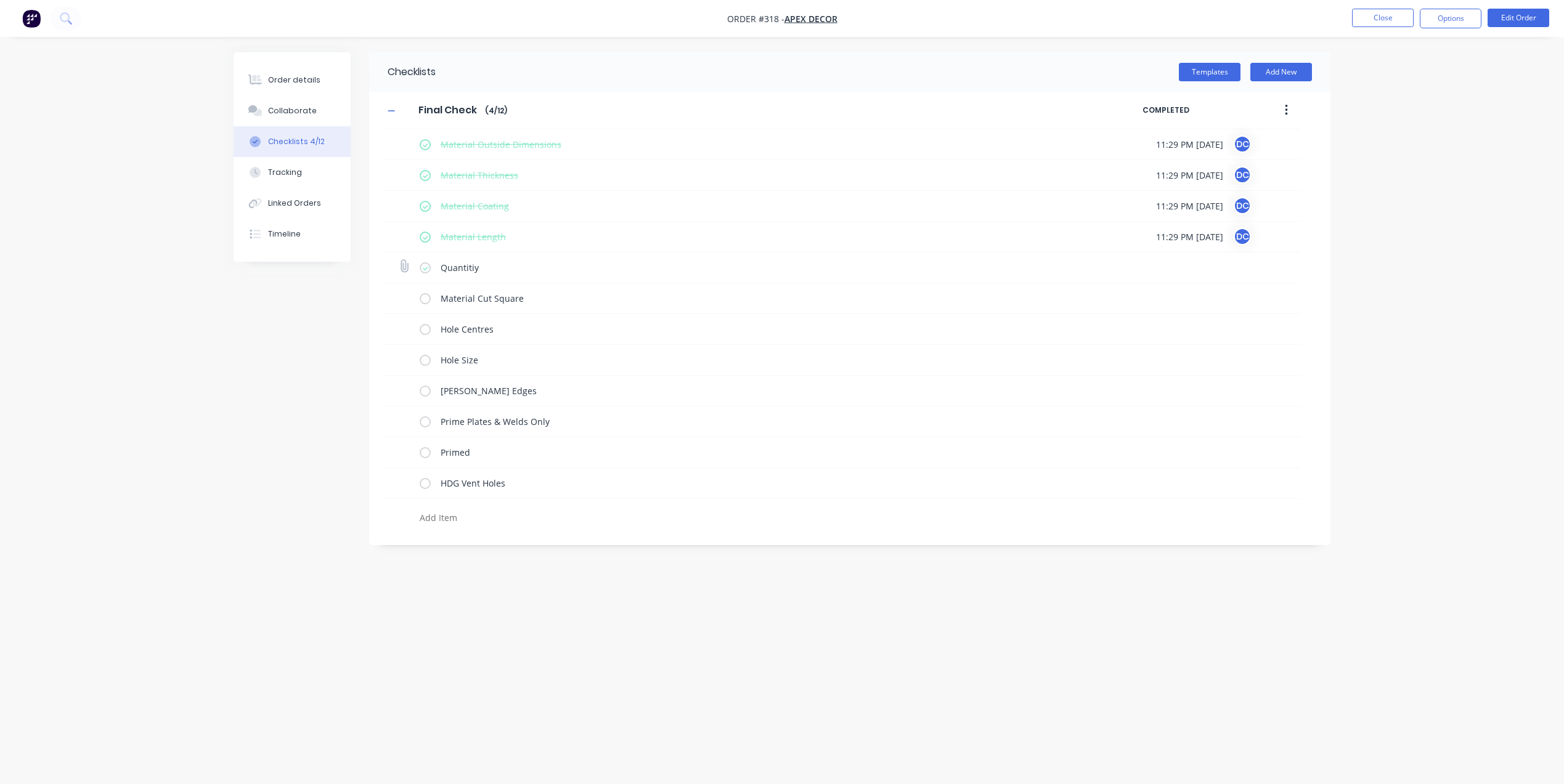
type textarea "x"
click at [295, 164] on button "Tracking" at bounding box center [292, 172] width 117 height 31
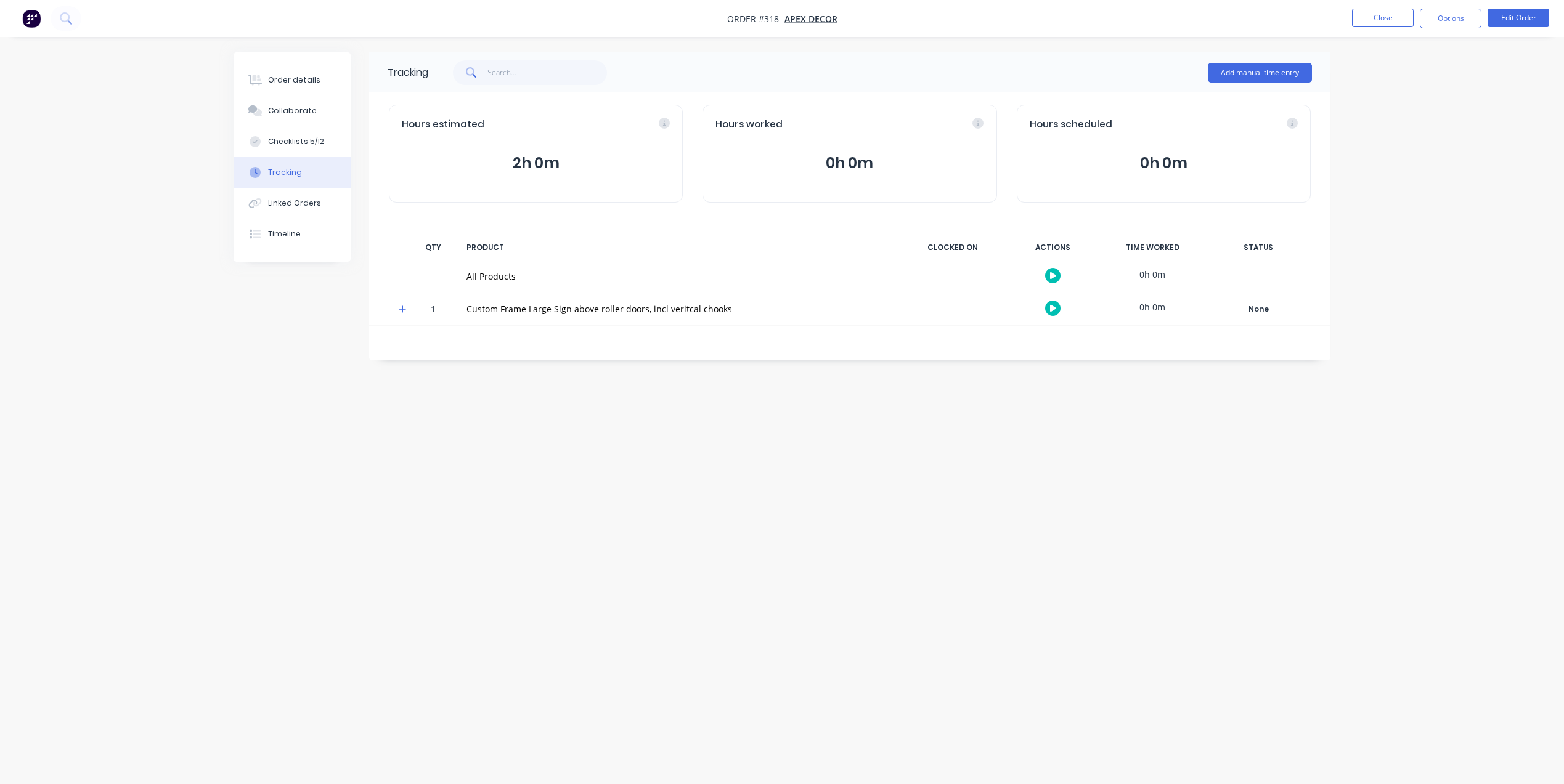
click at [1055, 310] on icon "button" at bounding box center [1053, 309] width 7 height 8
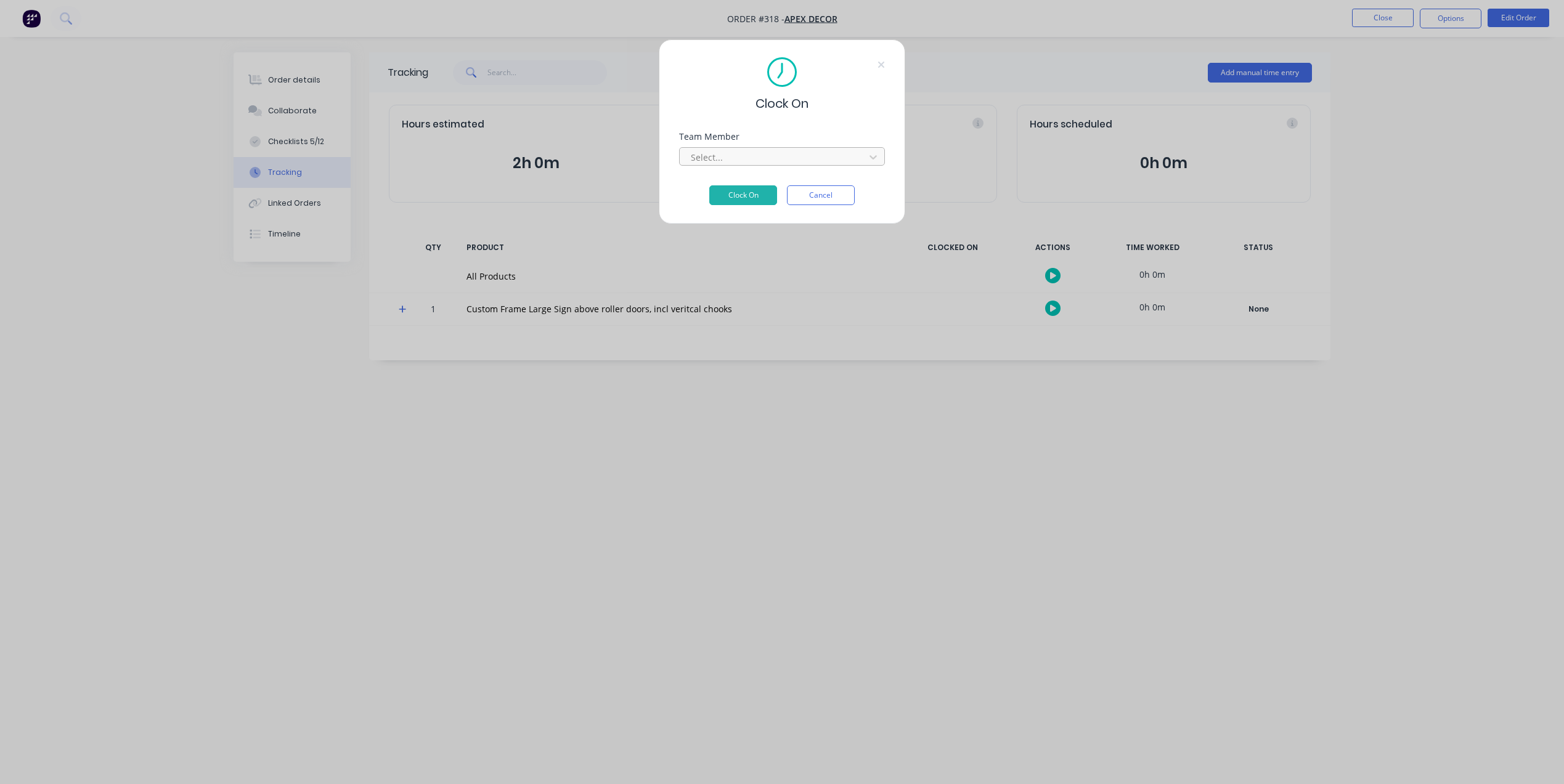
click at [820, 156] on div at bounding box center [774, 157] width 169 height 16
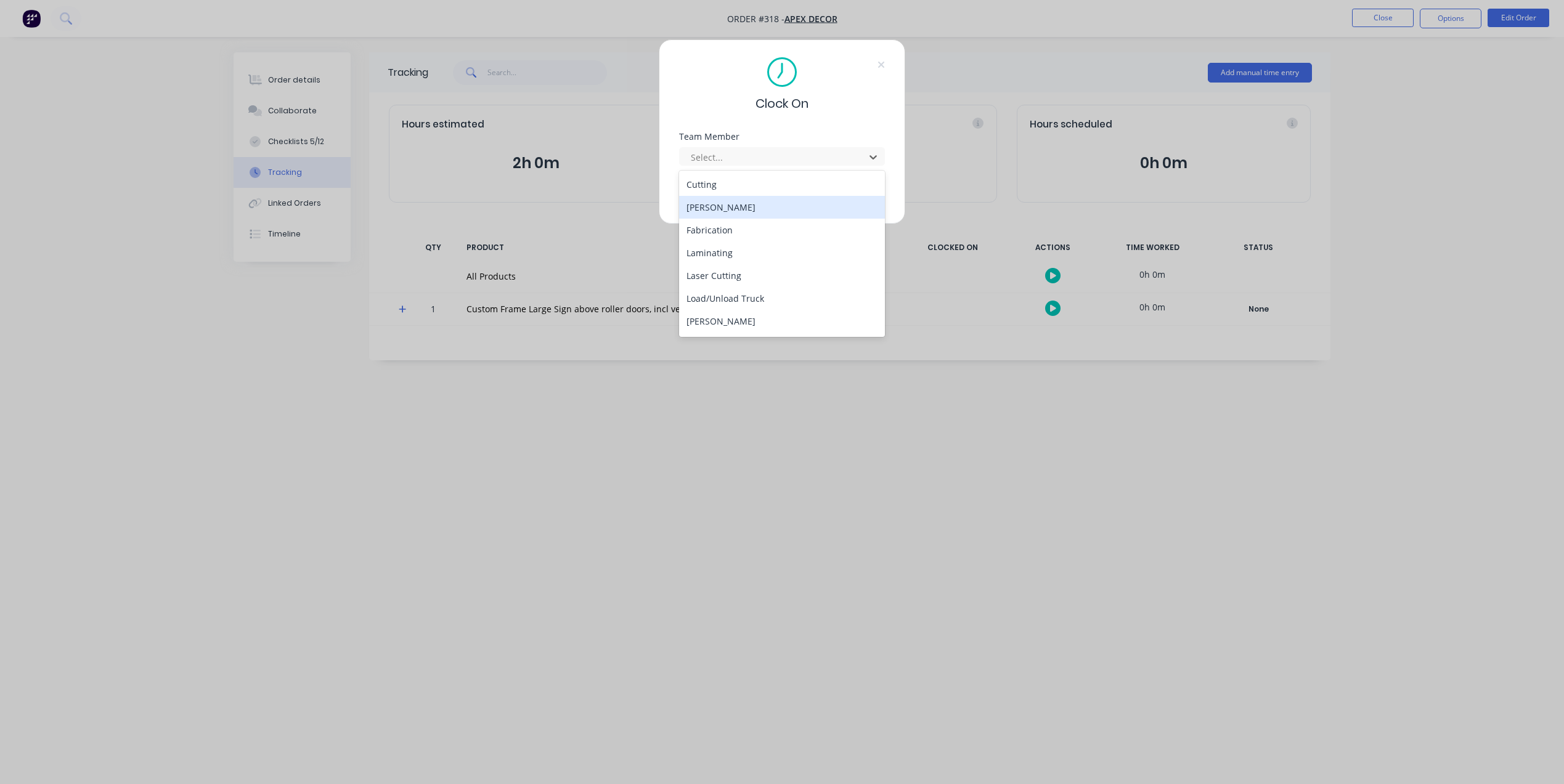
click at [770, 201] on div "[PERSON_NAME]" at bounding box center [782, 208] width 206 height 23
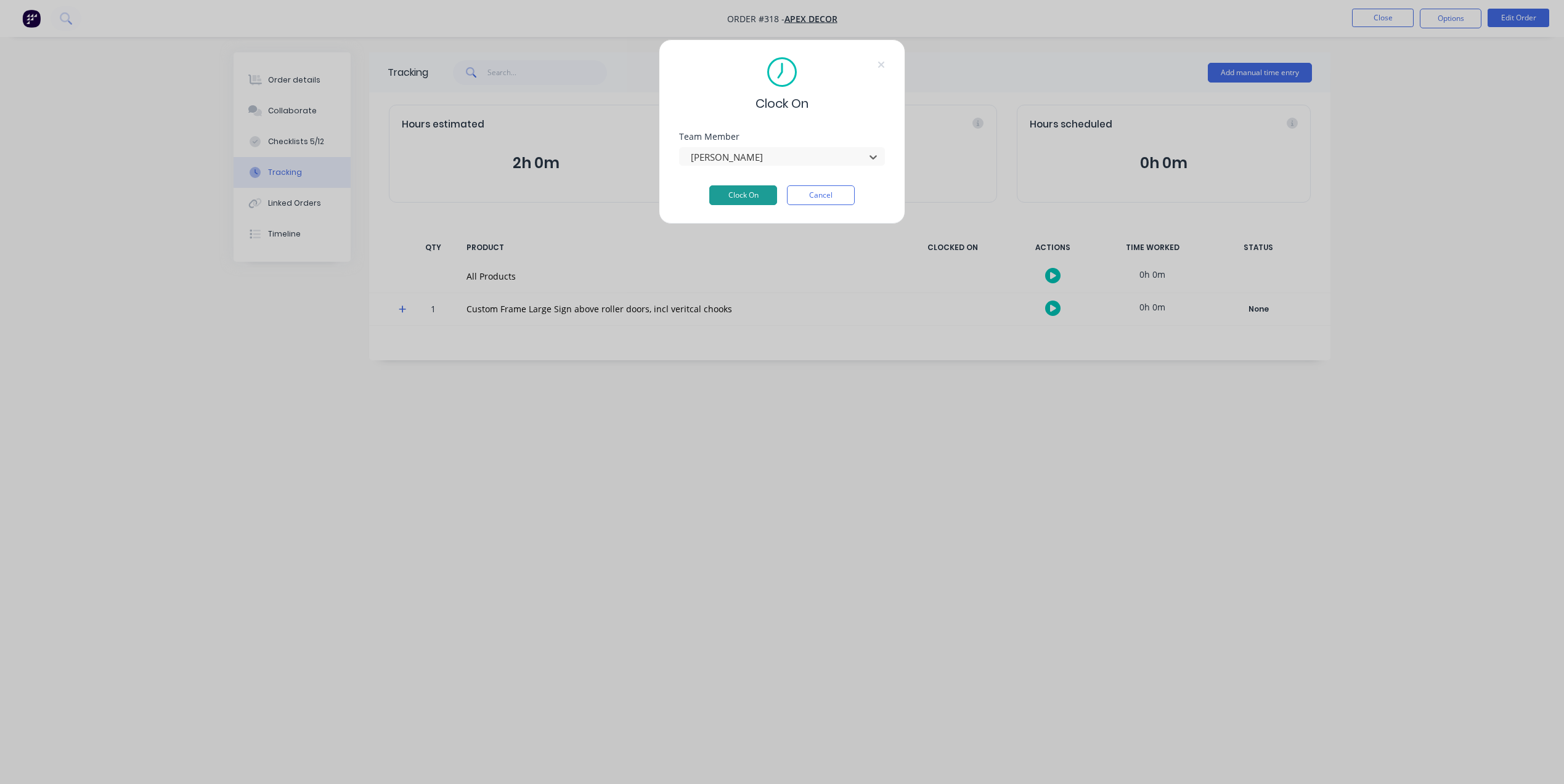
click at [755, 198] on button "Clock On" at bounding box center [743, 195] width 68 height 20
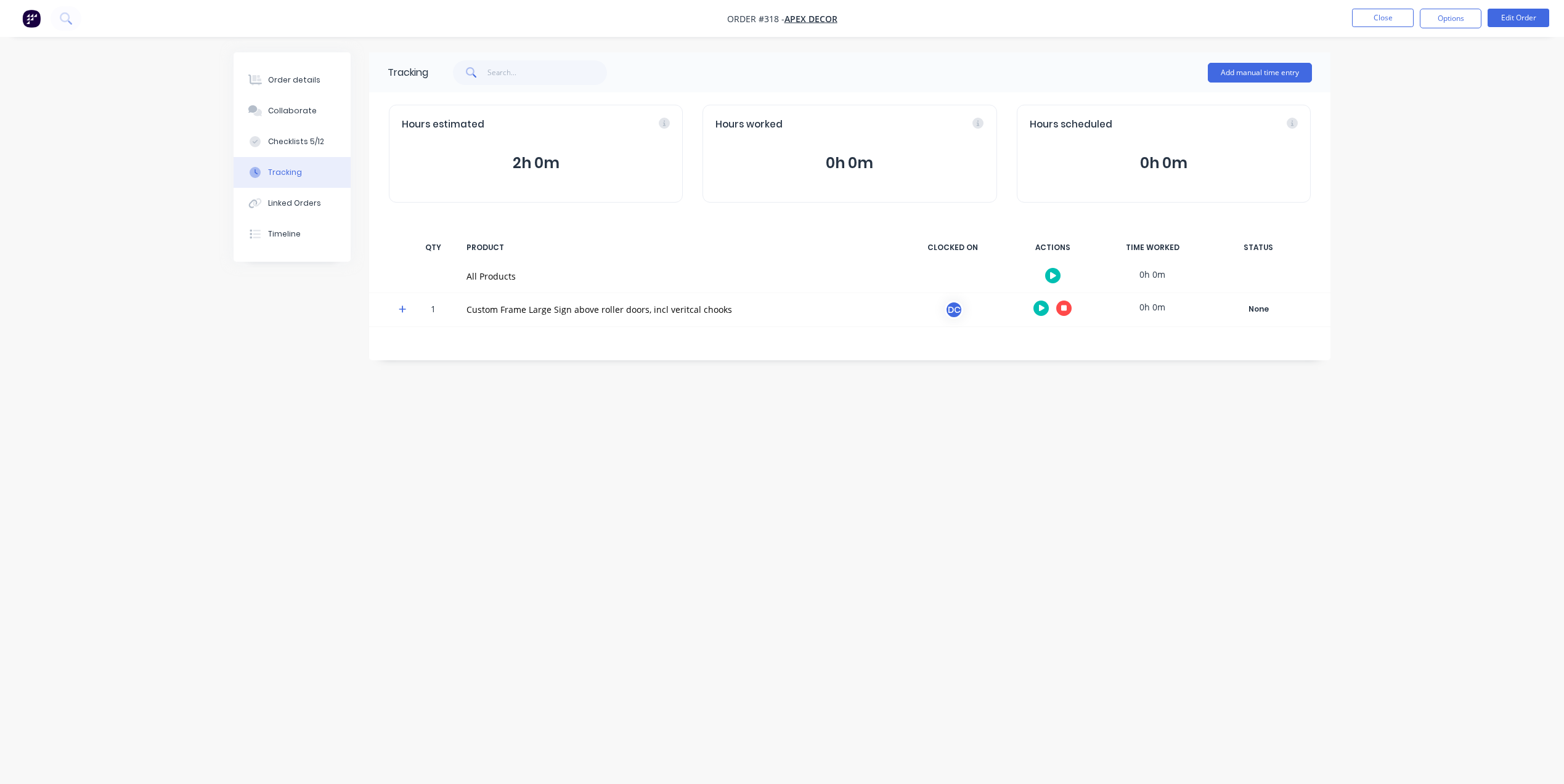
click at [28, 14] on img "button" at bounding box center [31, 18] width 19 height 19
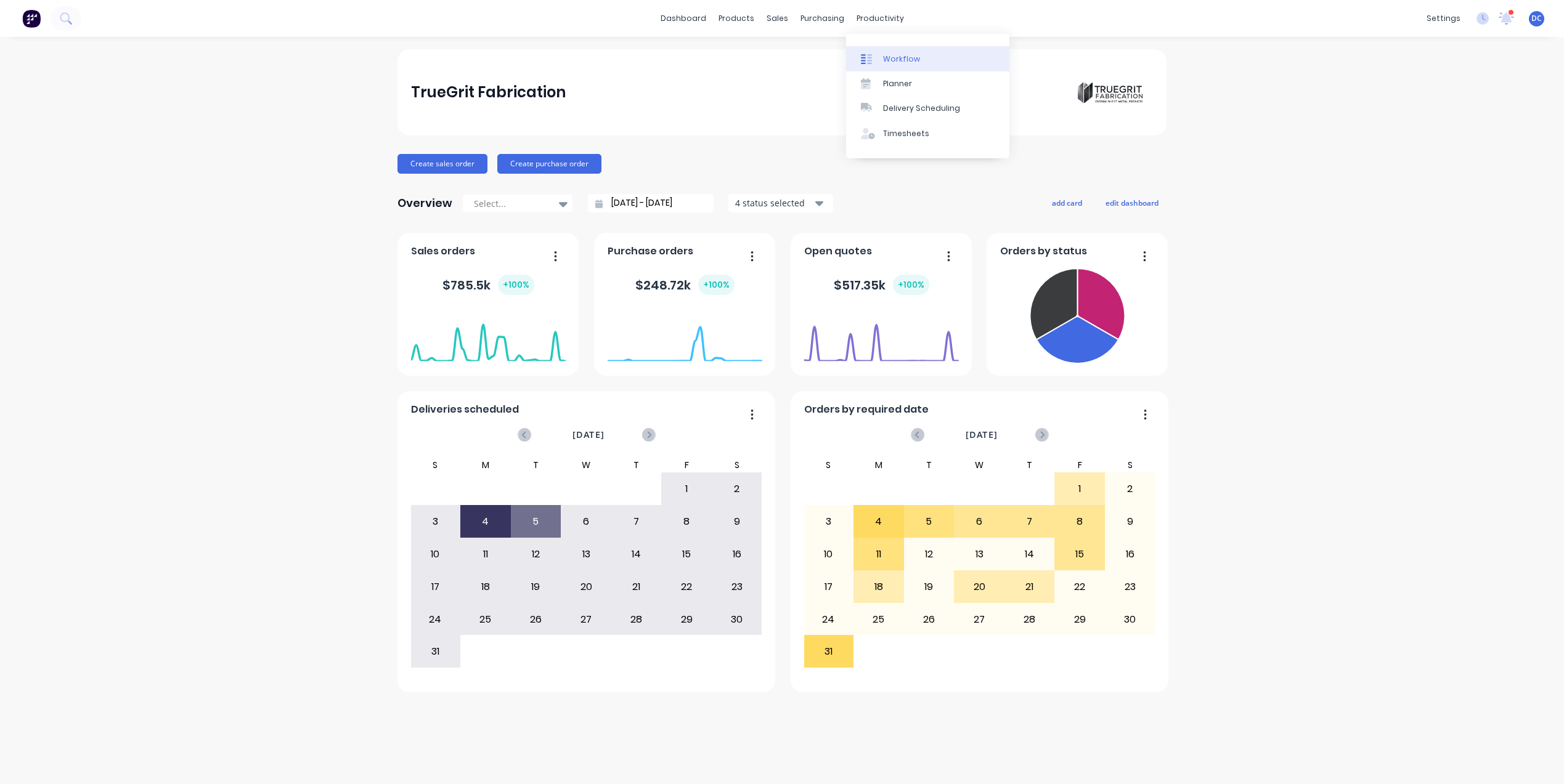
click at [895, 64] on link "Workflow" at bounding box center [927, 58] width 163 height 25
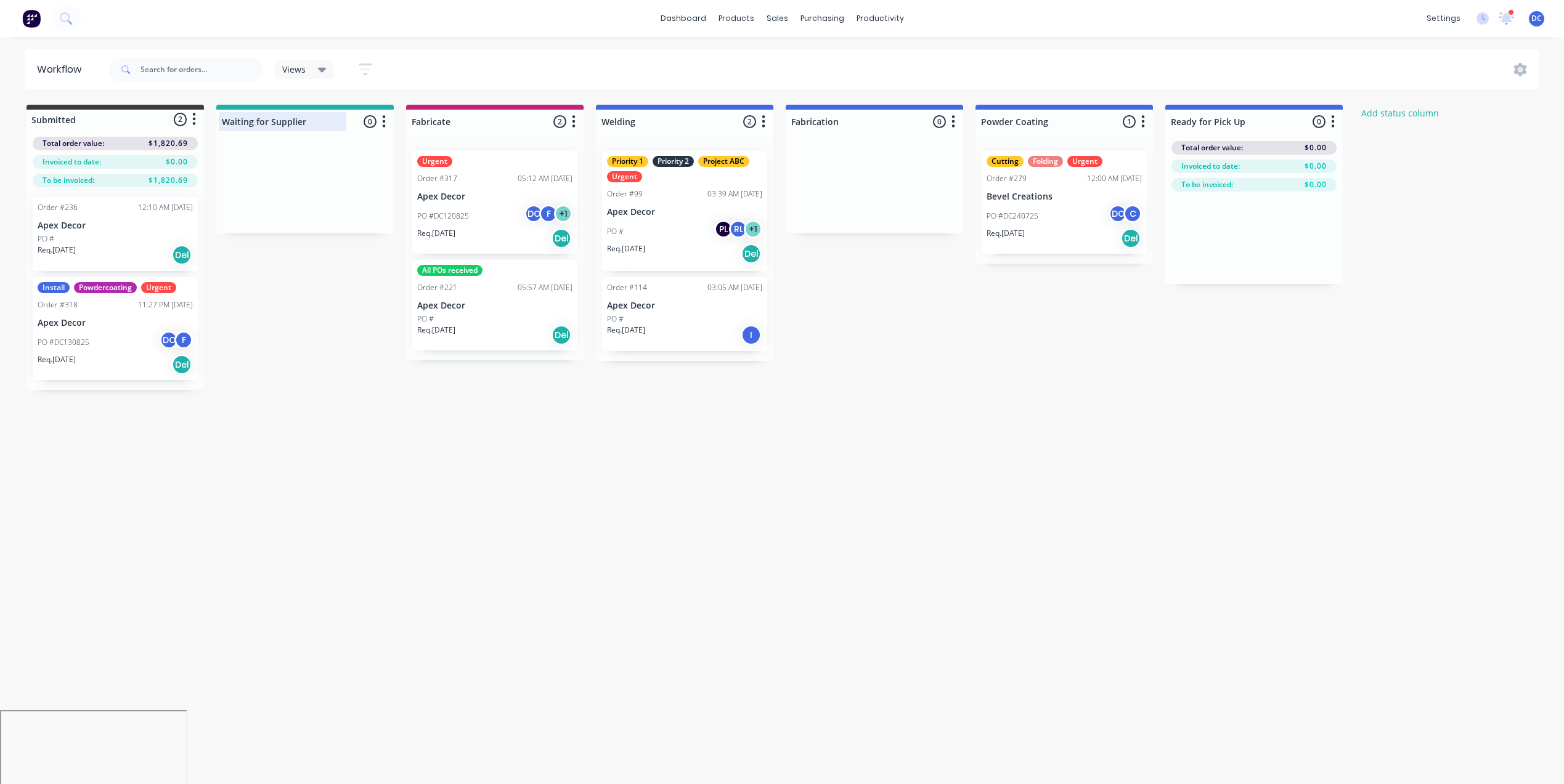
click at [301, 120] on div at bounding box center [305, 121] width 177 height 24
drag, startPoint x: 312, startPoint y: 123, endPoint x: 234, endPoint y: 122, distance: 78.0
click at [234, 122] on input "Waiting for Supplier" at bounding box center [283, 121] width 122 height 13
click at [471, 121] on div "Submitted 2 Status colour #3A3C3E hex #3A3C3E Save Cancel Summaries Total order…" at bounding box center [840, 247] width 1697 height 285
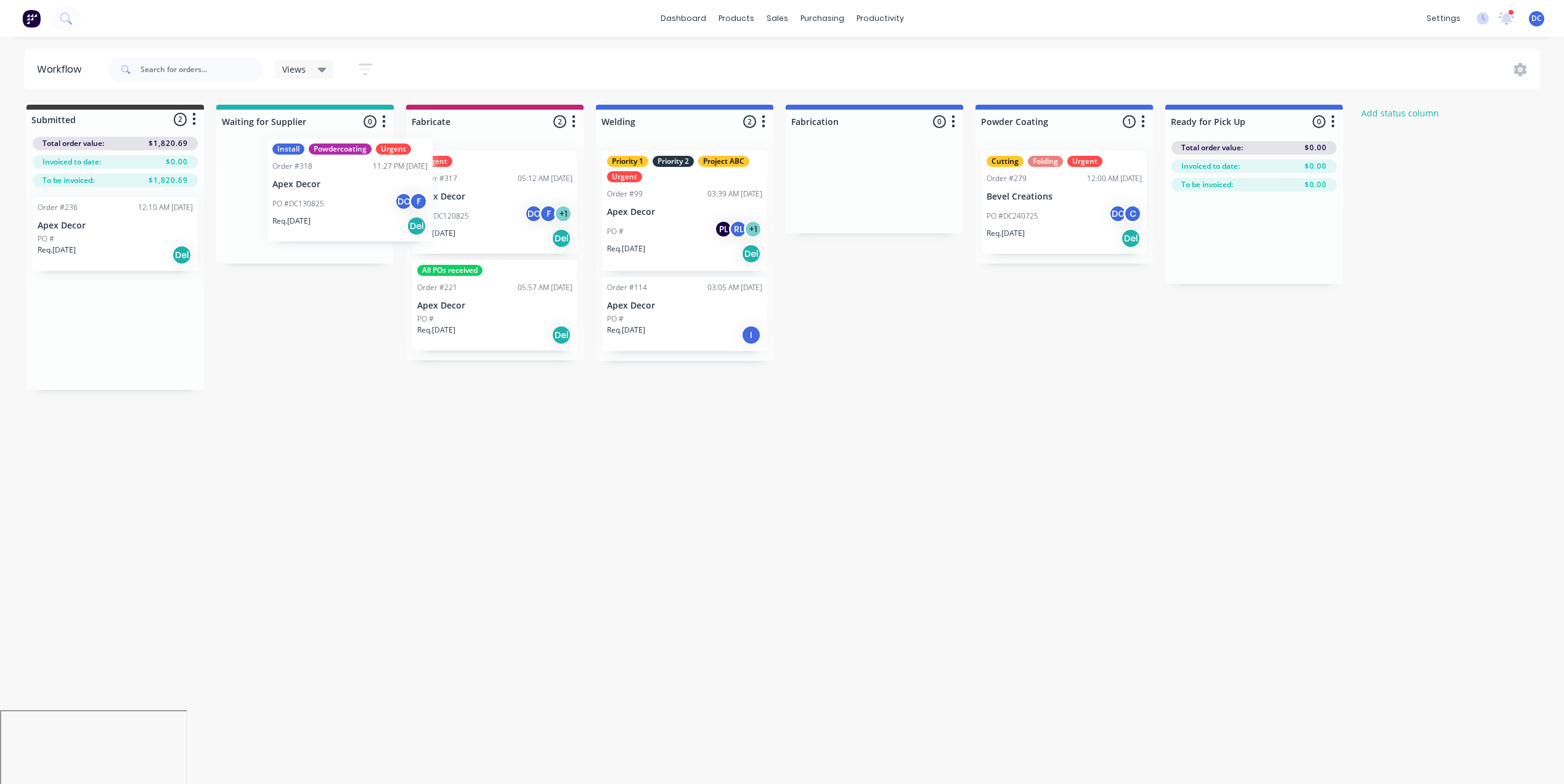
drag, startPoint x: 104, startPoint y: 323, endPoint x: 339, endPoint y: 181, distance: 274.6
click at [339, 181] on div "Submitted 2 Status colour #3A3C3E hex #3A3C3E Save Cancel Summaries Total order…" at bounding box center [840, 247] width 1697 height 285
click at [381, 122] on button "button" at bounding box center [384, 122] width 15 height 15
click at [347, 168] on button "Notifications" at bounding box center [329, 168] width 123 height 21
click at [324, 305] on div "Submitted 1 Status colour #3A3C3E hex #3A3C3E Save Cancel Summaries Total order…" at bounding box center [840, 233] width 1697 height 256
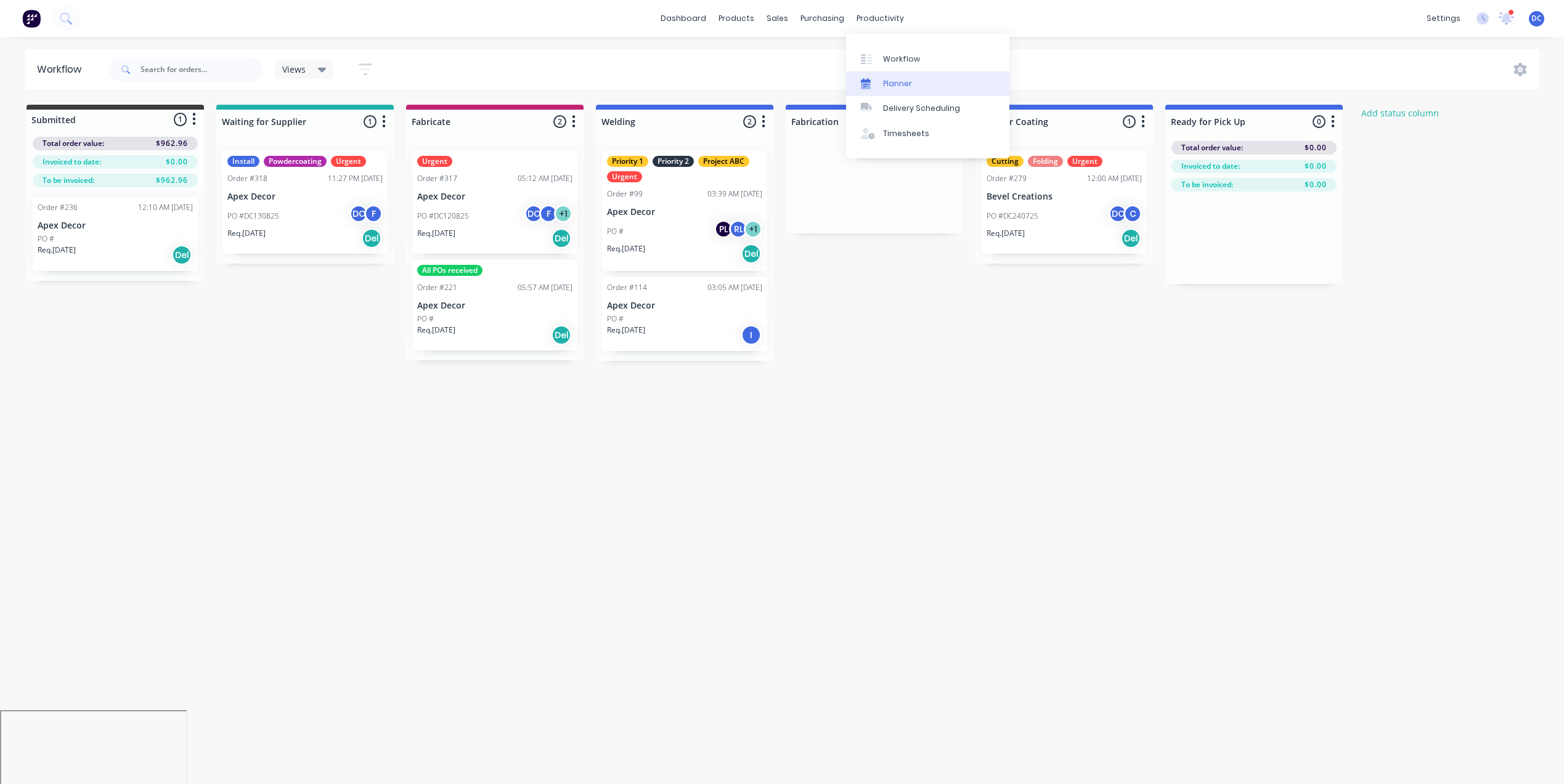
click at [898, 76] on link "Planner" at bounding box center [927, 84] width 163 height 25
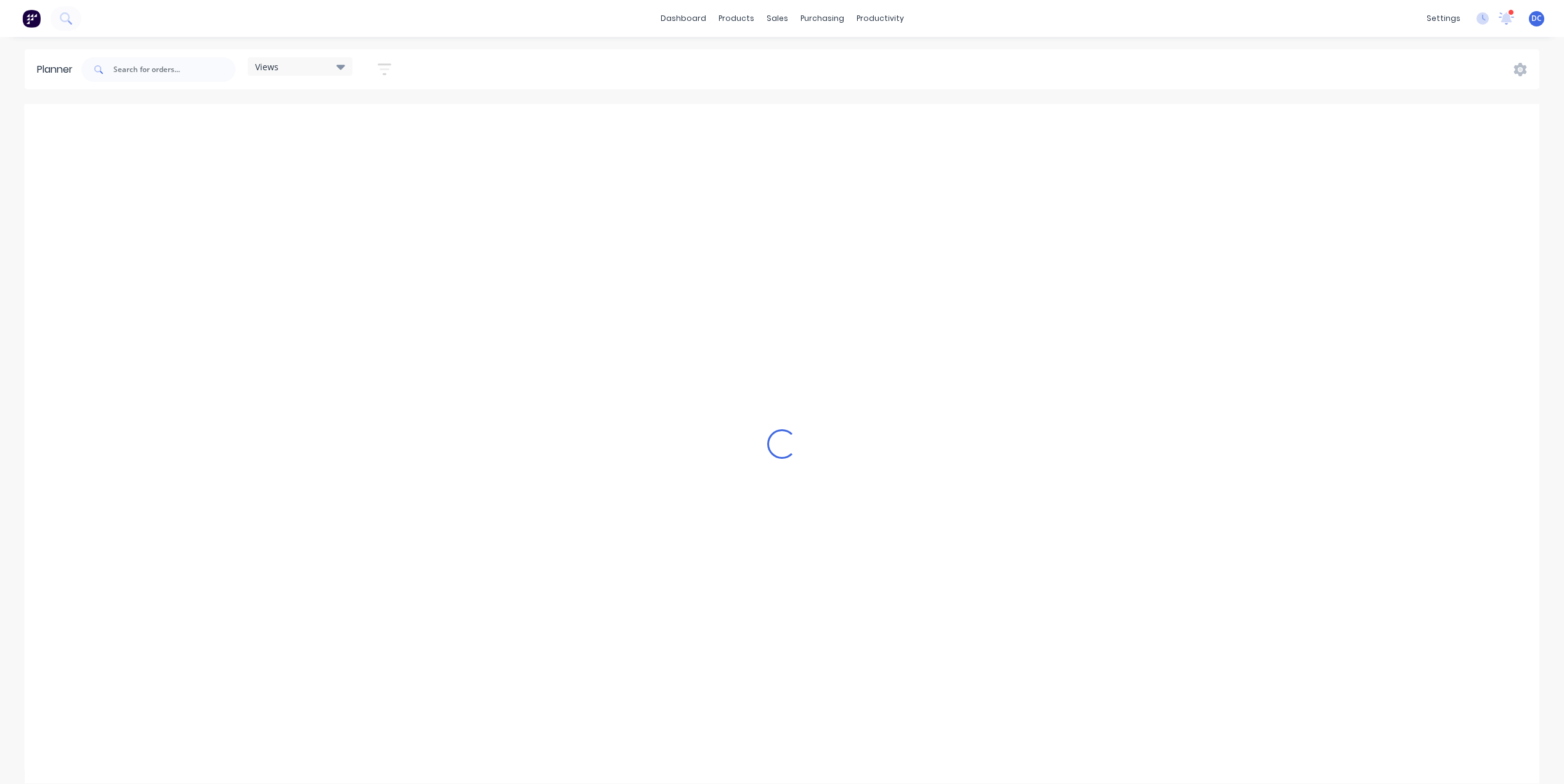
scroll to position [0, 1775]
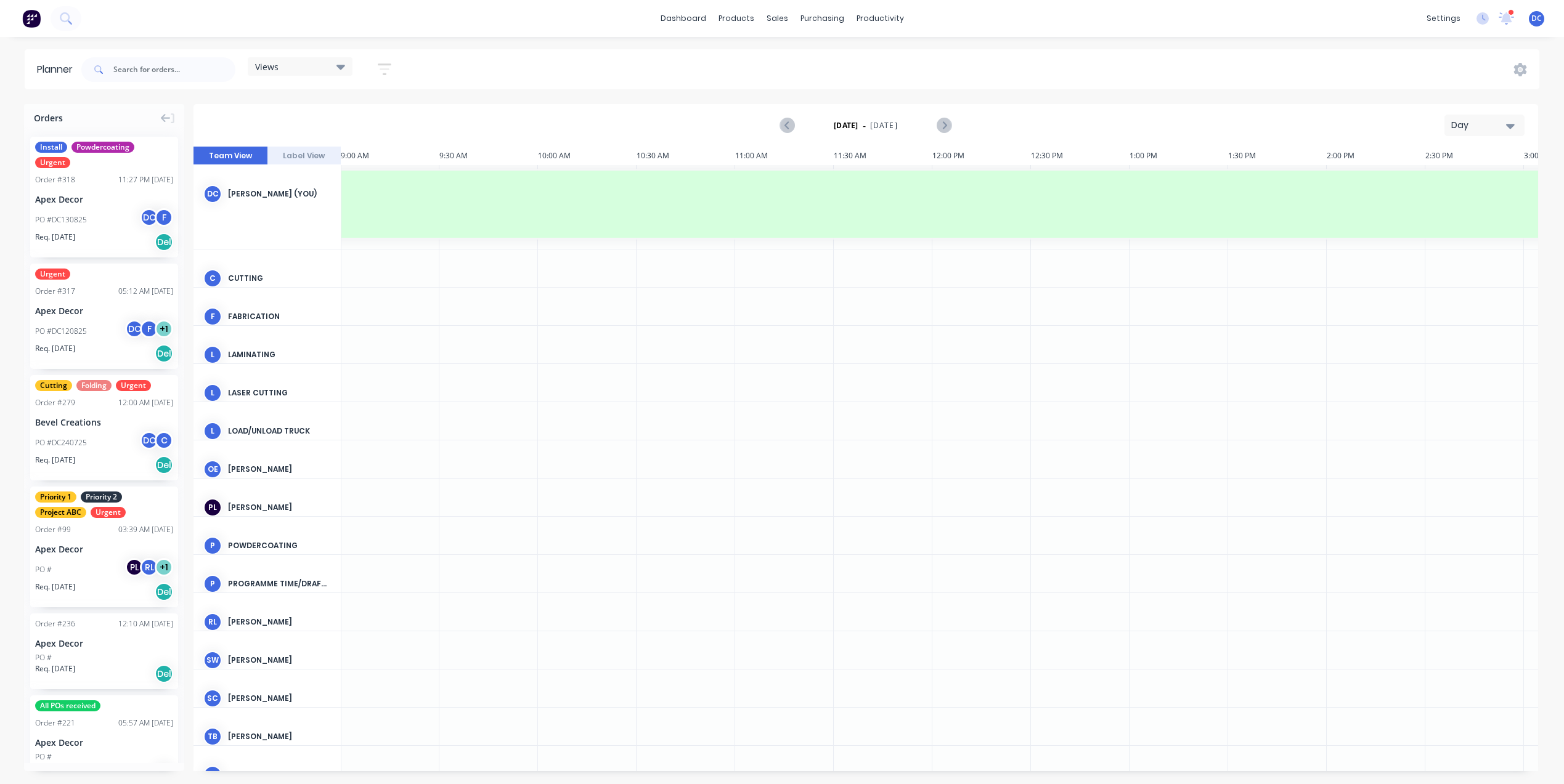
click at [1483, 126] on div "Day" at bounding box center [1479, 126] width 57 height 13
click at [1451, 173] on div "Week" at bounding box center [1462, 183] width 122 height 25
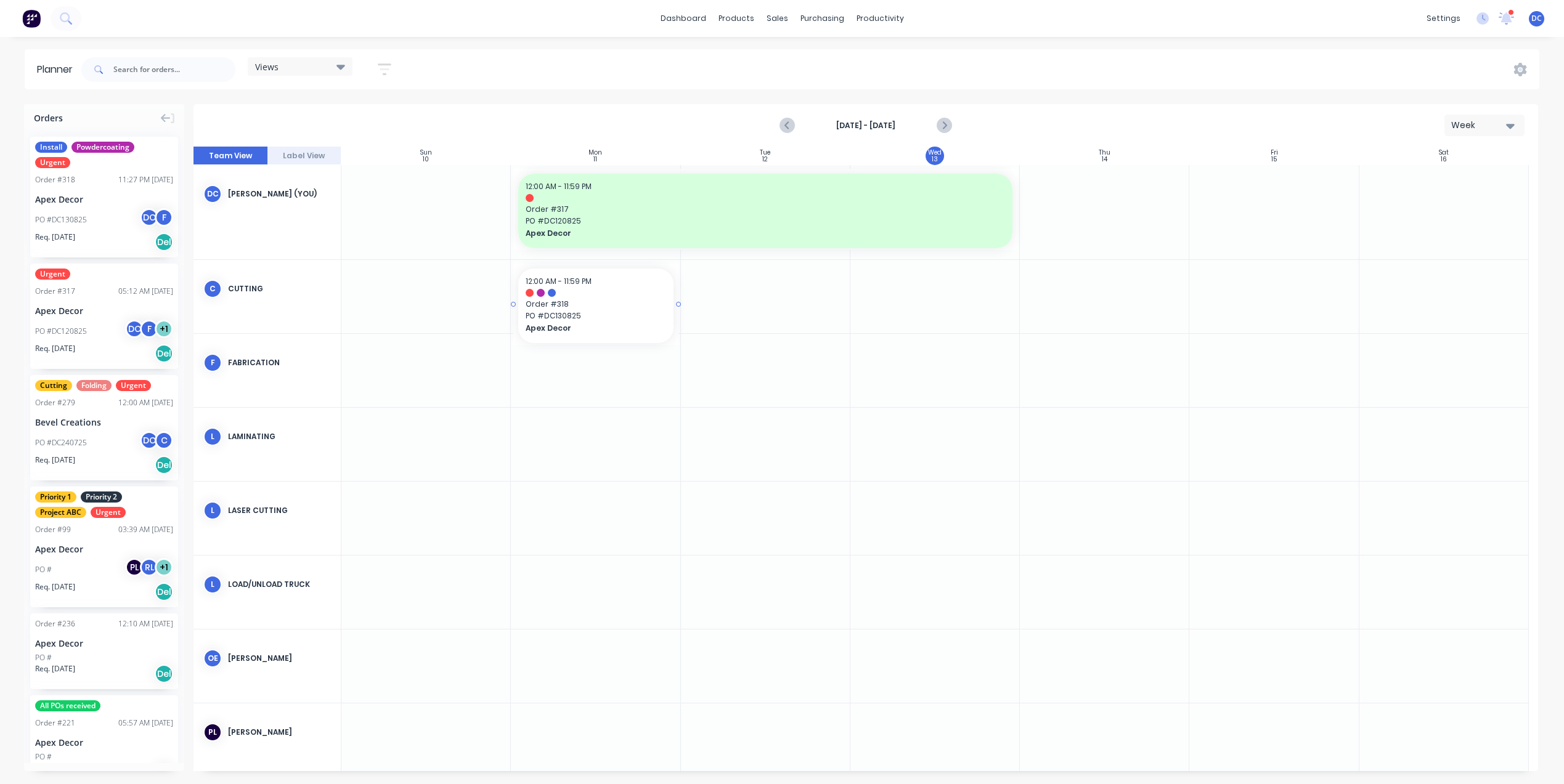
drag, startPoint x: 146, startPoint y: 162, endPoint x: 583, endPoint y: 305, distance: 459.8
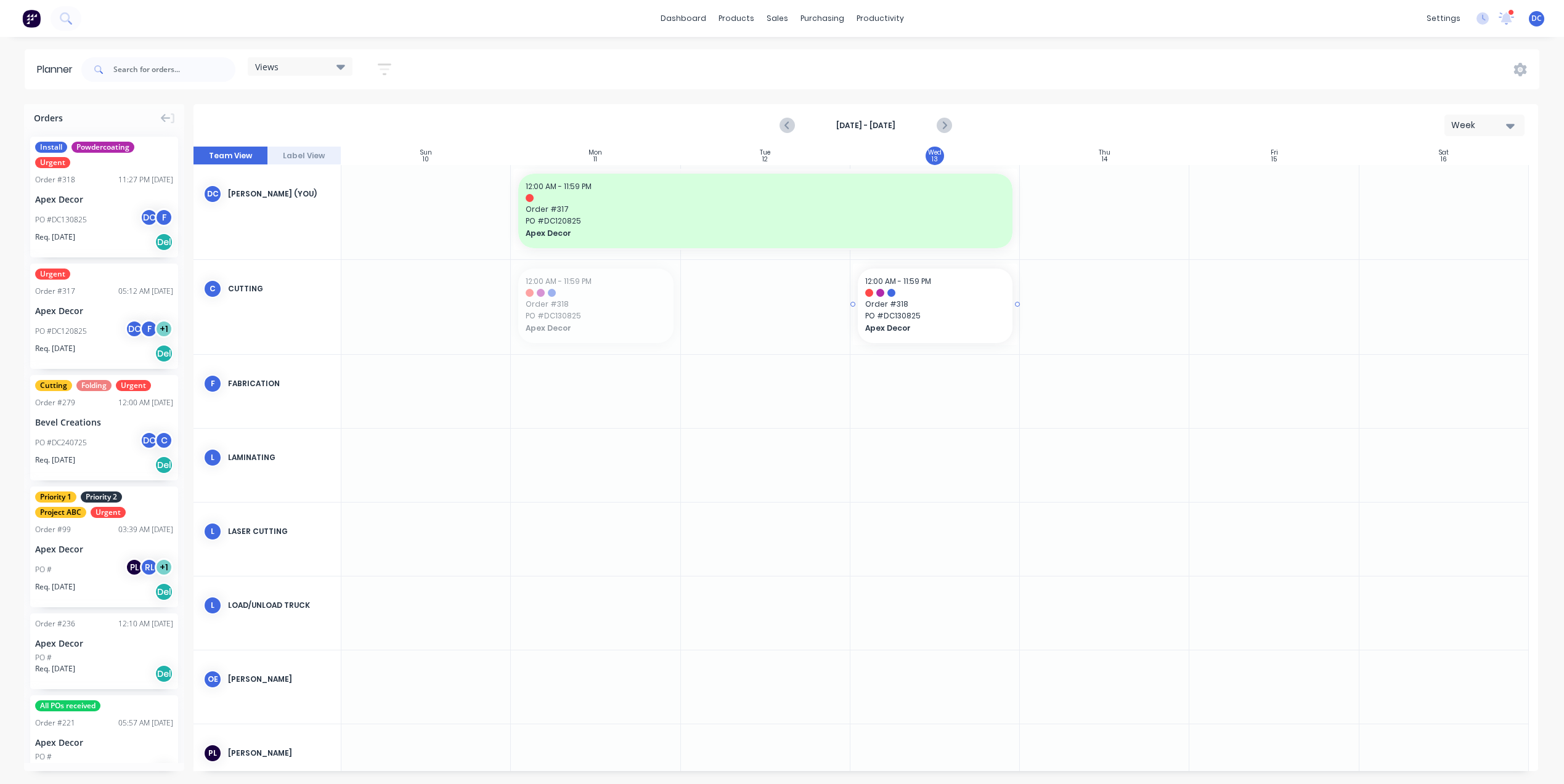
drag, startPoint x: 692, startPoint y: 300, endPoint x: 1014, endPoint y: 297, distance: 322.0
drag, startPoint x: 1014, startPoint y: 306, endPoint x: 1277, endPoint y: 324, distance: 263.6
click at [1120, 417] on div "Mark as done" at bounding box center [1125, 420] width 132 height 25
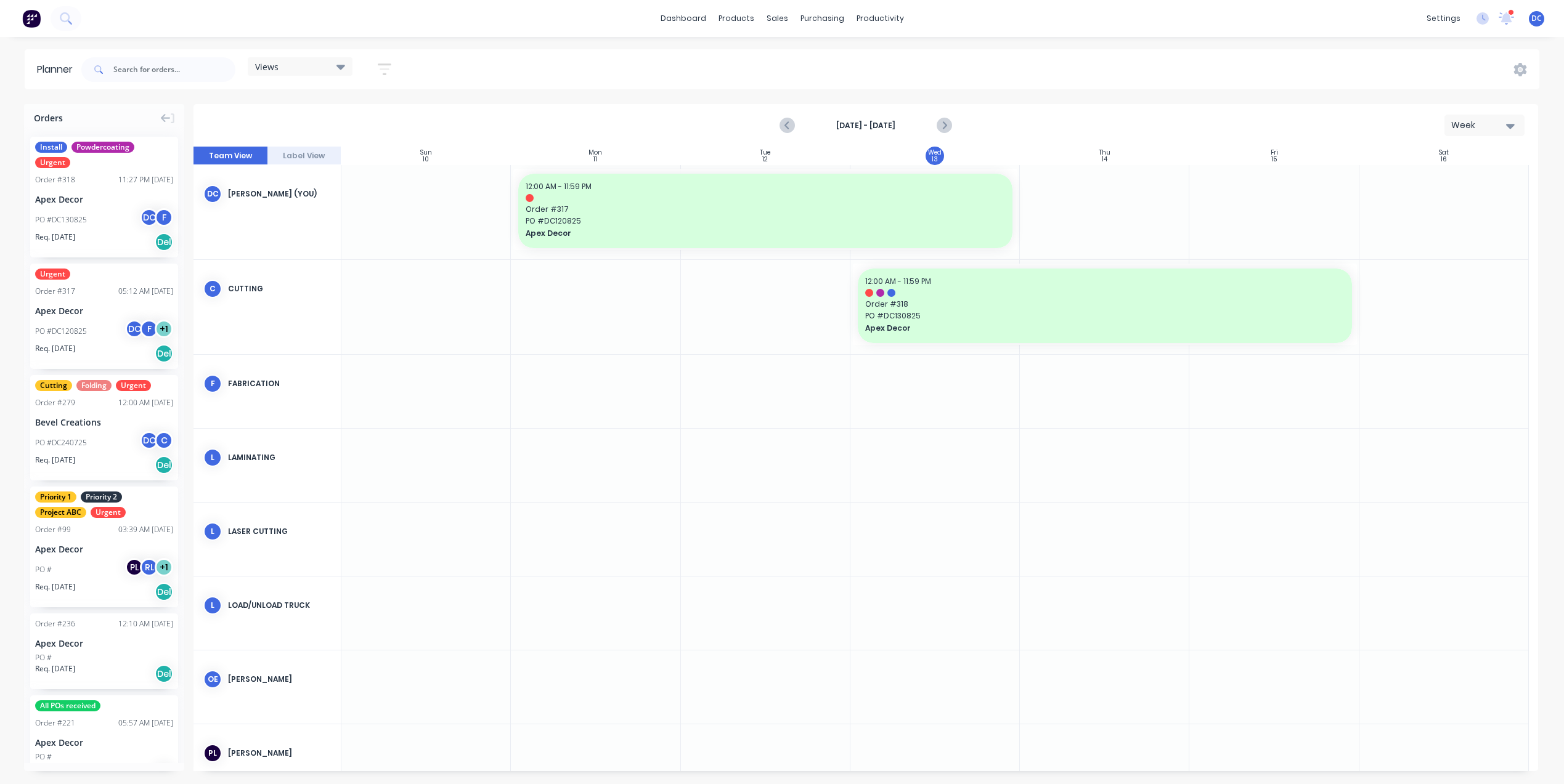
click at [1451, 127] on div "Week" at bounding box center [1479, 126] width 57 height 13
click at [1424, 210] on div "Month" at bounding box center [1462, 208] width 122 height 25
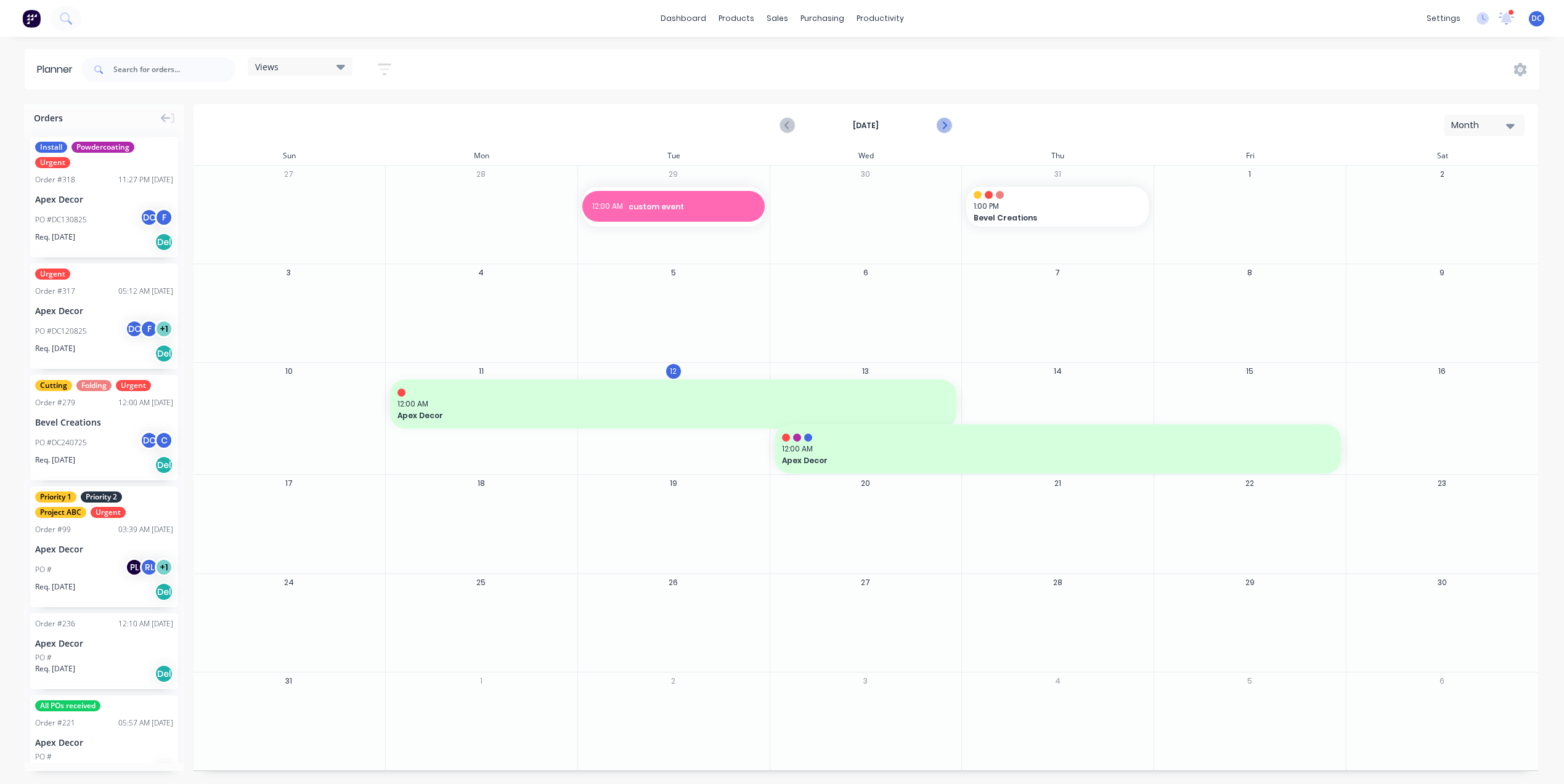
click at [945, 122] on icon "Next page" at bounding box center [943, 126] width 15 height 15
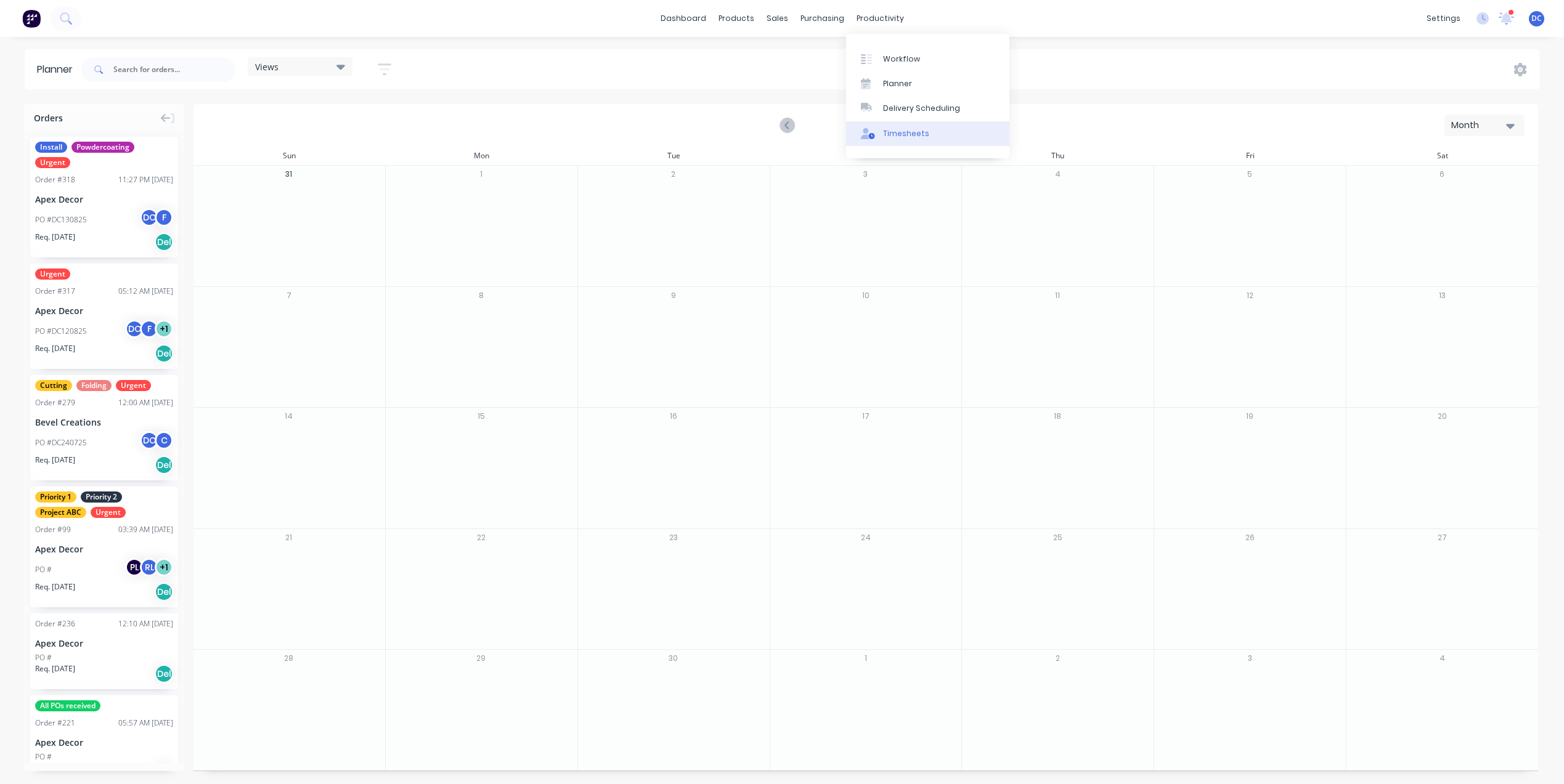
click at [913, 130] on div "Timesheets" at bounding box center [906, 134] width 46 height 11
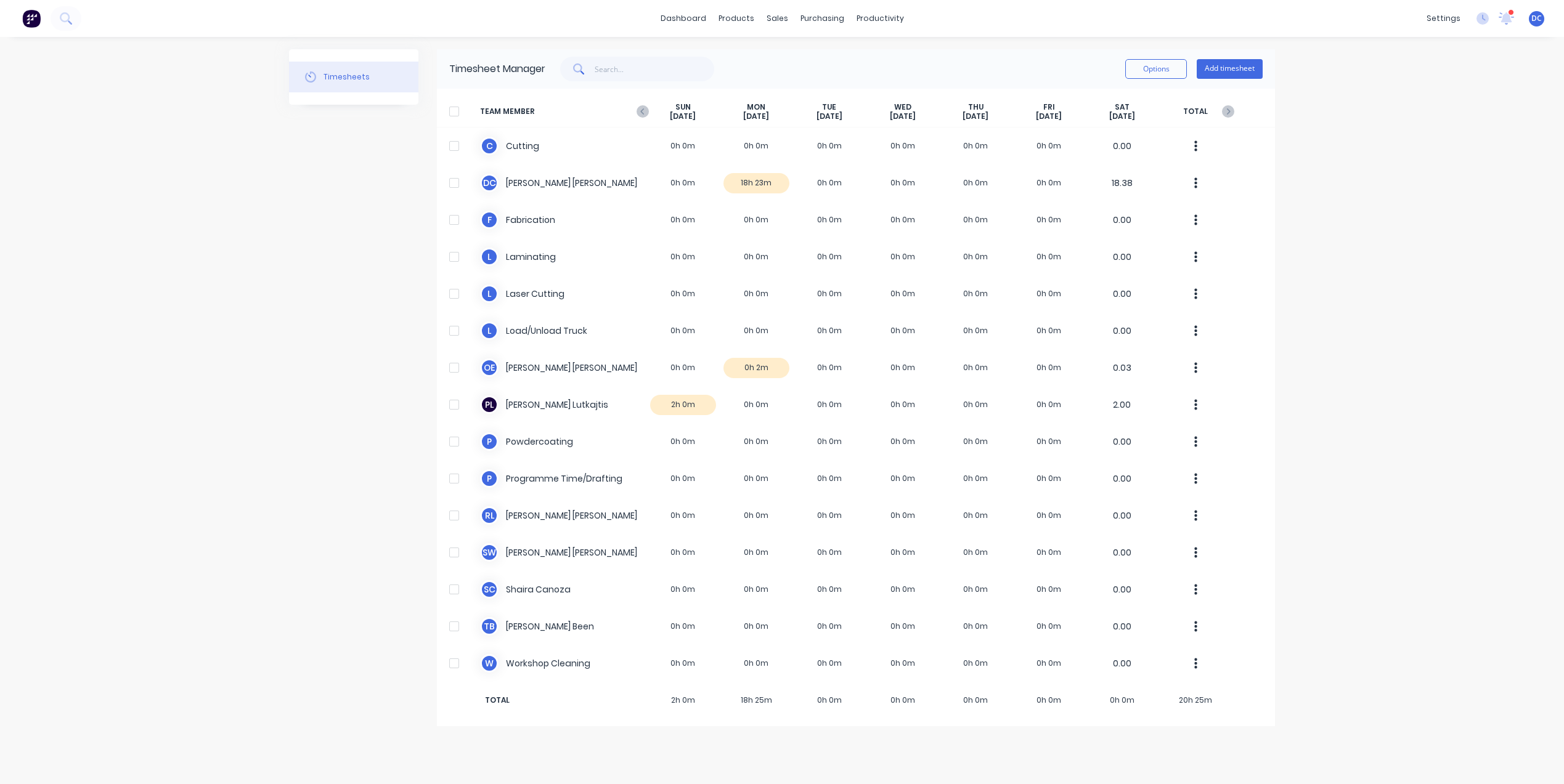
click at [451, 108] on div at bounding box center [454, 112] width 25 height 25
click at [35, 14] on img at bounding box center [31, 18] width 19 height 19
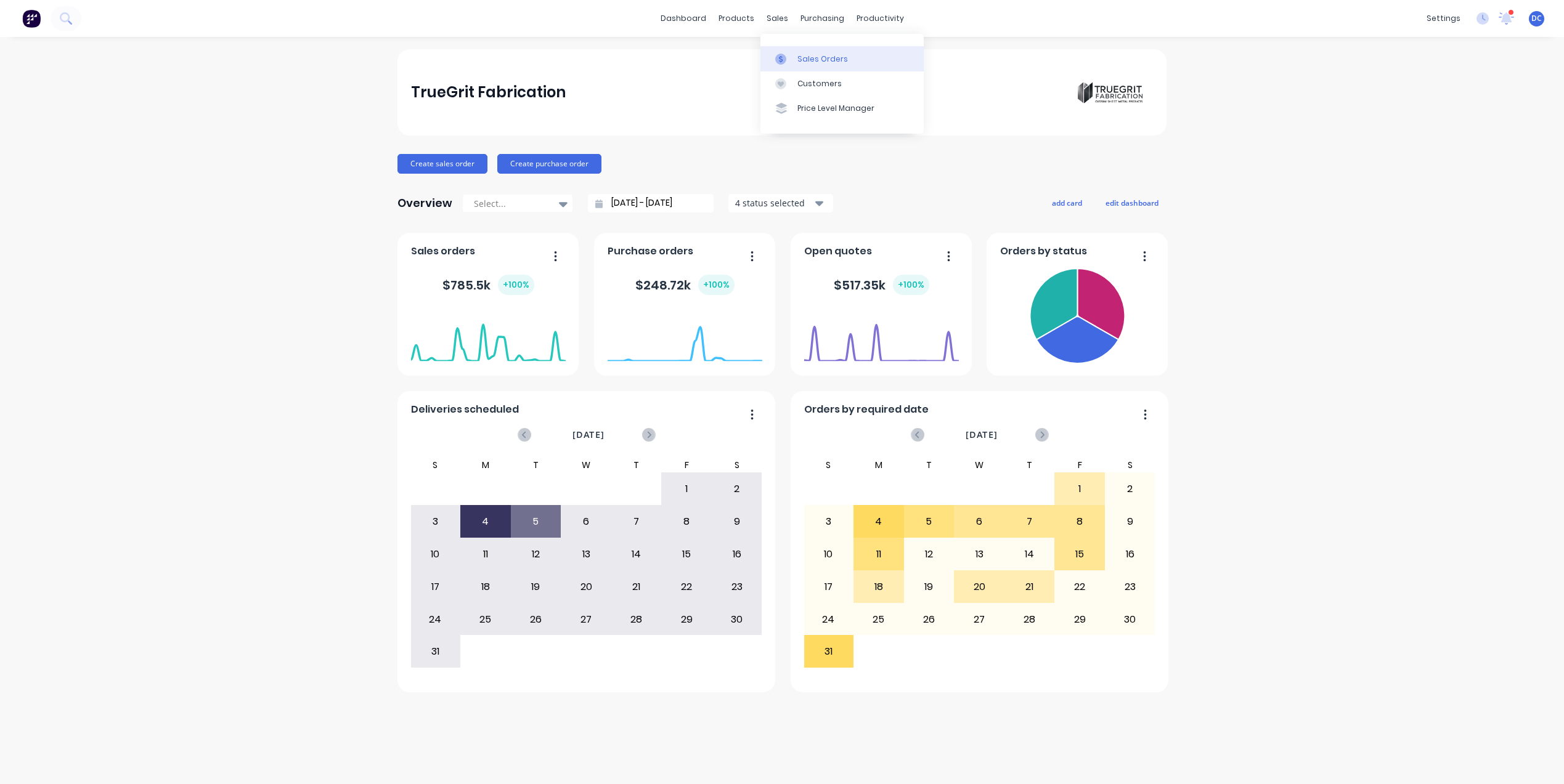
click at [811, 66] on link "Sales Orders" at bounding box center [842, 58] width 163 height 25
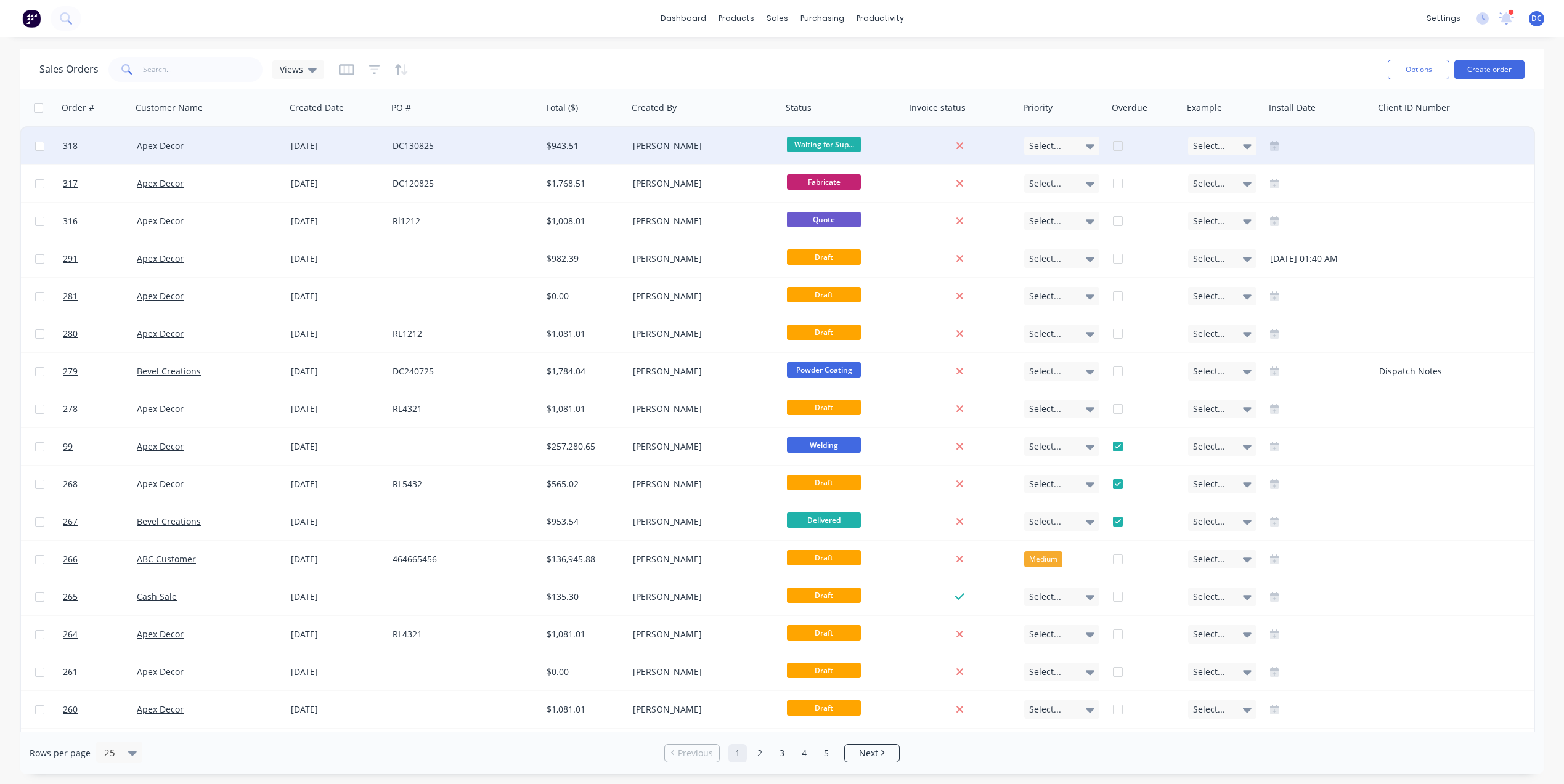
click at [443, 151] on div "DC130825" at bounding box center [461, 145] width 137 height 12
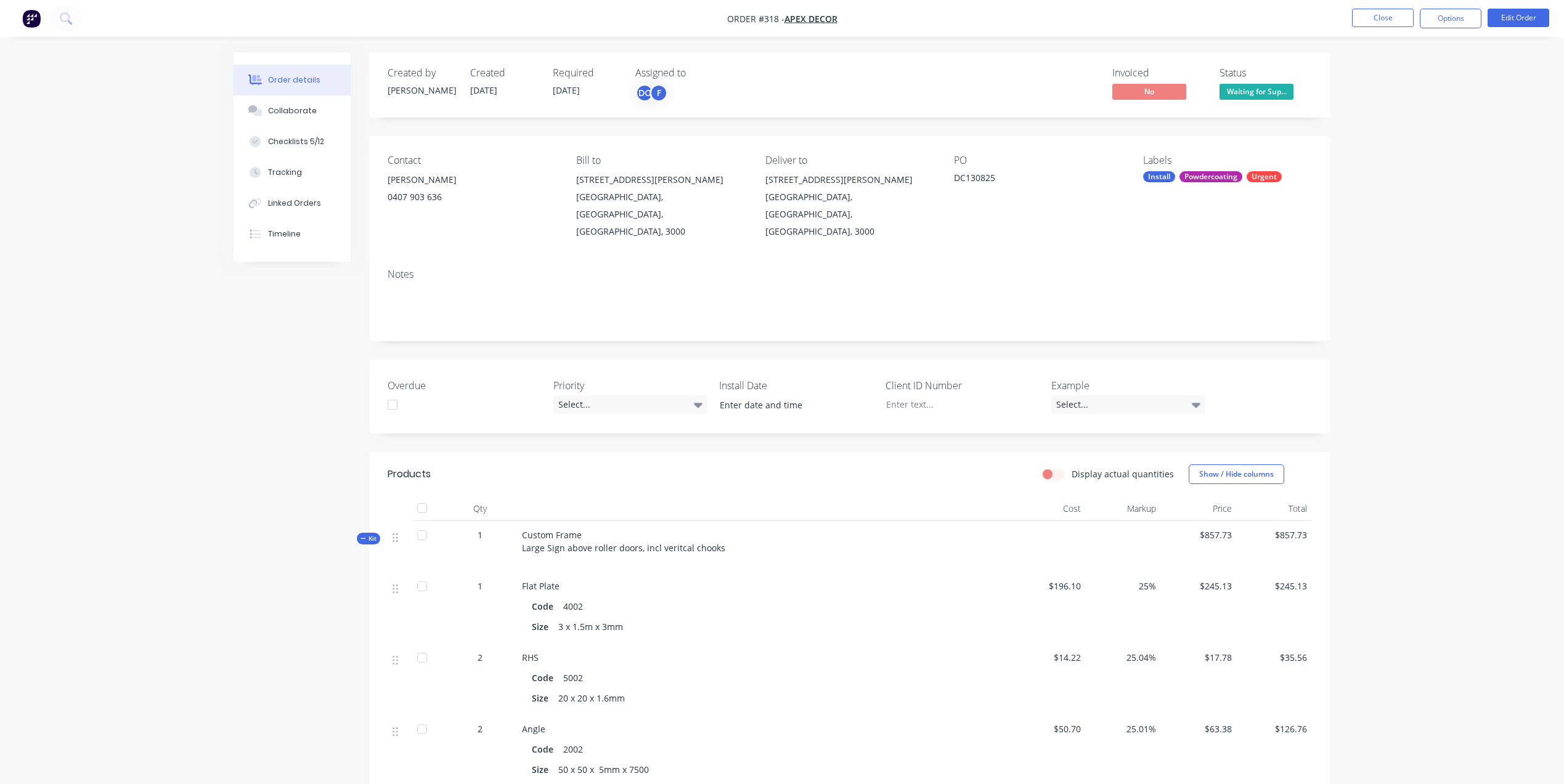
click at [1442, 30] on nav "Order #318 - Apex Decor Close Options Edit Order" at bounding box center [782, 18] width 1564 height 37
click at [1376, 24] on button "Close" at bounding box center [1382, 18] width 62 height 19
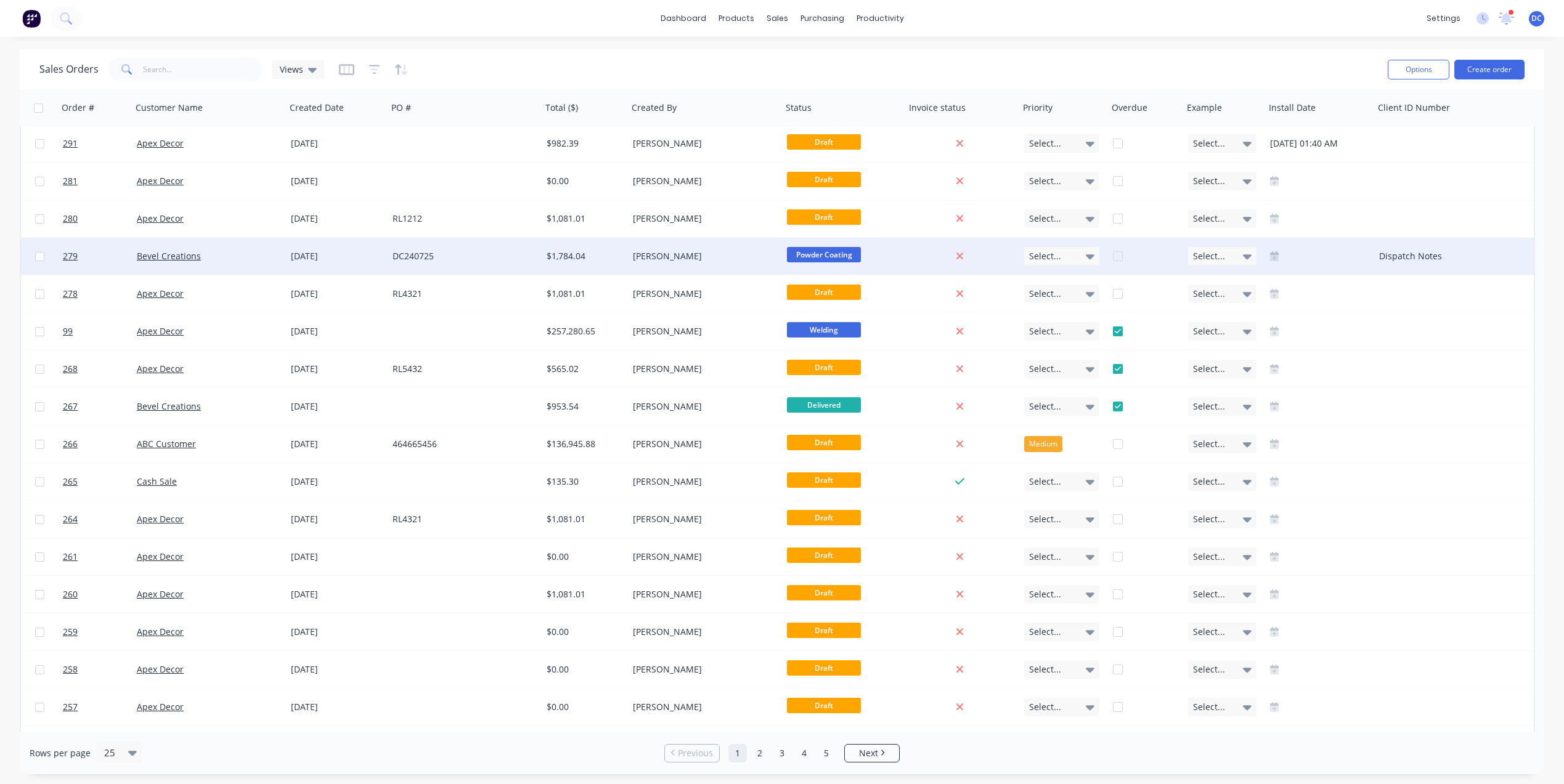
scroll to position [138, 0]
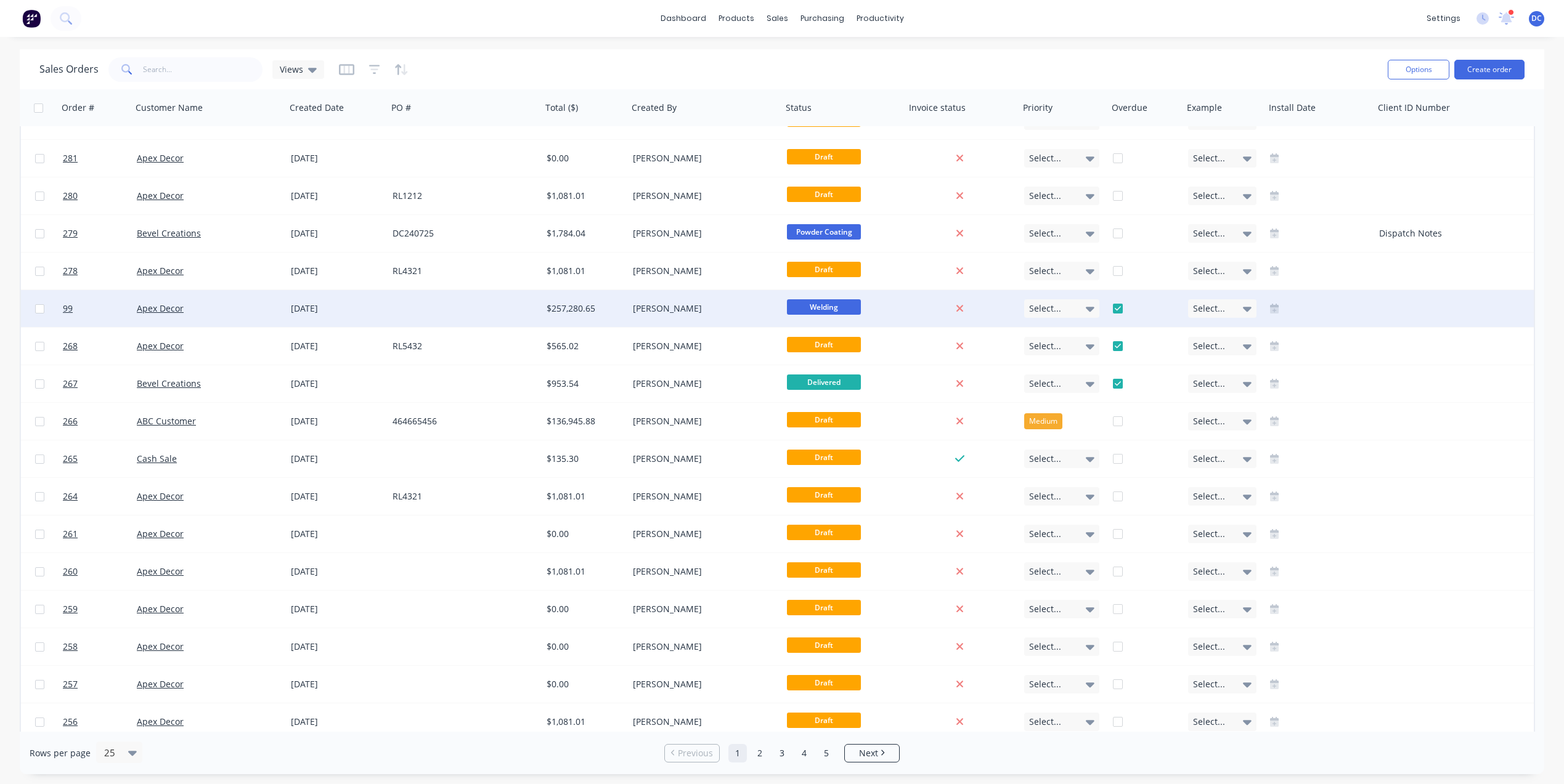
click at [652, 314] on div "[PERSON_NAME]" at bounding box center [701, 308] width 137 height 12
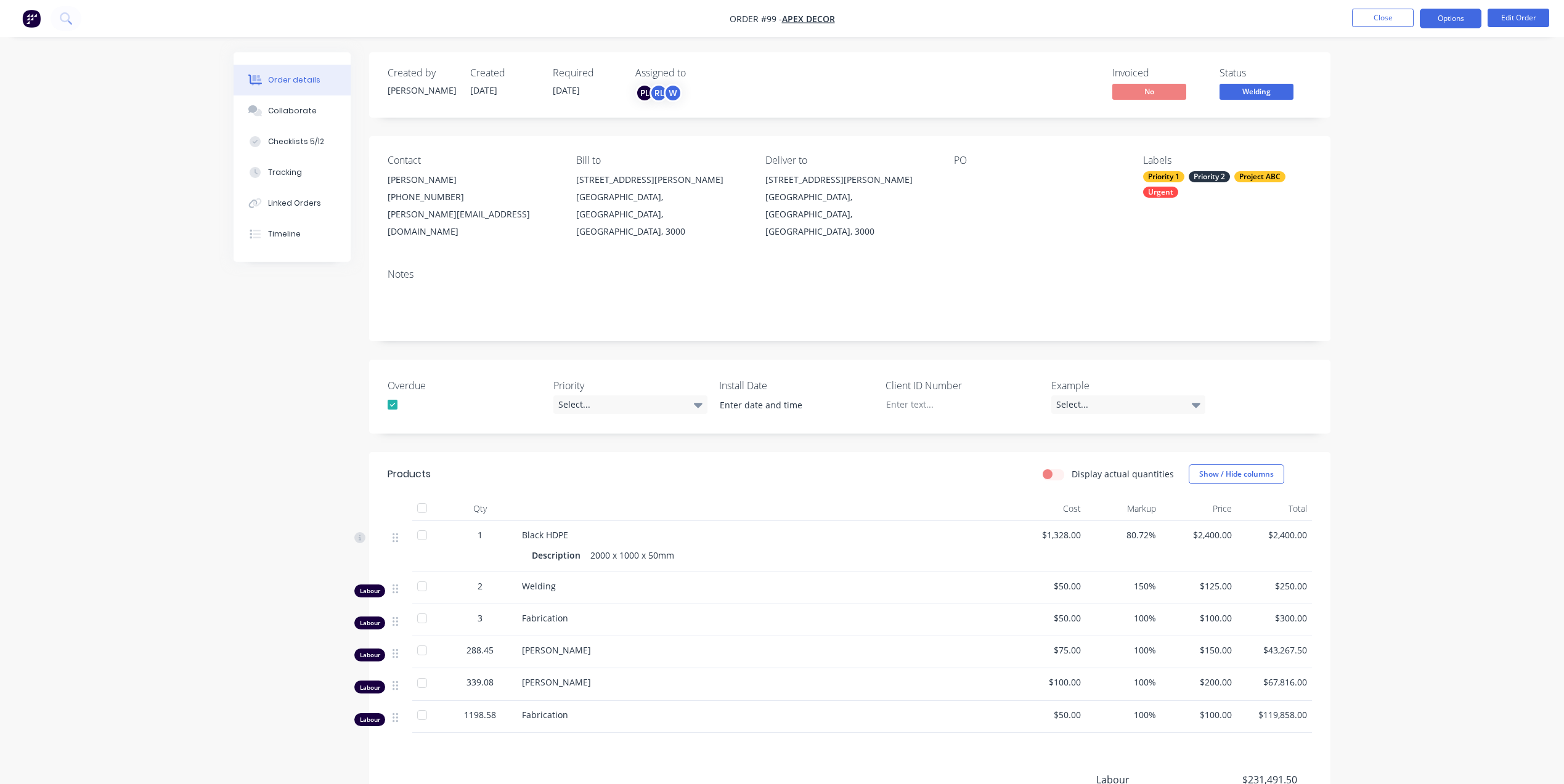
click at [1457, 17] on button "Options" at bounding box center [1450, 19] width 62 height 20
click at [1401, 73] on div "Invoice" at bounding box center [1414, 75] width 113 height 18
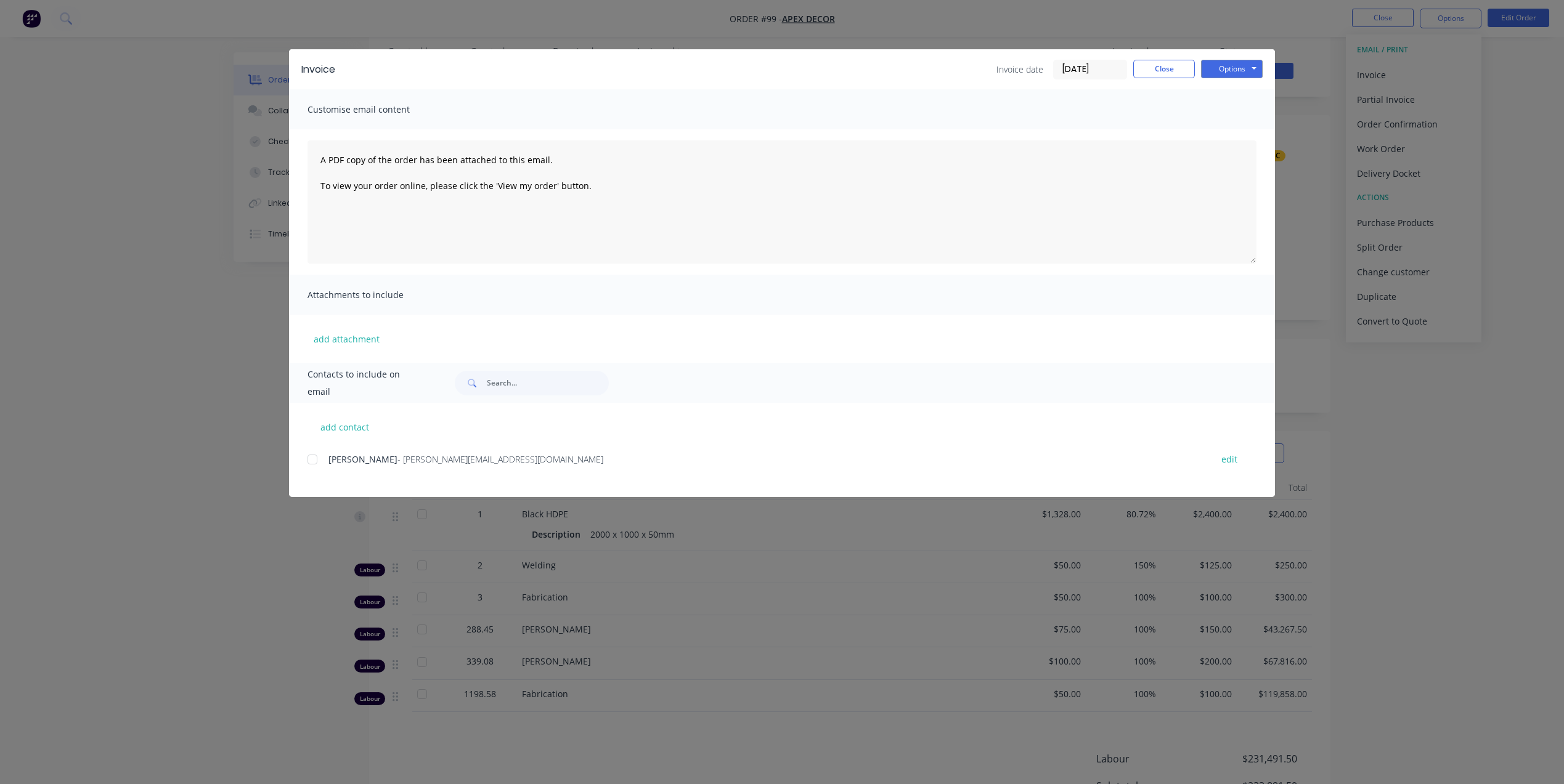
scroll to position [43, 0]
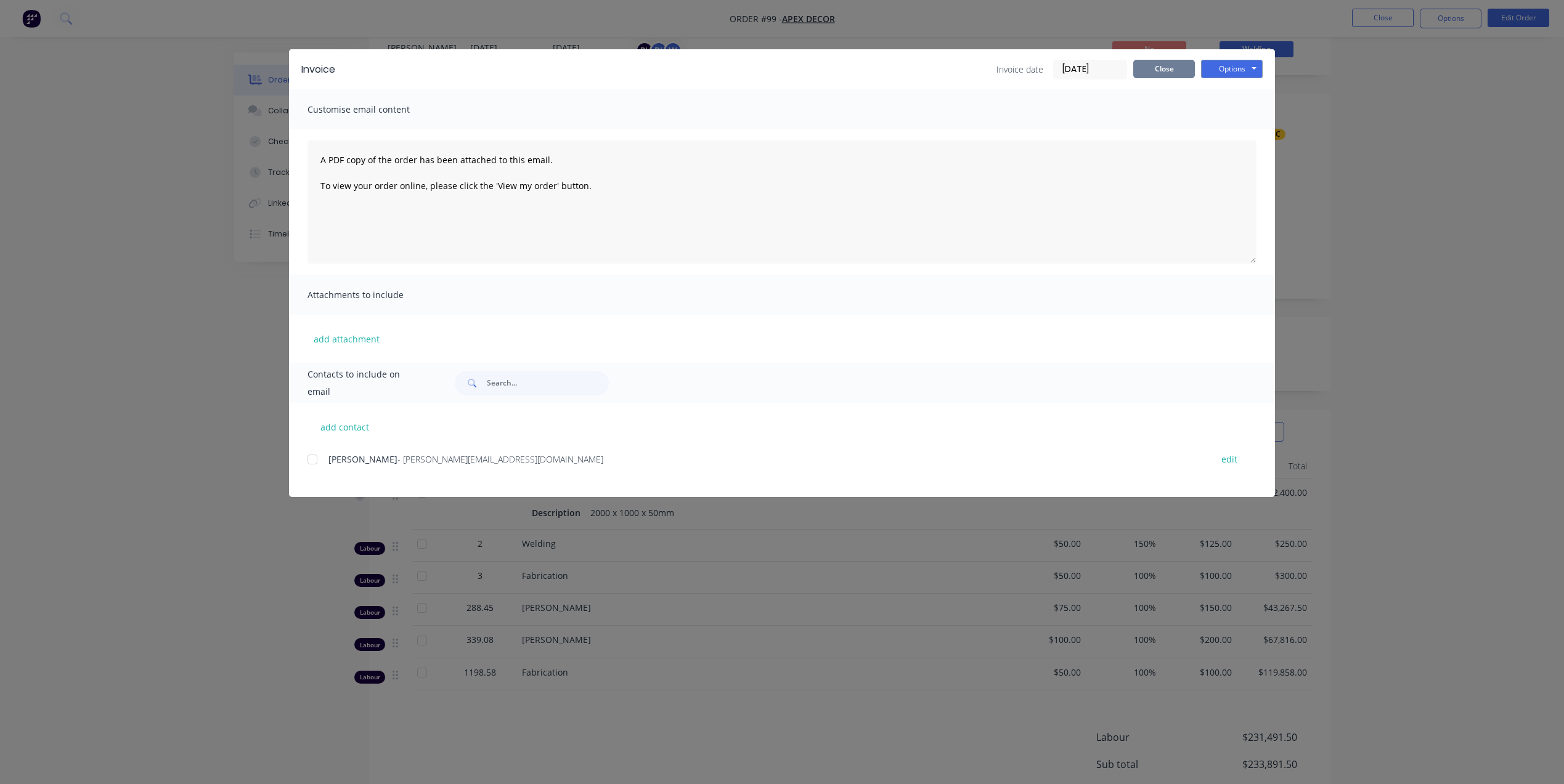
click at [1170, 61] on button "Close" at bounding box center [1163, 69] width 62 height 19
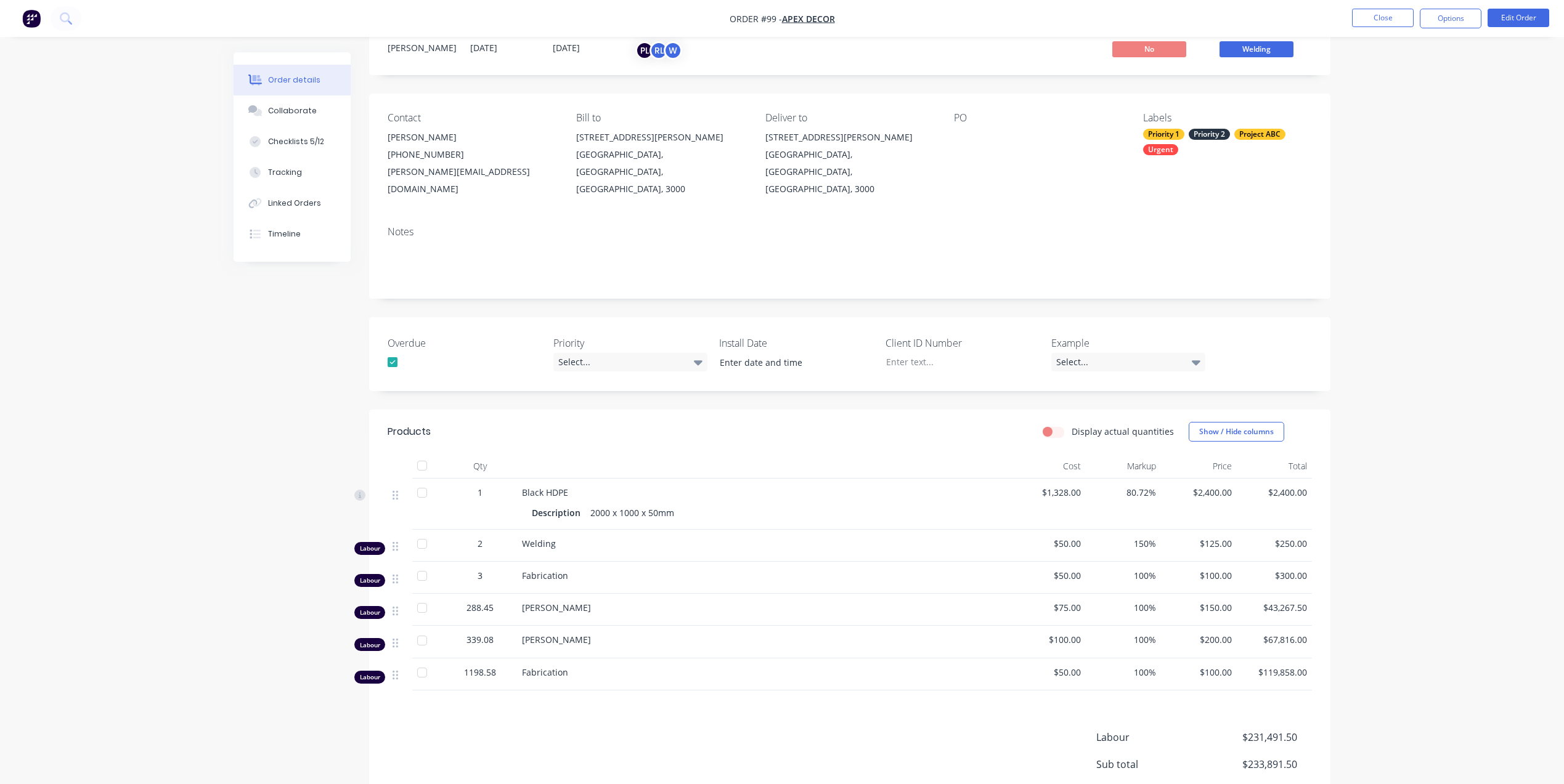
scroll to position [0, 0]
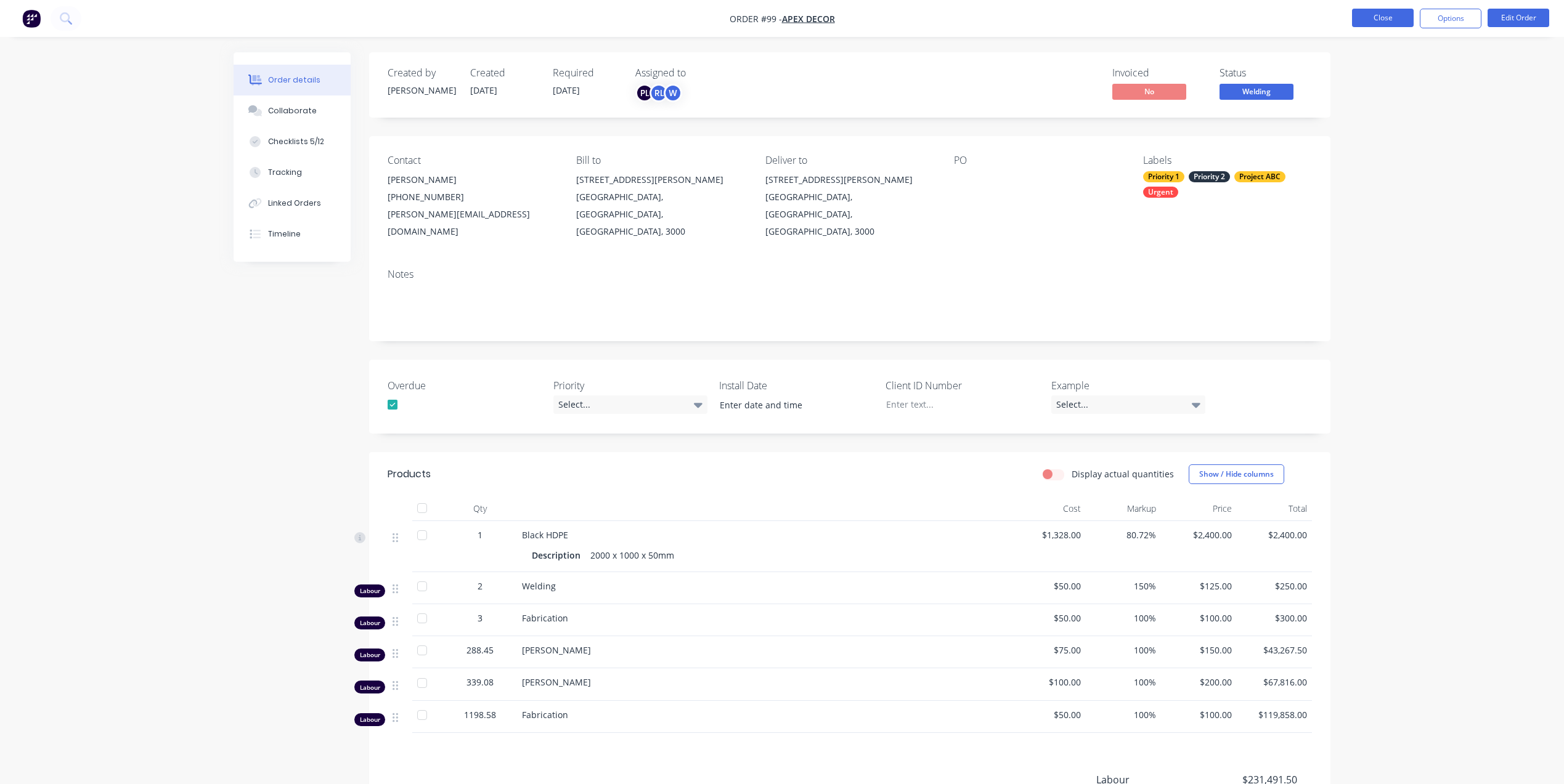
click at [1370, 16] on button "Close" at bounding box center [1382, 18] width 62 height 19
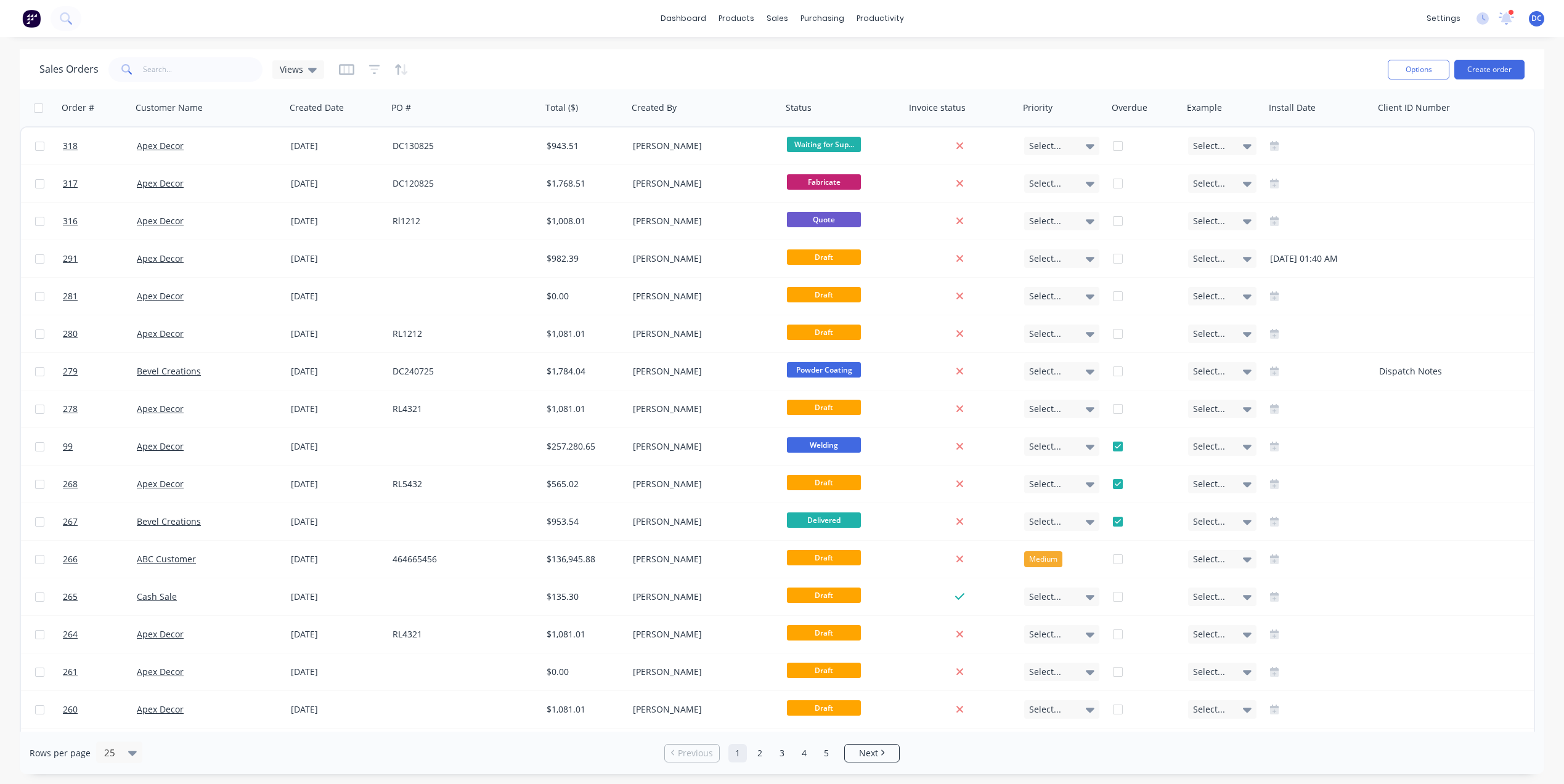
click at [1049, 51] on div "Sales Orders Views Options Create order" at bounding box center [782, 69] width 1525 height 40
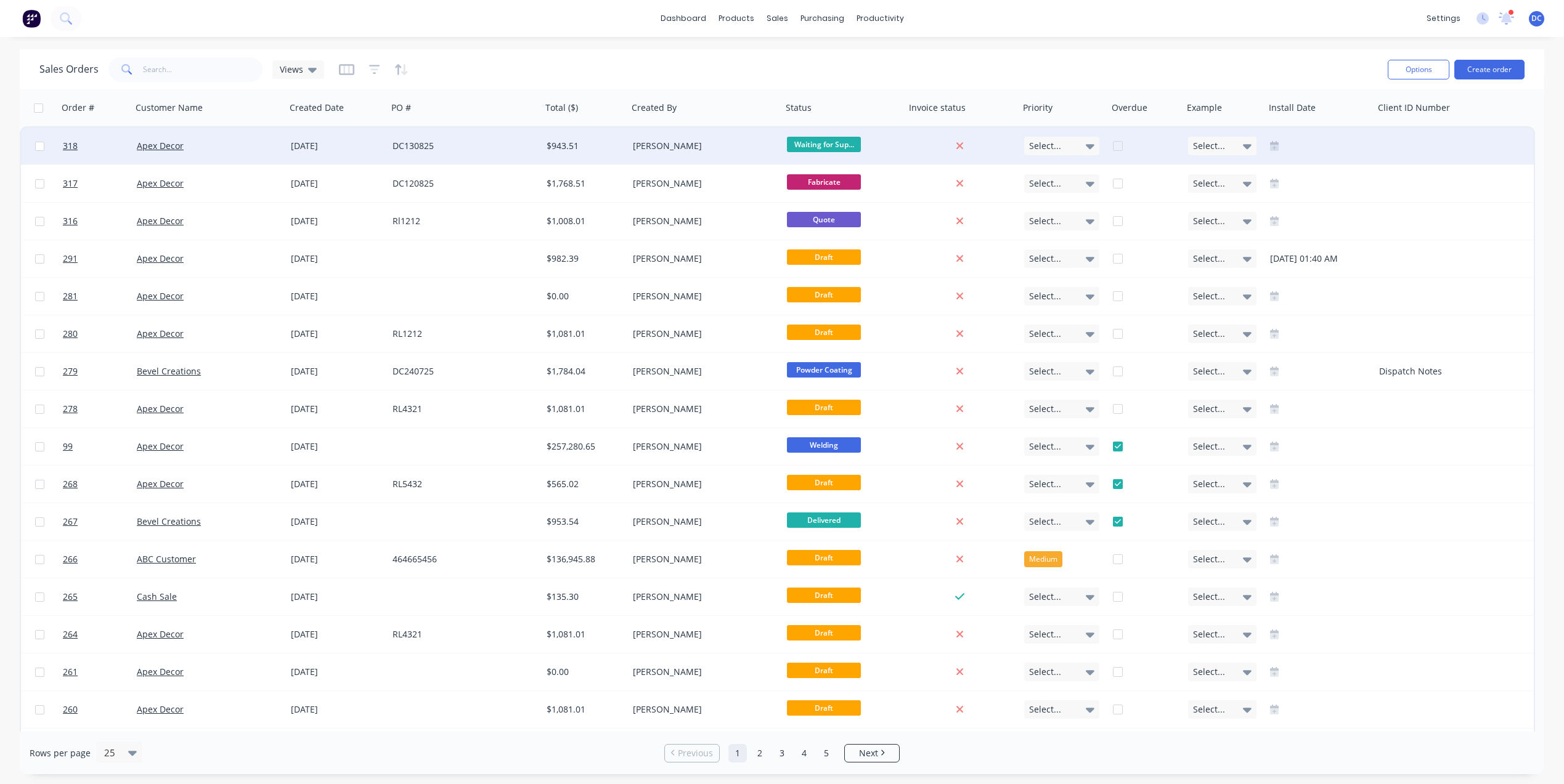
click at [587, 144] on div "$943.51" at bounding box center [582, 145] width 73 height 12
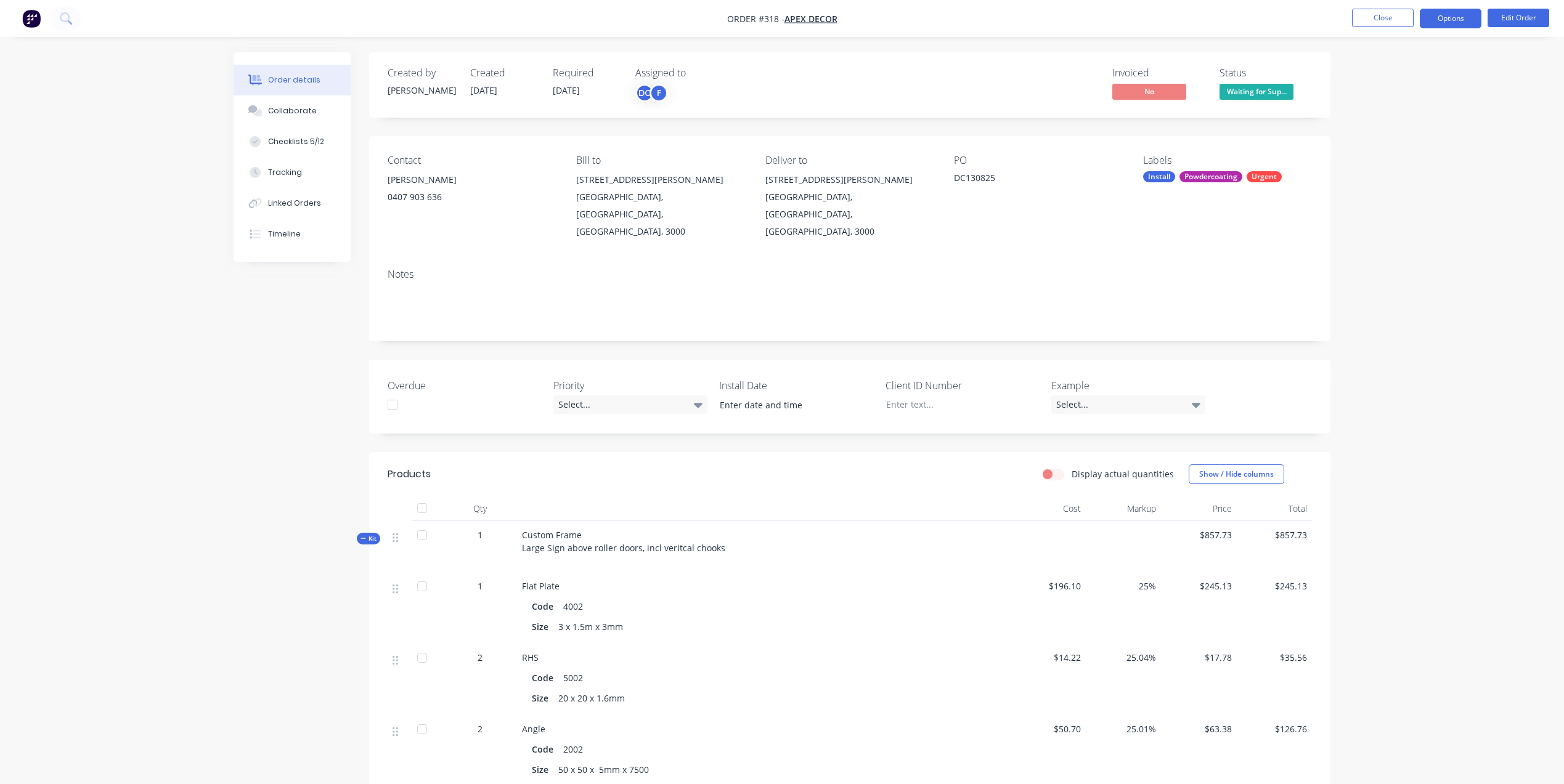
click at [1451, 23] on button "Options" at bounding box center [1450, 19] width 62 height 20
click at [1378, 151] on div "Work Order" at bounding box center [1414, 149] width 113 height 18
click at [1393, 127] on div "Without pricing" at bounding box center [1414, 124] width 113 height 18
click at [1504, 16] on button "Edit Order" at bounding box center [1518, 18] width 62 height 19
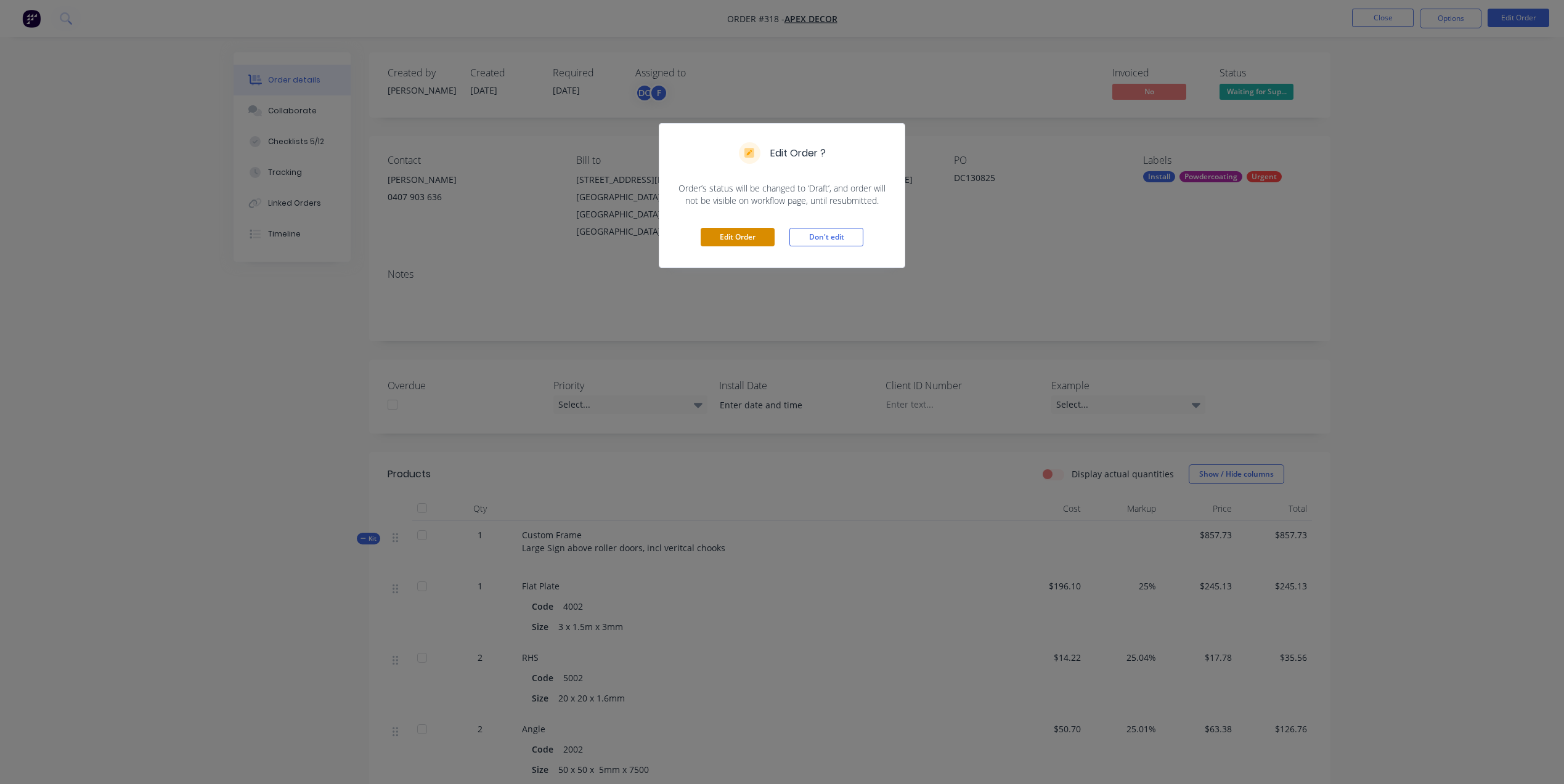
click at [743, 235] on button "Edit Order" at bounding box center [738, 237] width 74 height 19
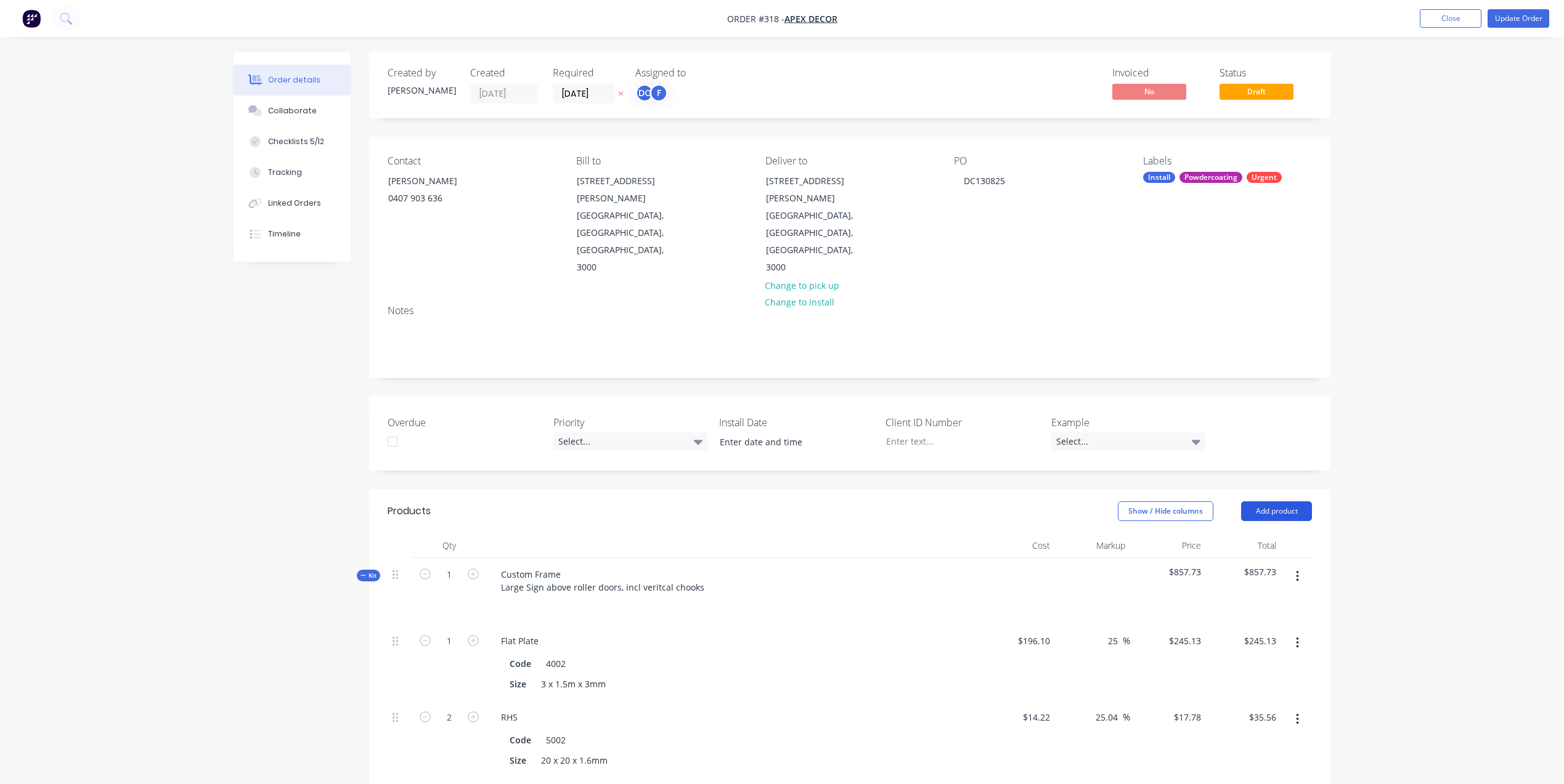
click at [1268, 502] on button "Add product" at bounding box center [1276, 511] width 71 height 20
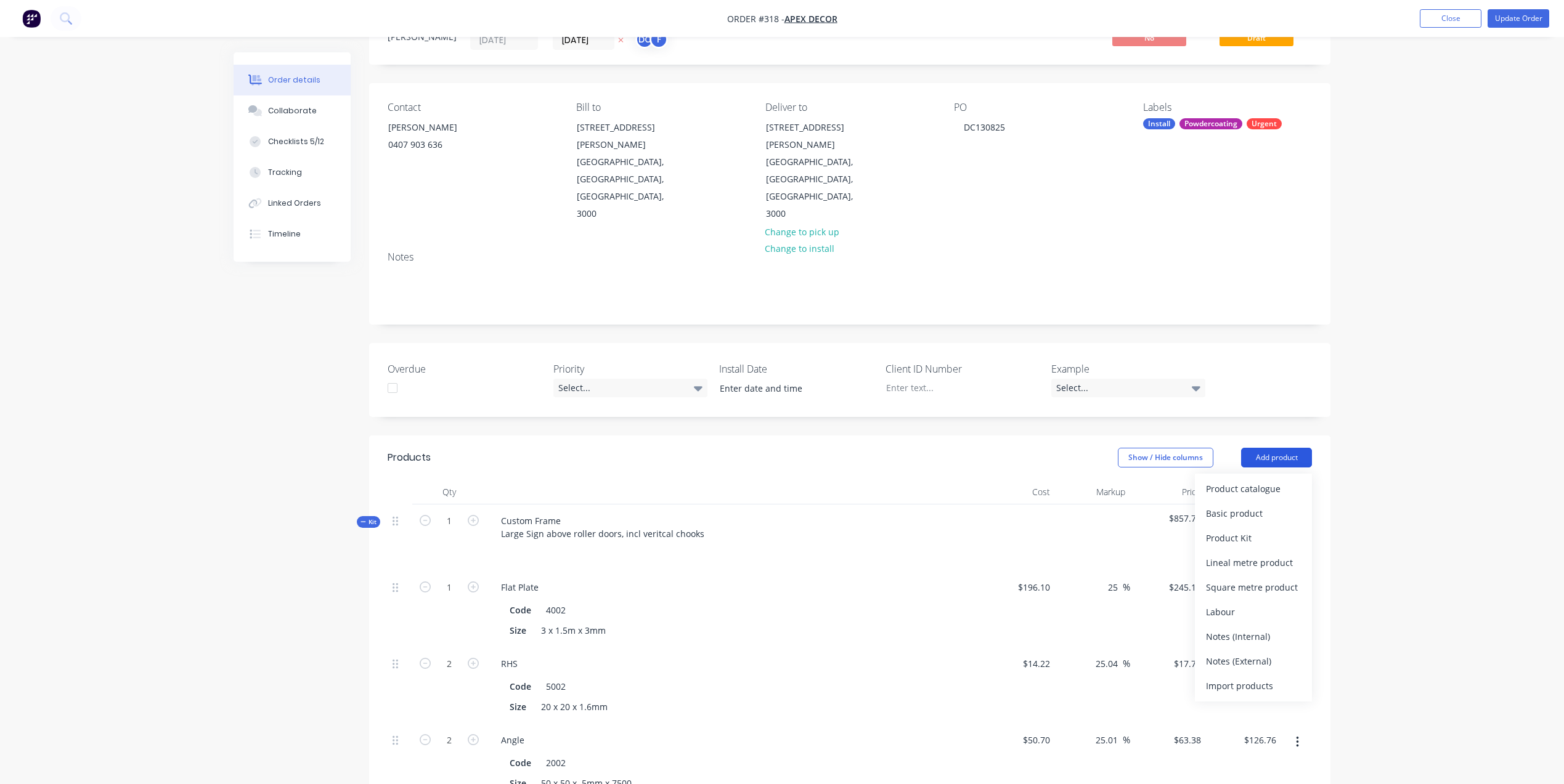
scroll to position [54, 0]
click at [1240, 627] on div "Notes (Internal)" at bounding box center [1254, 636] width 95 height 18
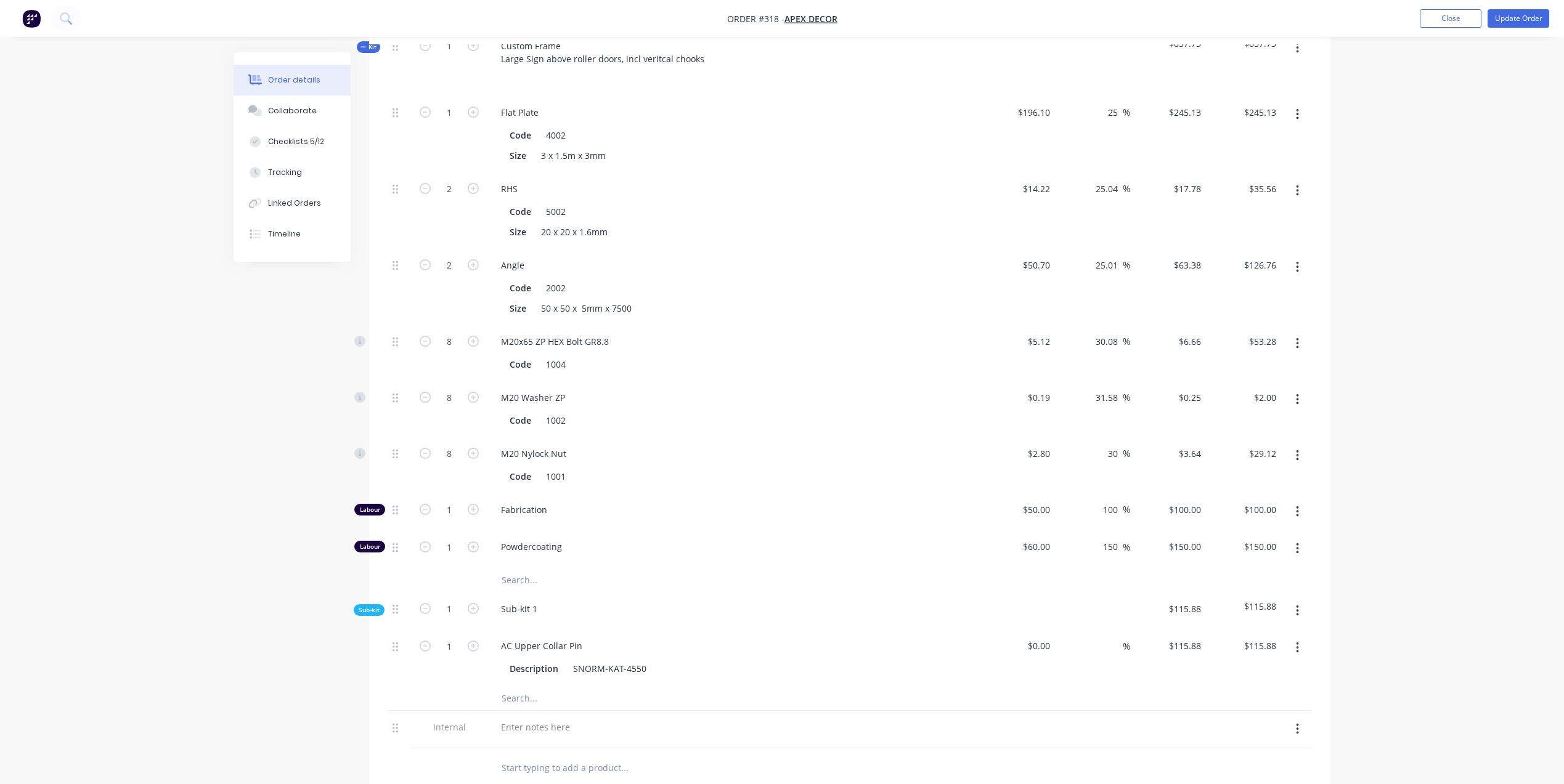
scroll to position [717, 0]
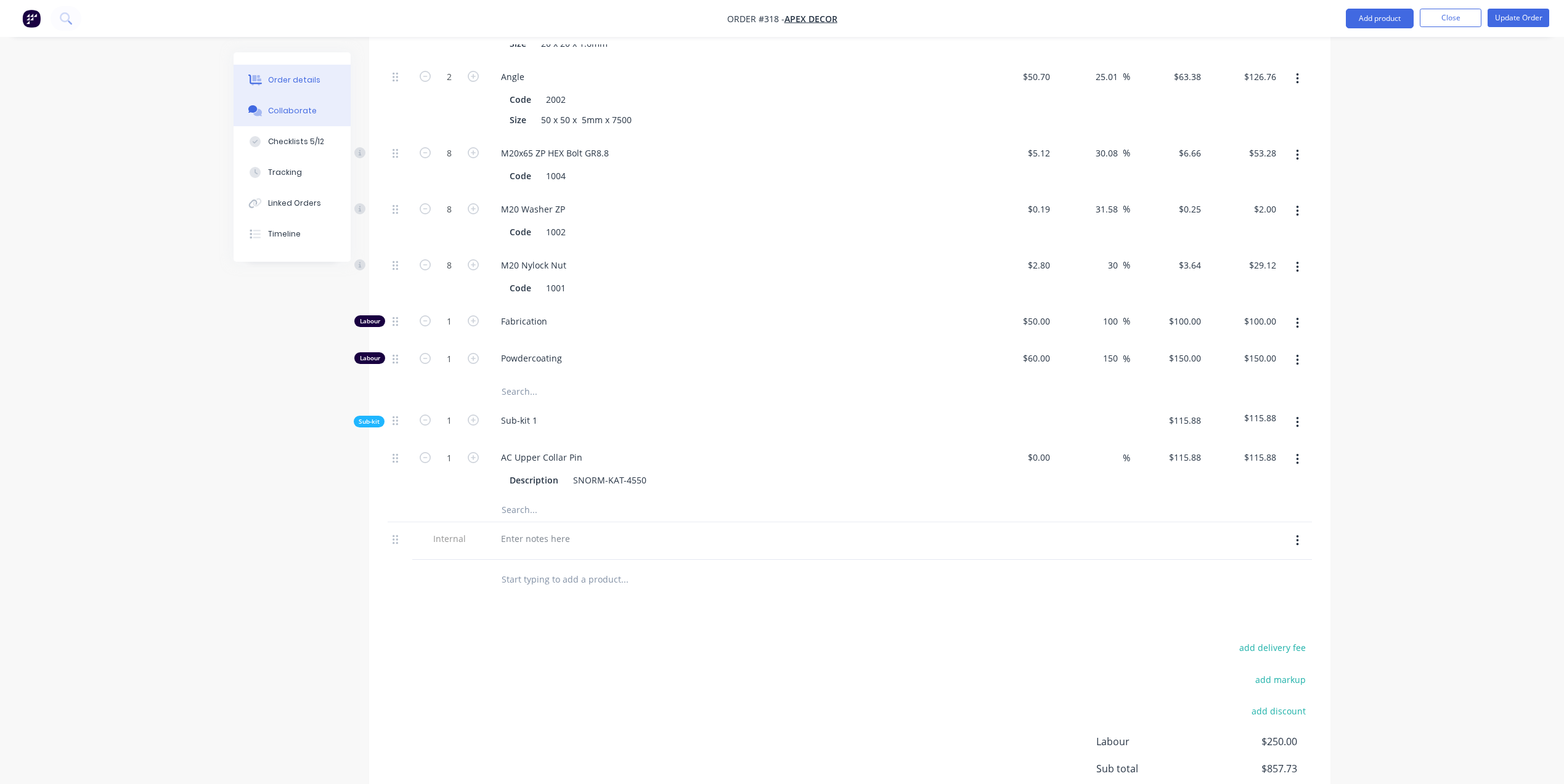
click at [289, 108] on div "Collaborate" at bounding box center [292, 111] width 48 height 11
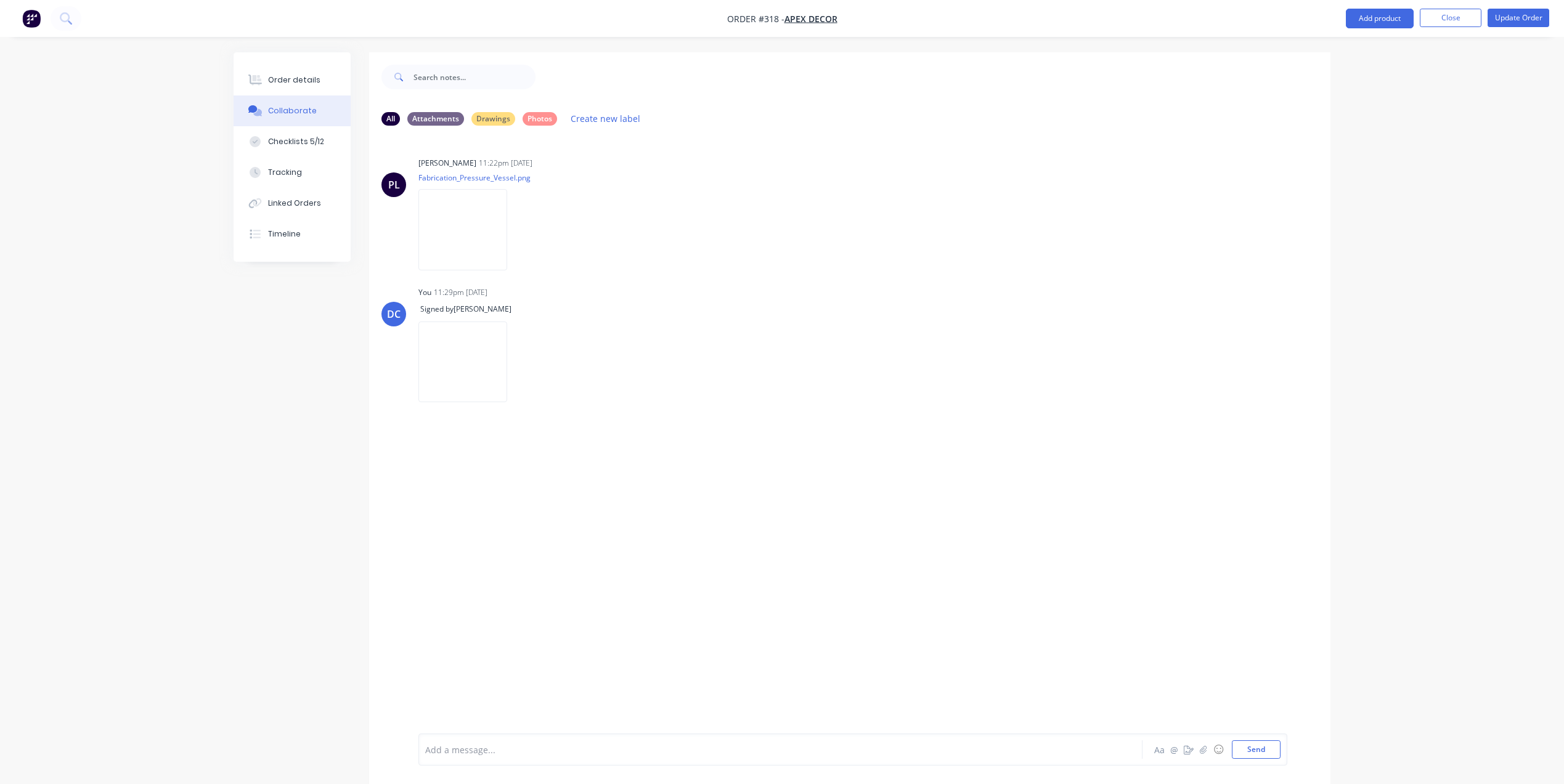
click at [35, 19] on img "button" at bounding box center [31, 18] width 19 height 19
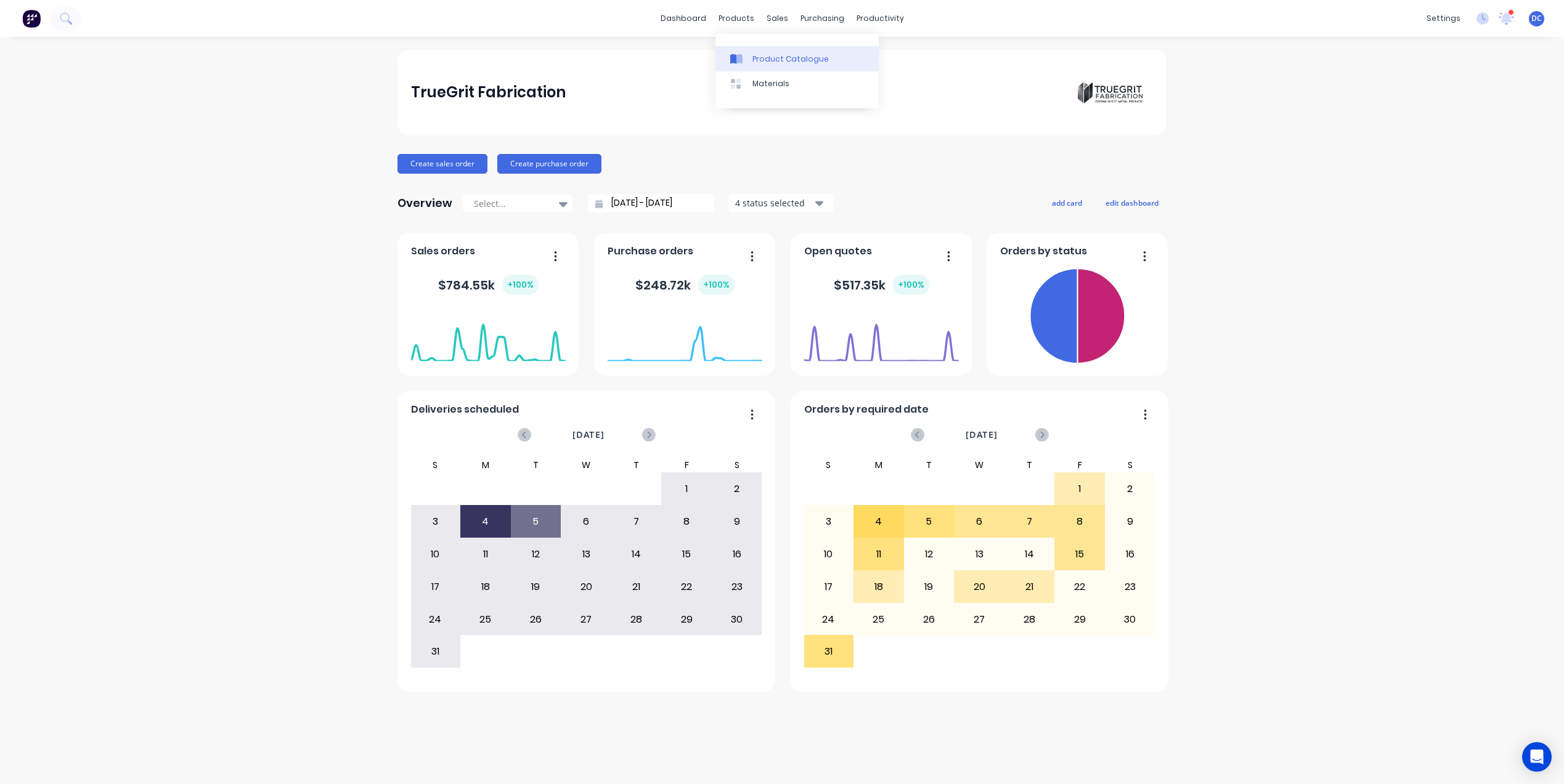
click at [757, 57] on div "Product Catalogue" at bounding box center [790, 59] width 76 height 11
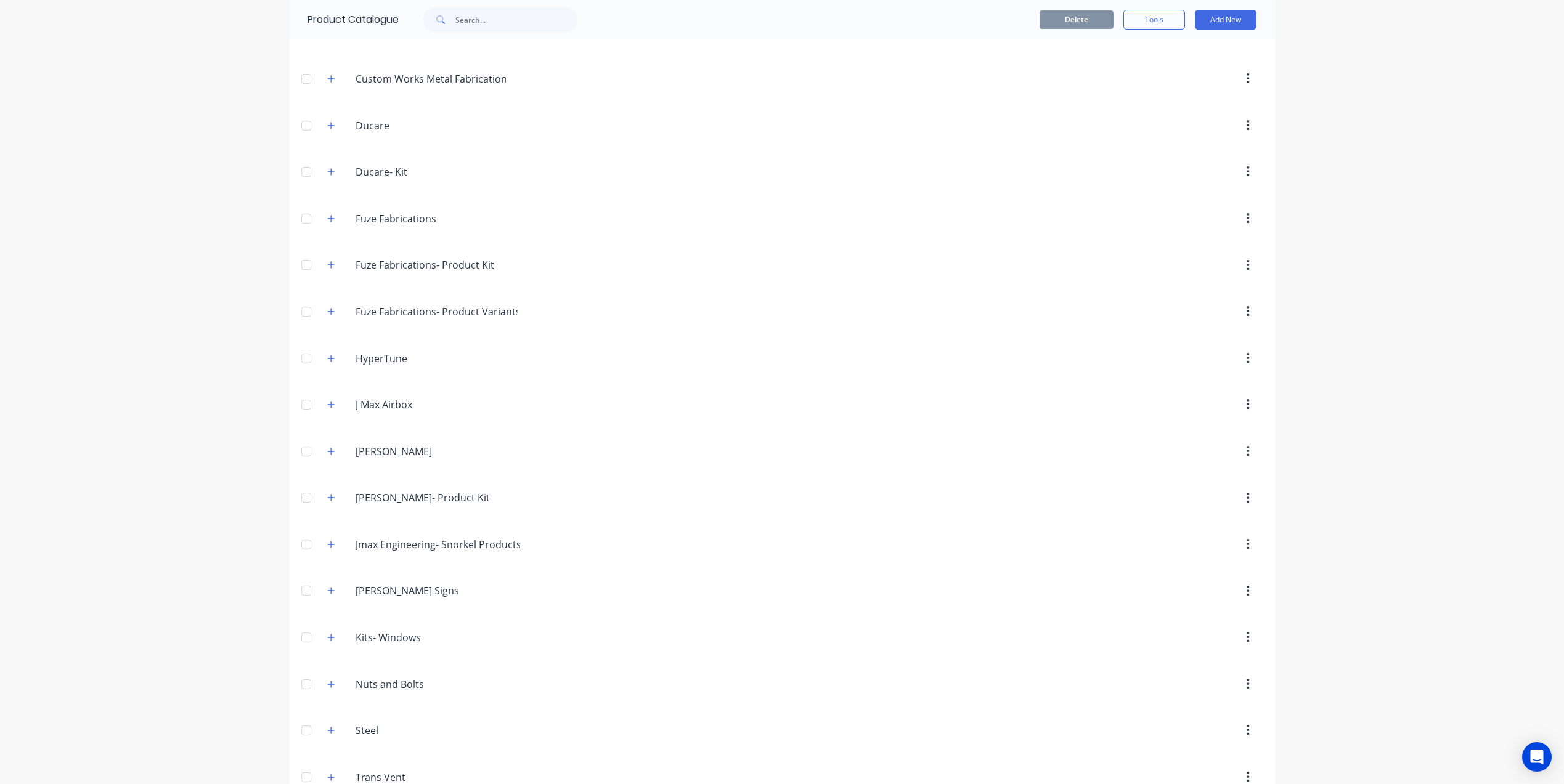
scroll to position [428, 0]
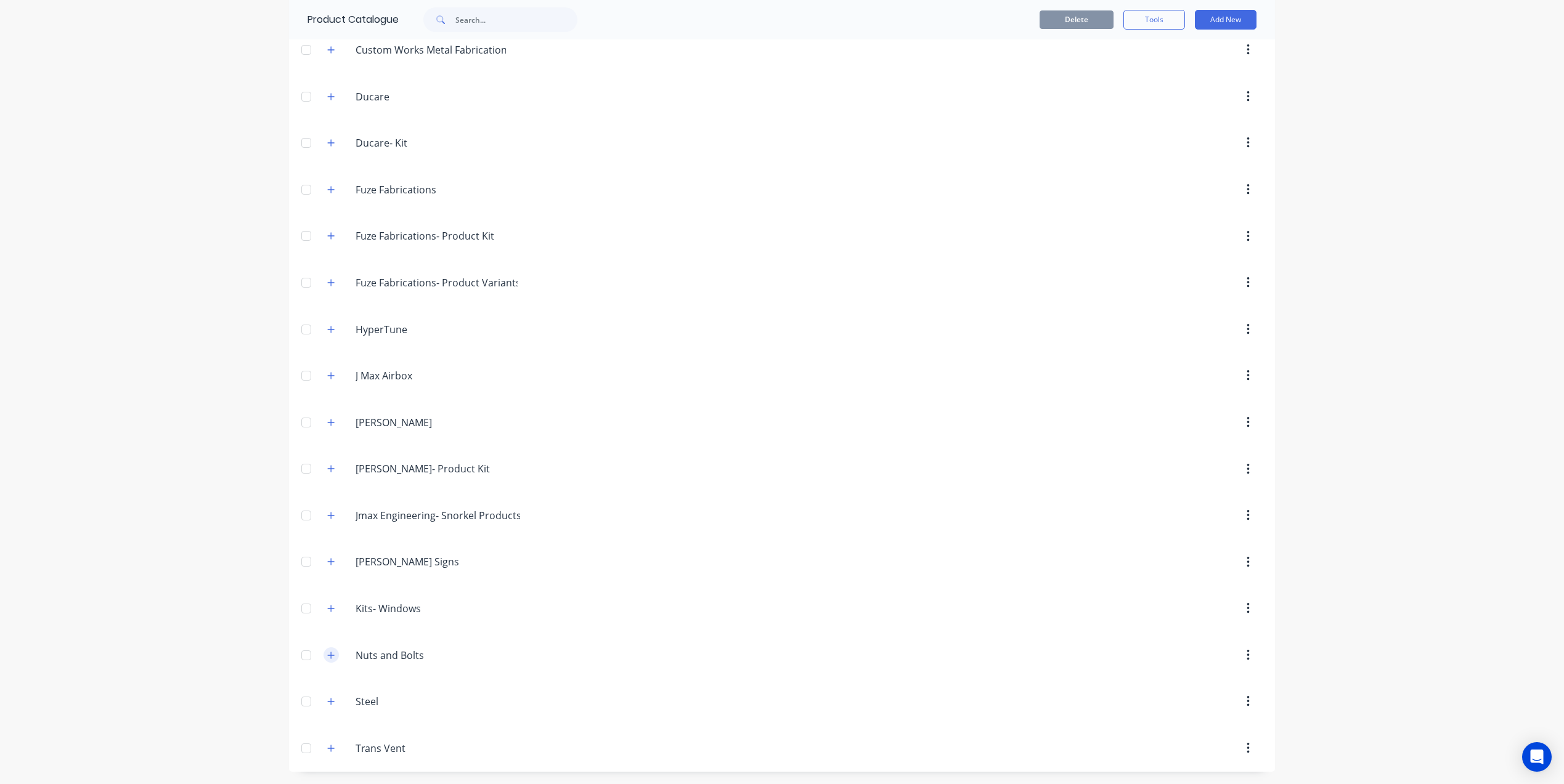
click at [329, 658] on icon "button" at bounding box center [330, 655] width 7 height 9
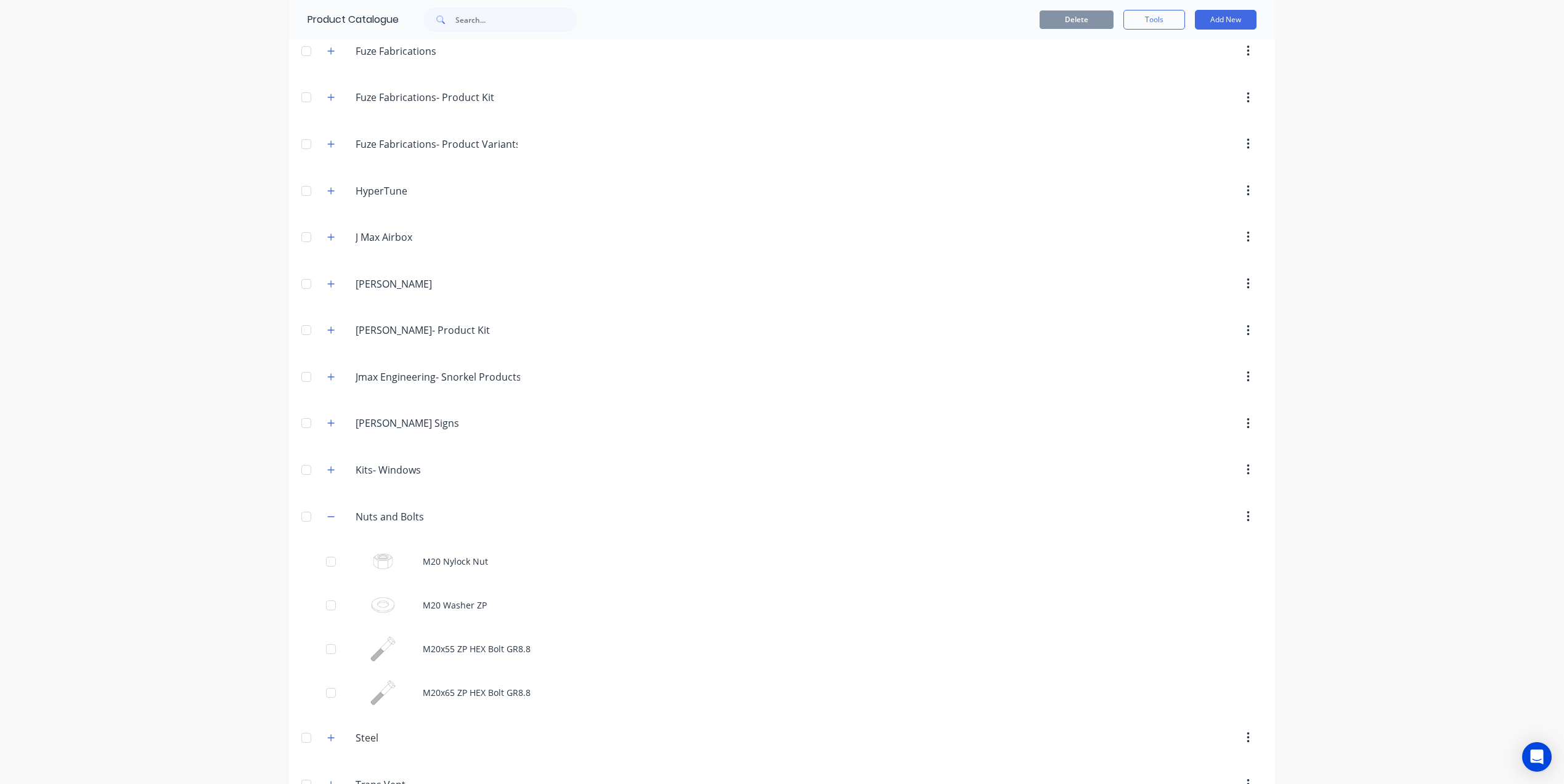
scroll to position [603, 0]
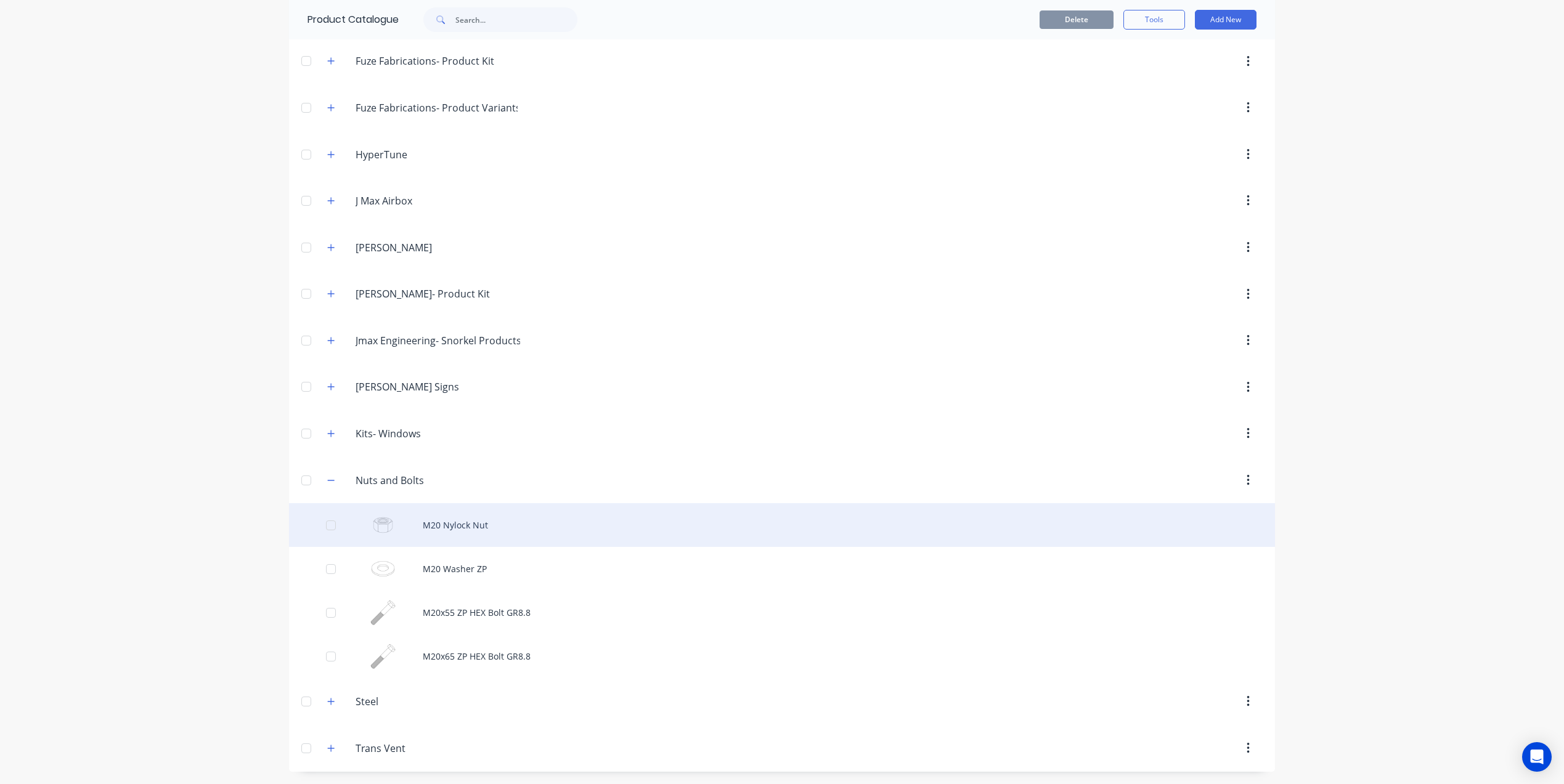
click at [455, 532] on div "M20 Nylock Nut" at bounding box center [782, 525] width 986 height 44
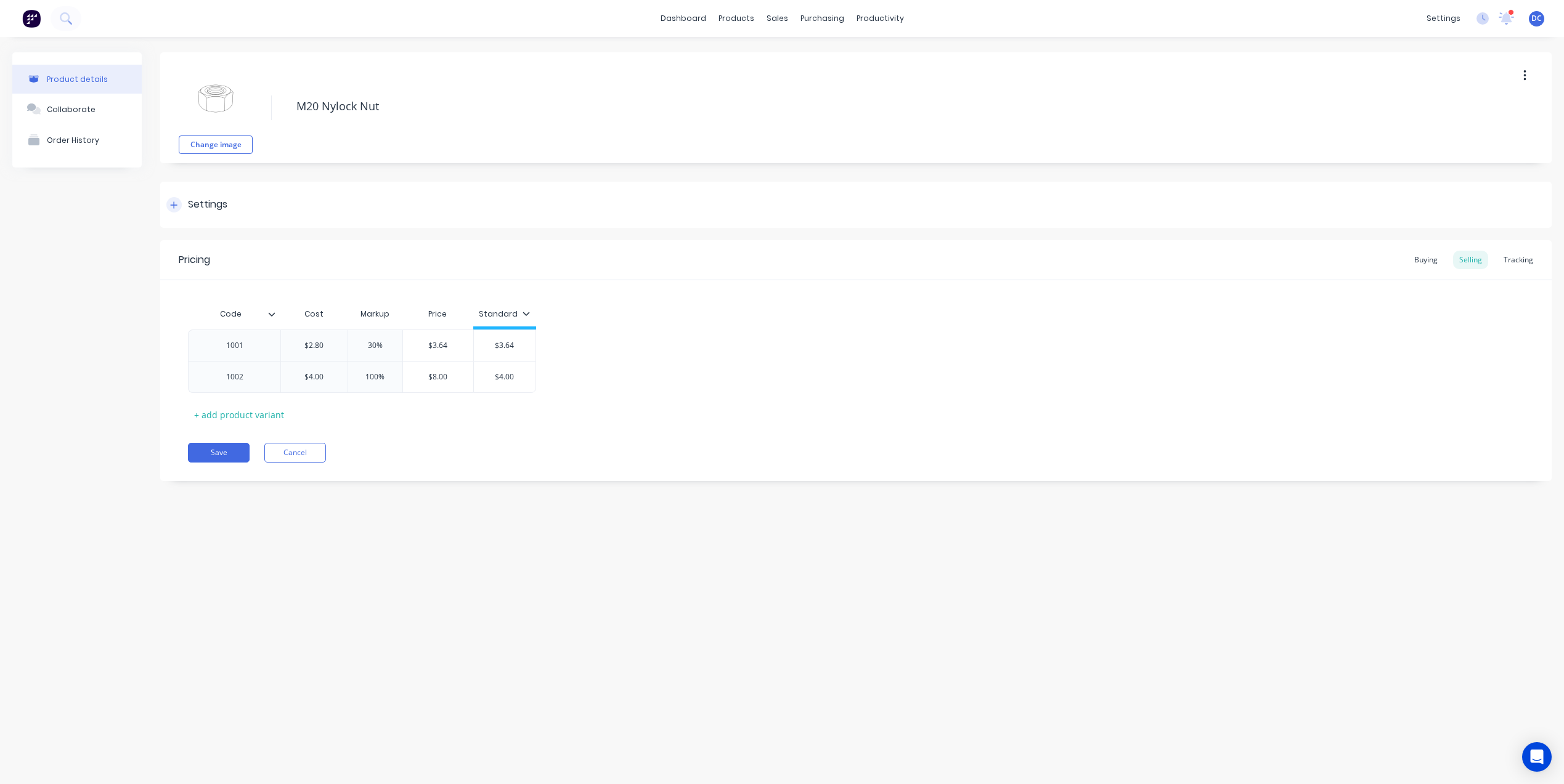
click at [181, 198] on div "Settings" at bounding box center [197, 204] width 61 height 16
type textarea "x"
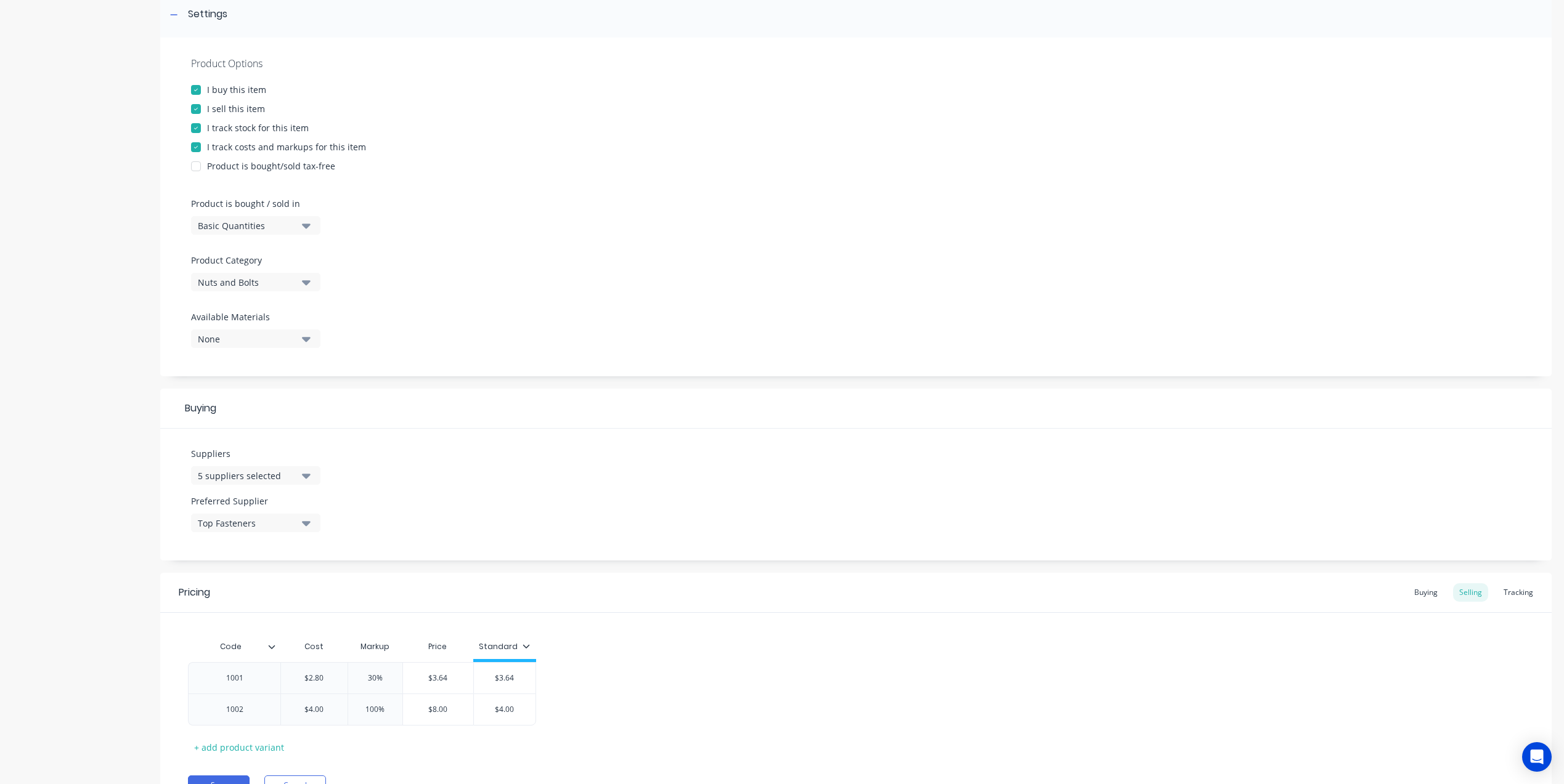
scroll to position [254, 0]
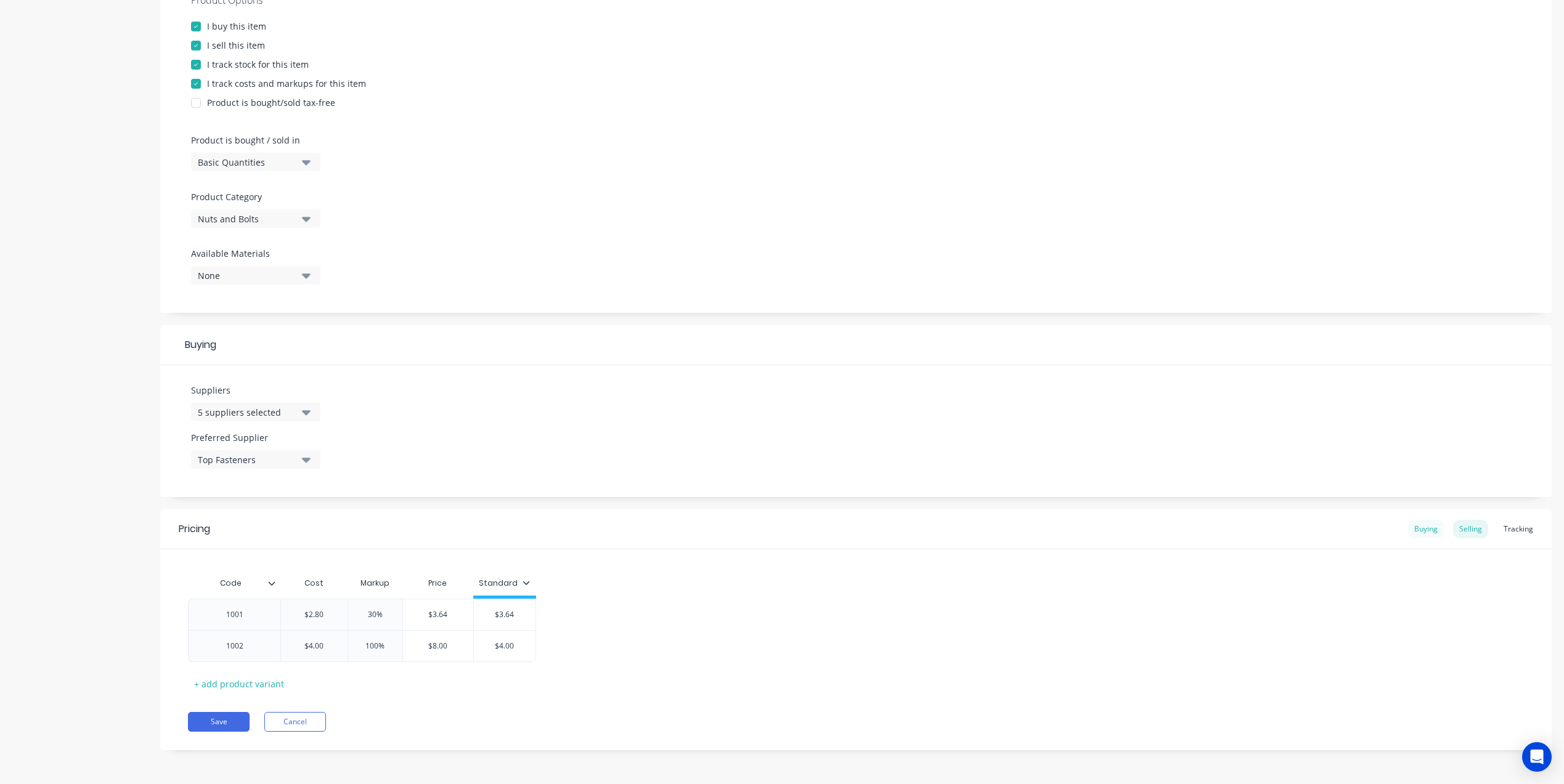
click at [1428, 523] on div "Buying" at bounding box center [1426, 529] width 36 height 19
click at [1472, 539] on div "Selling" at bounding box center [1470, 532] width 35 height 19
click at [1529, 542] on div "Pricing Buying Selling Tracking" at bounding box center [856, 532] width 1392 height 40
click at [1527, 531] on div "Tracking" at bounding box center [1518, 532] width 42 height 19
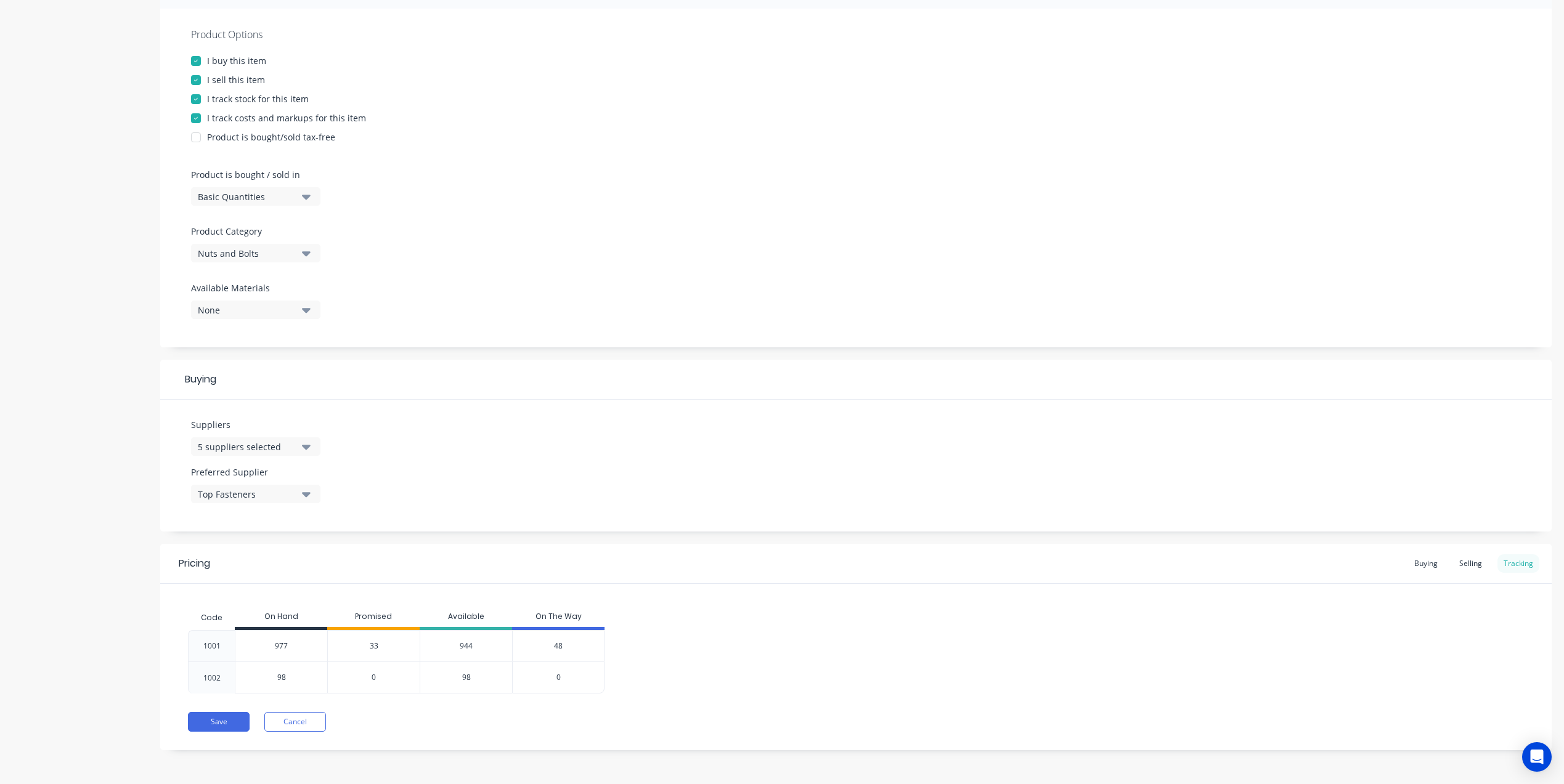
scroll to position [219, 0]
click at [308, 201] on icon "button" at bounding box center [306, 196] width 9 height 14
click at [143, 241] on div "Product details Collaborate Order History Change image M20 Nylock Nut Settings …" at bounding box center [782, 300] width 1539 height 935
